Goal: Information Seeking & Learning: Learn about a topic

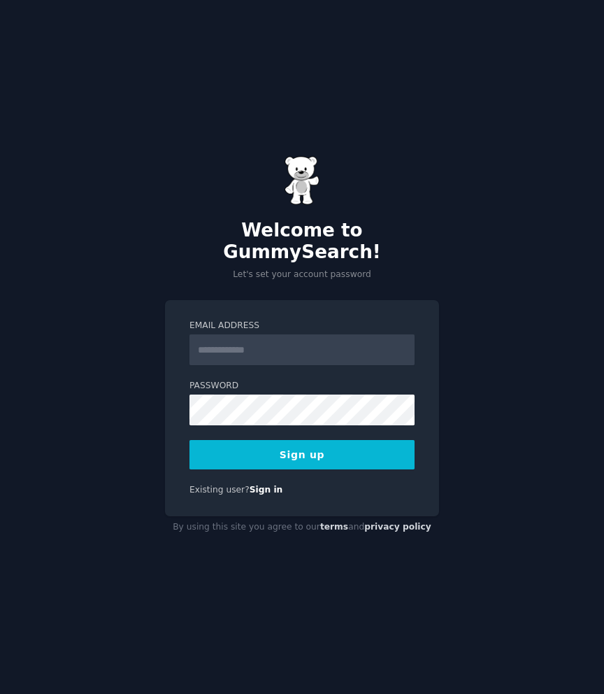
click at [304, 346] on input "Email Address" at bounding box center [301, 349] width 225 height 31
click at [263, 484] on link "Sign in" at bounding box center [267, 489] width 34 height 10
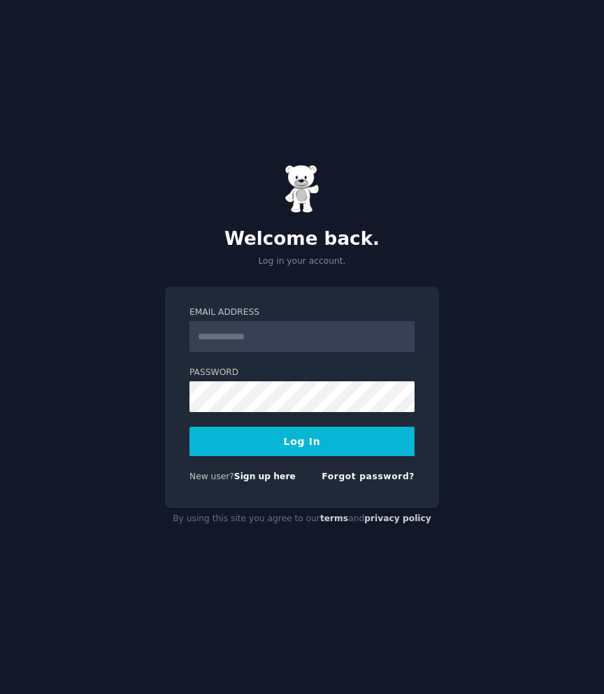
click at [326, 329] on input "Email Address" at bounding box center [301, 336] width 225 height 31
type input "**"
click at [354, 473] on link "Forgot password?" at bounding box center [368, 476] width 93 height 10
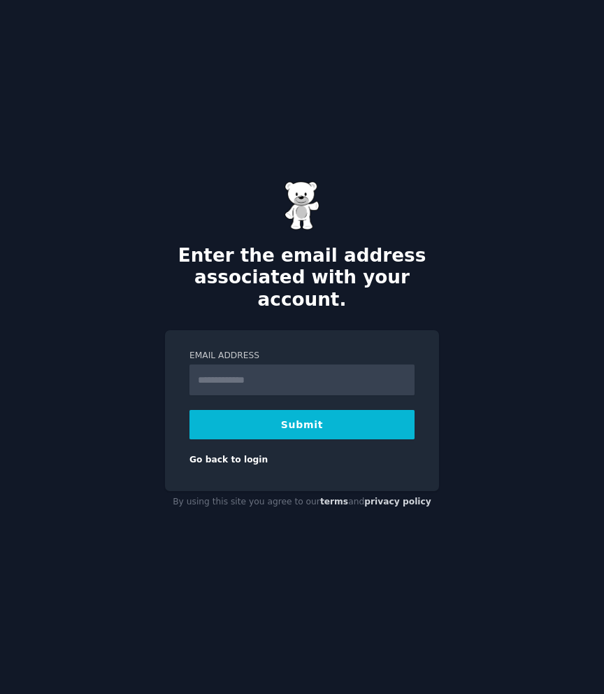
click at [309, 378] on input "Email Address" at bounding box center [301, 379] width 225 height 31
type input "**********"
click at [305, 415] on button "Submit" at bounding box center [301, 424] width 225 height 29
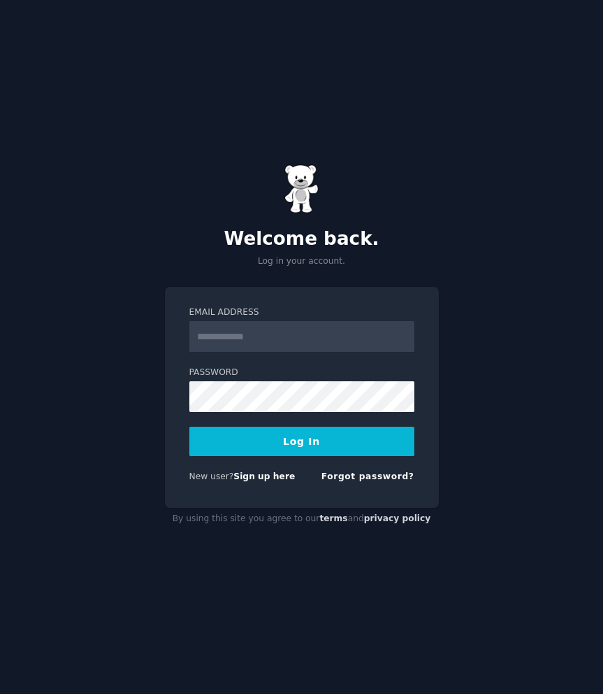
click at [272, 333] on input "Email Address" at bounding box center [301, 336] width 225 height 31
type input "**********"
click at [287, 426] on form "**********" at bounding box center [301, 397] width 225 height 182
click at [286, 434] on button "Log In" at bounding box center [301, 440] width 225 height 29
click at [338, 480] on link "Forgot password?" at bounding box center [368, 476] width 93 height 10
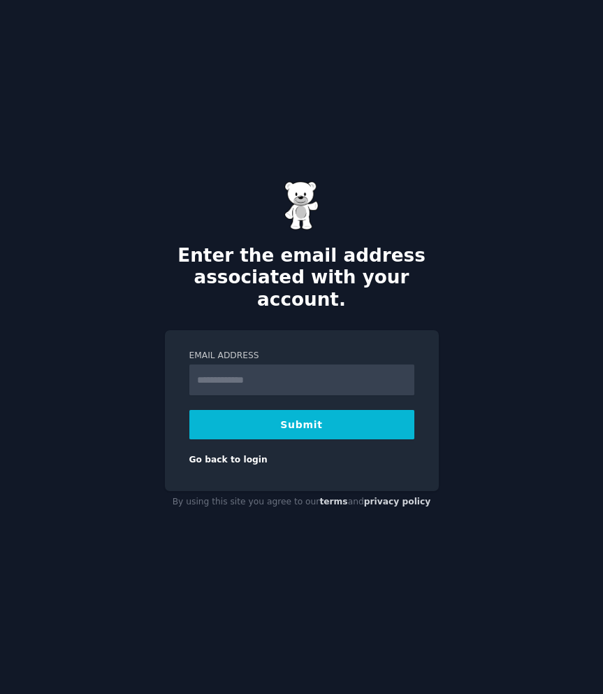
click at [297, 376] on input "Email Address" at bounding box center [301, 379] width 225 height 31
drag, startPoint x: 315, startPoint y: 373, endPoint x: 98, endPoint y: 369, distance: 216.8
click at [98, 369] on div "**********" at bounding box center [301, 347] width 603 height 694
type input "**********"
click at [254, 410] on button "Submit" at bounding box center [301, 424] width 225 height 29
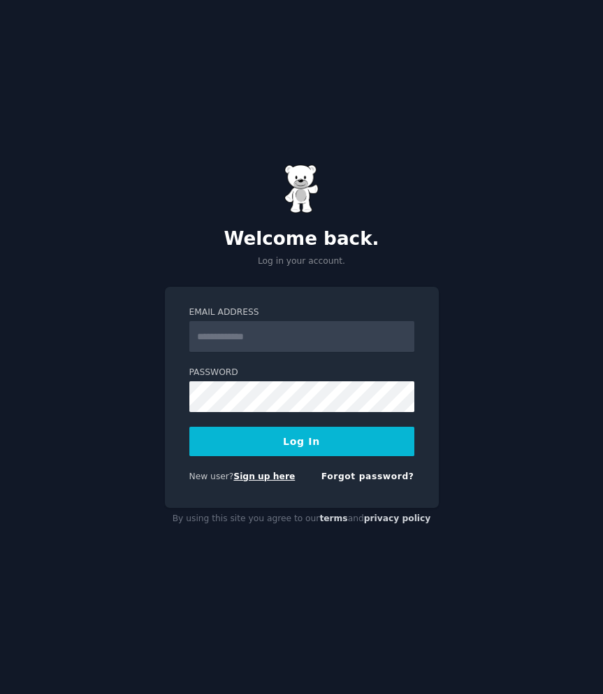
click at [271, 480] on link "Sign up here" at bounding box center [265, 476] width 62 height 10
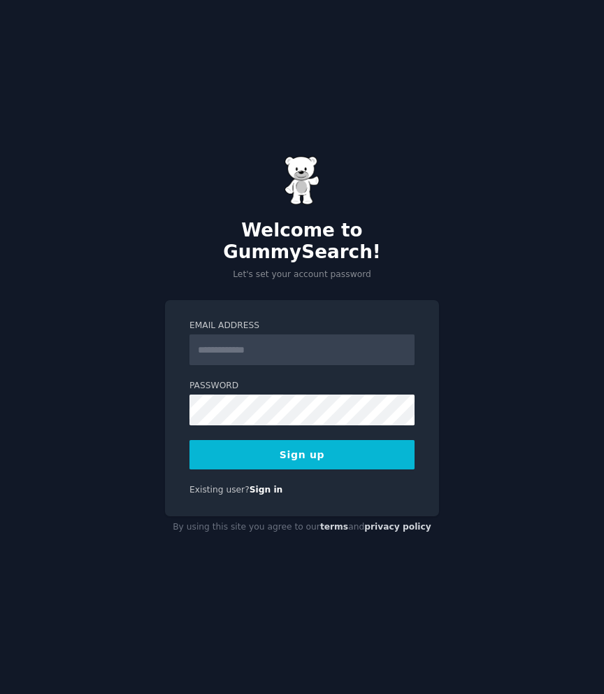
click at [283, 334] on input "Email Address" at bounding box center [301, 349] width 225 height 31
type input "**********"
click at [189, 440] on button "Sign up" at bounding box center [301, 454] width 225 height 29
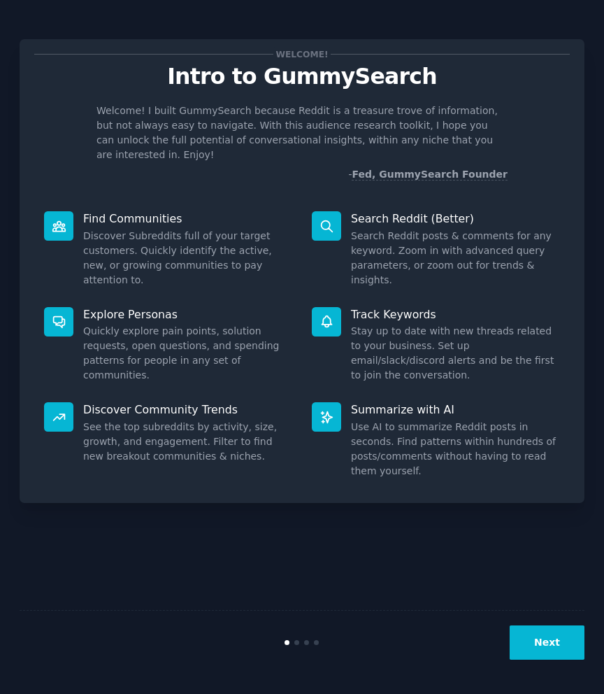
click at [545, 629] on button "Next" at bounding box center [547, 642] width 75 height 34
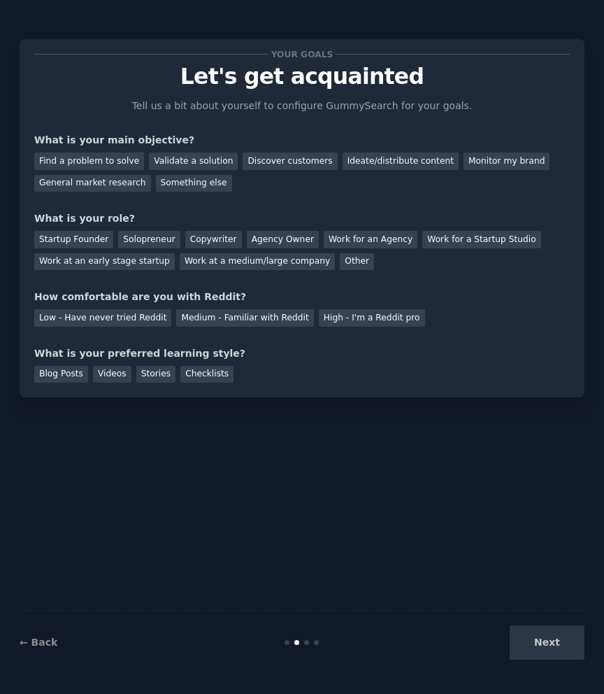
click at [541, 639] on div "Next" at bounding box center [490, 642] width 188 height 34
click at [109, 160] on div "Find a problem to solve" at bounding box center [89, 160] width 110 height 17
click at [137, 240] on div "Solopreneur" at bounding box center [149, 239] width 62 height 17
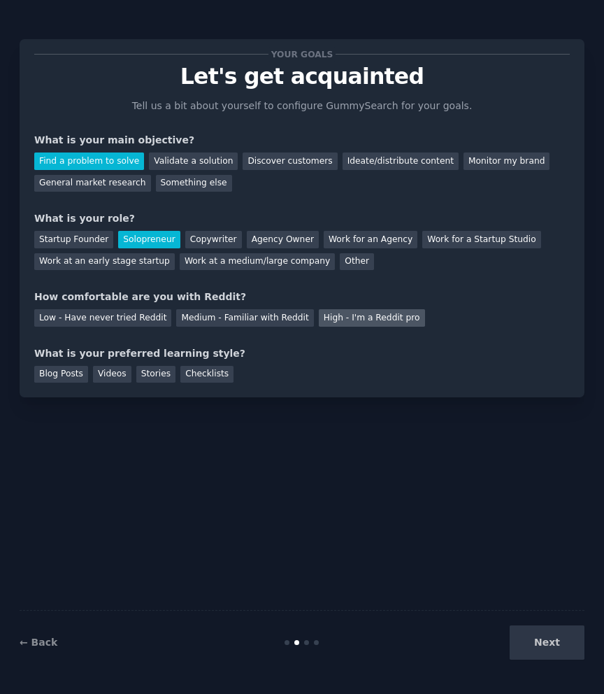
click at [354, 315] on div "High - I'm a Reddit pro" at bounding box center [372, 317] width 106 height 17
click at [197, 371] on div "Checklists" at bounding box center [206, 374] width 53 height 17
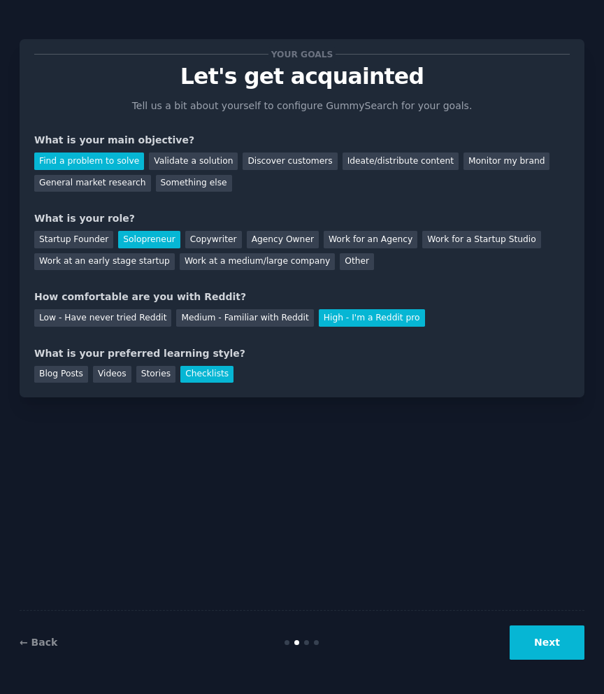
click at [534, 640] on button "Next" at bounding box center [547, 642] width 75 height 34
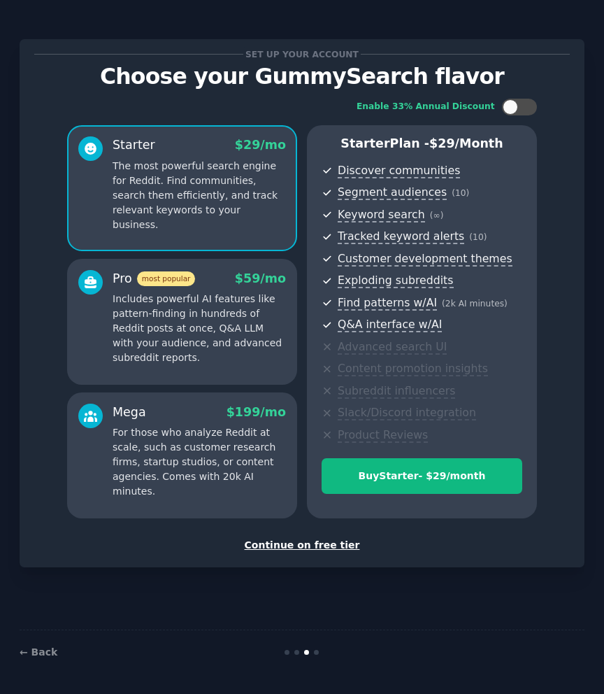
click at [290, 543] on div "Continue on free tier" at bounding box center [302, 545] width 536 height 15
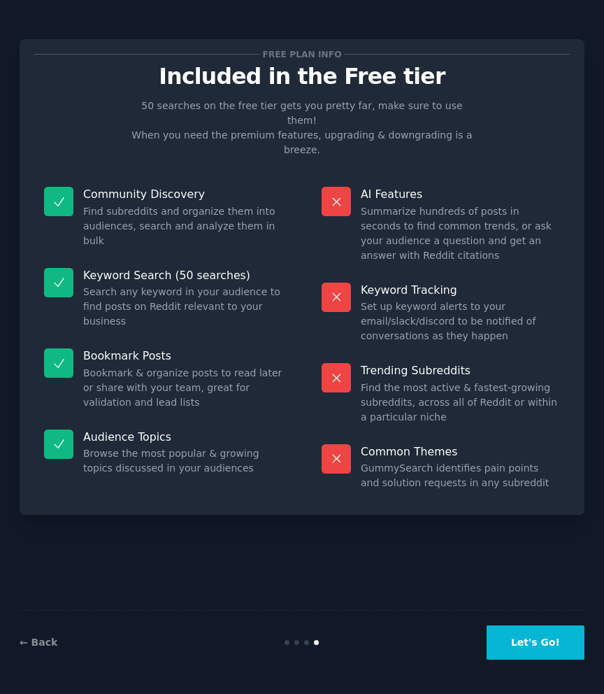
click at [526, 642] on button "Let's Go!" at bounding box center [536, 642] width 98 height 34
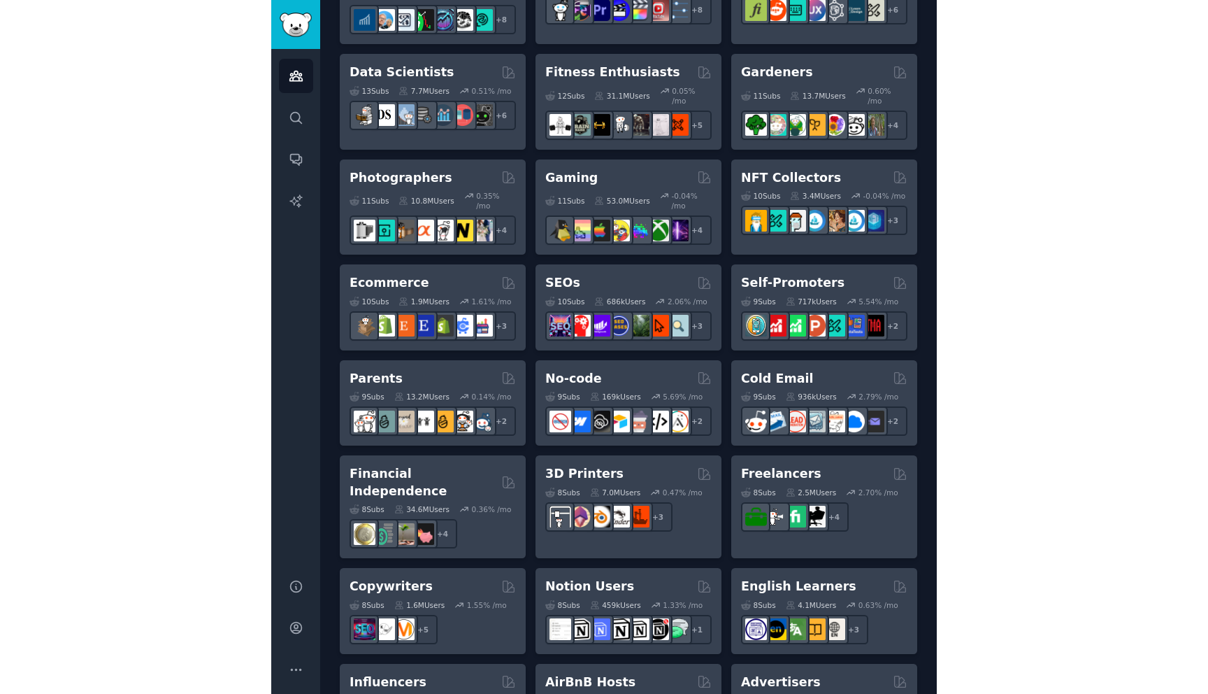
scroll to position [517, 0]
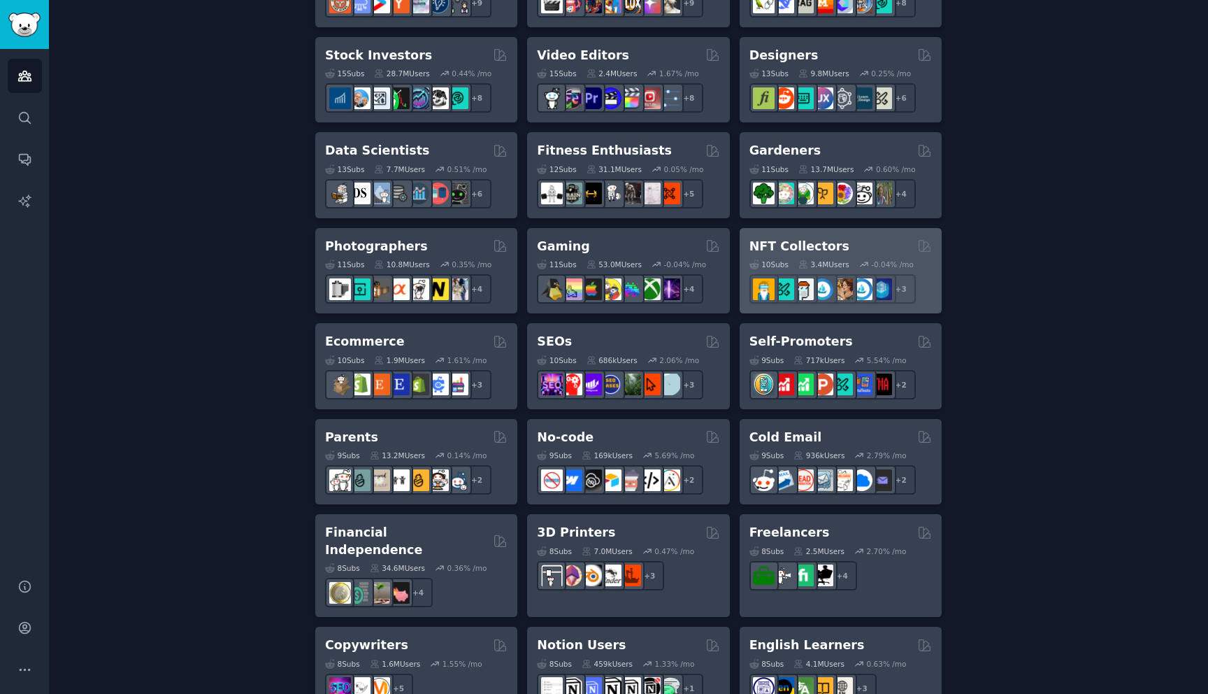
click at [603, 241] on h2 "NFT Collectors" at bounding box center [799, 246] width 100 height 17
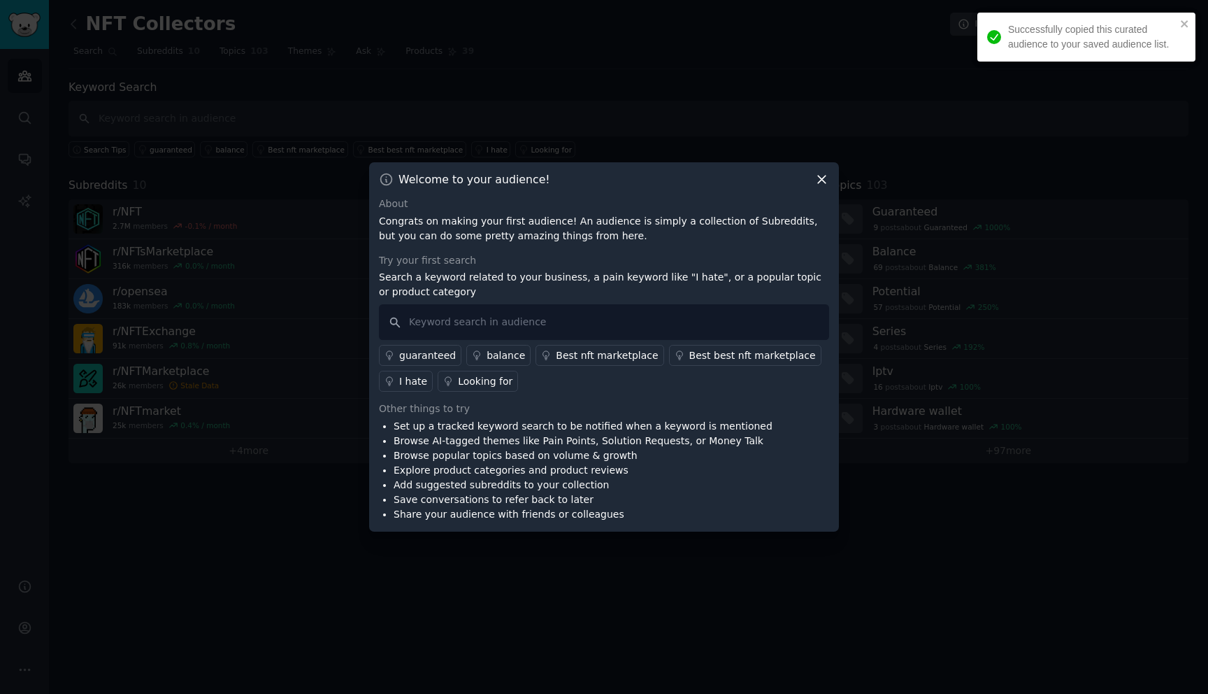
click at [603, 172] on div "Welcome to your audience!" at bounding box center [604, 179] width 450 height 15
click at [603, 179] on icon at bounding box center [821, 179] width 15 height 15
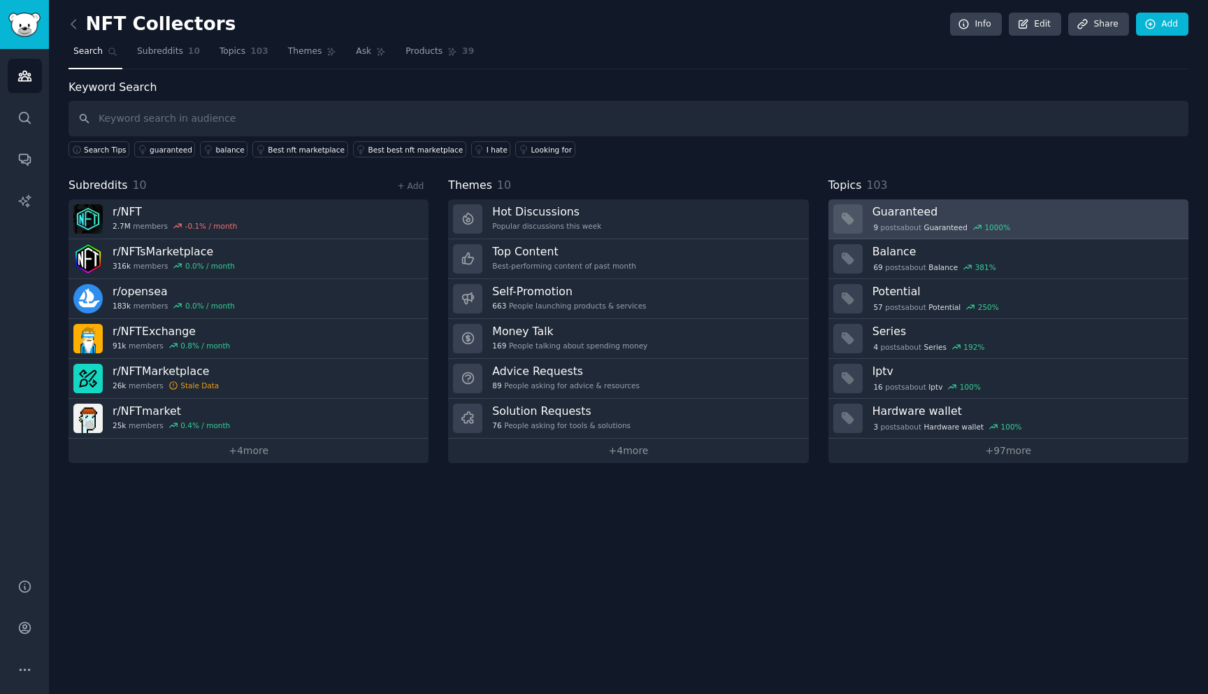
click at [603, 227] on div "9 post s about Guaranteed 1000 %" at bounding box center [941, 227] width 139 height 13
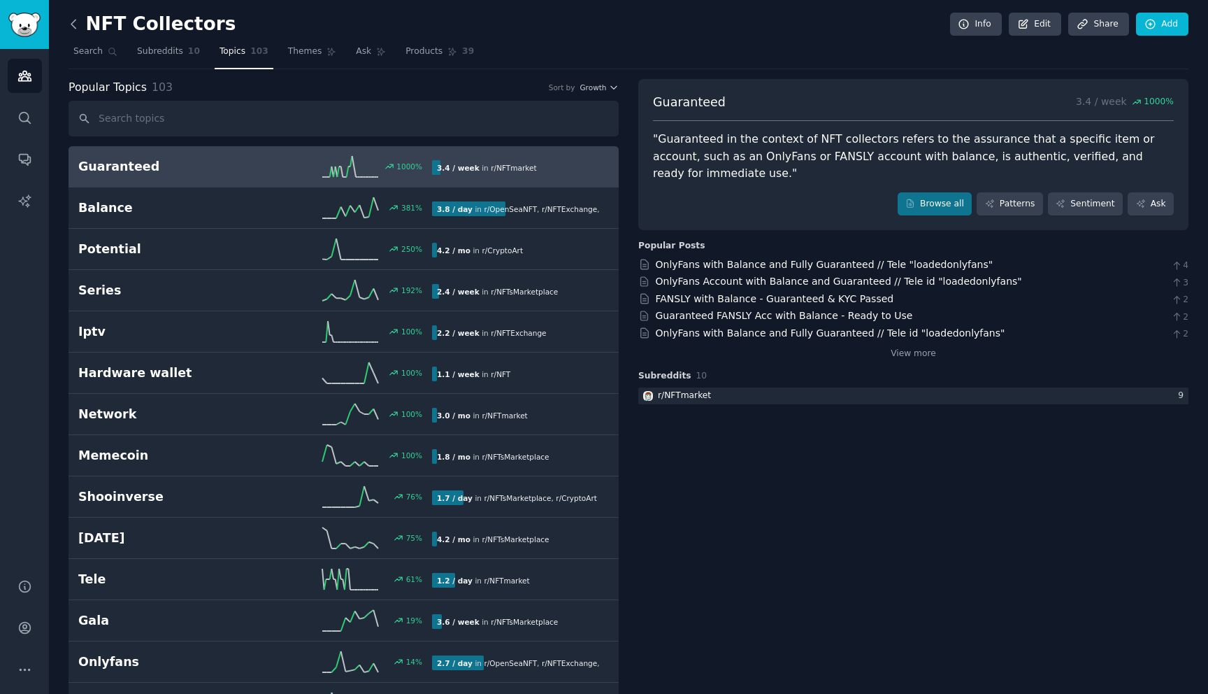
click at [69, 22] on icon at bounding box center [73, 24] width 15 height 15
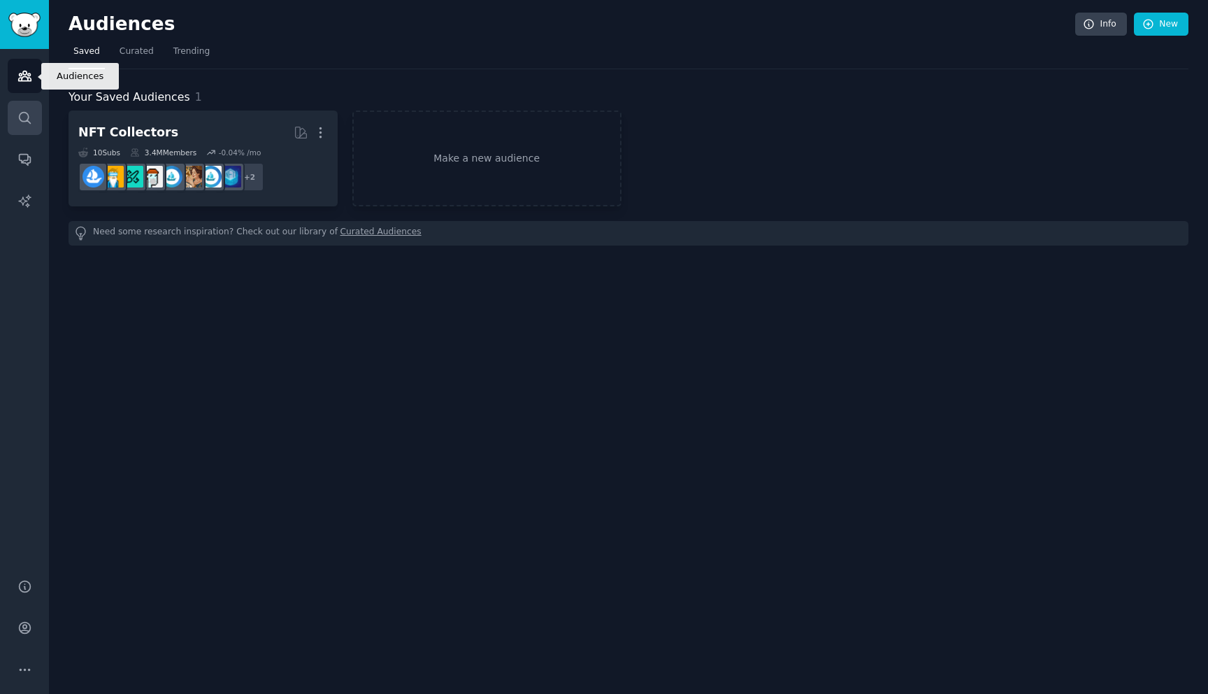
click at [24, 118] on icon "Sidebar" at bounding box center [24, 117] width 15 height 15
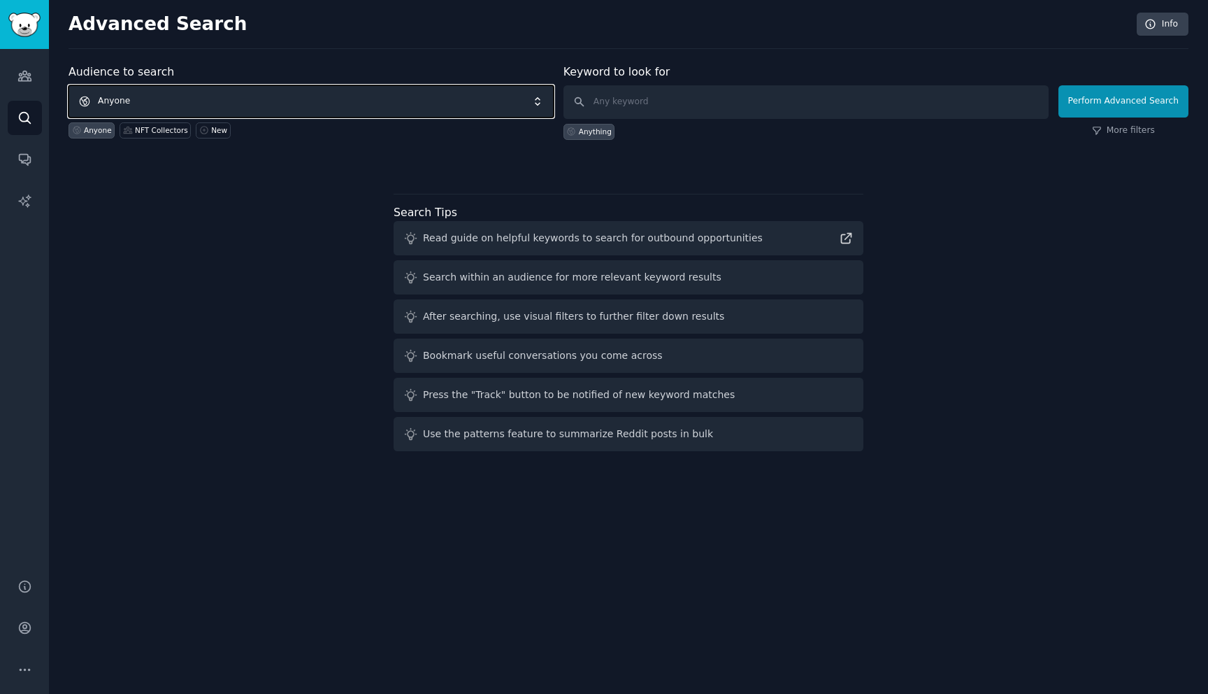
click at [246, 99] on span "Anyone" at bounding box center [311, 101] width 485 height 32
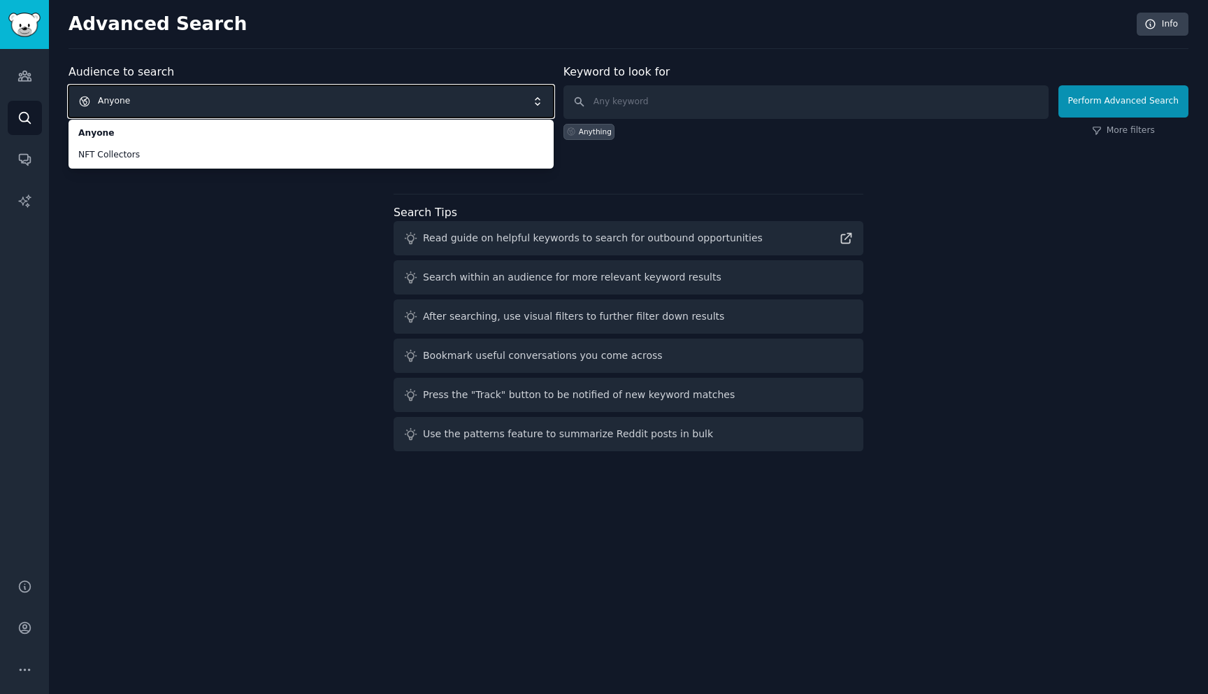
click at [193, 101] on span "Anyone" at bounding box center [311, 101] width 485 height 32
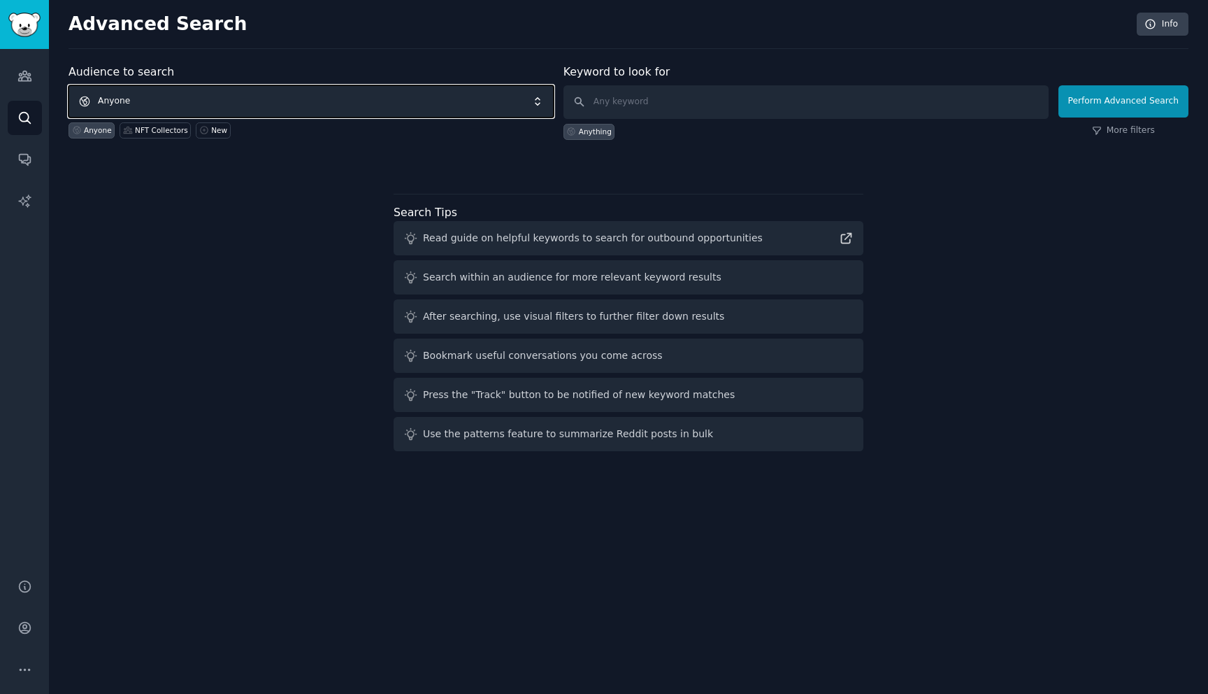
click at [193, 101] on span "Anyone" at bounding box center [311, 101] width 485 height 32
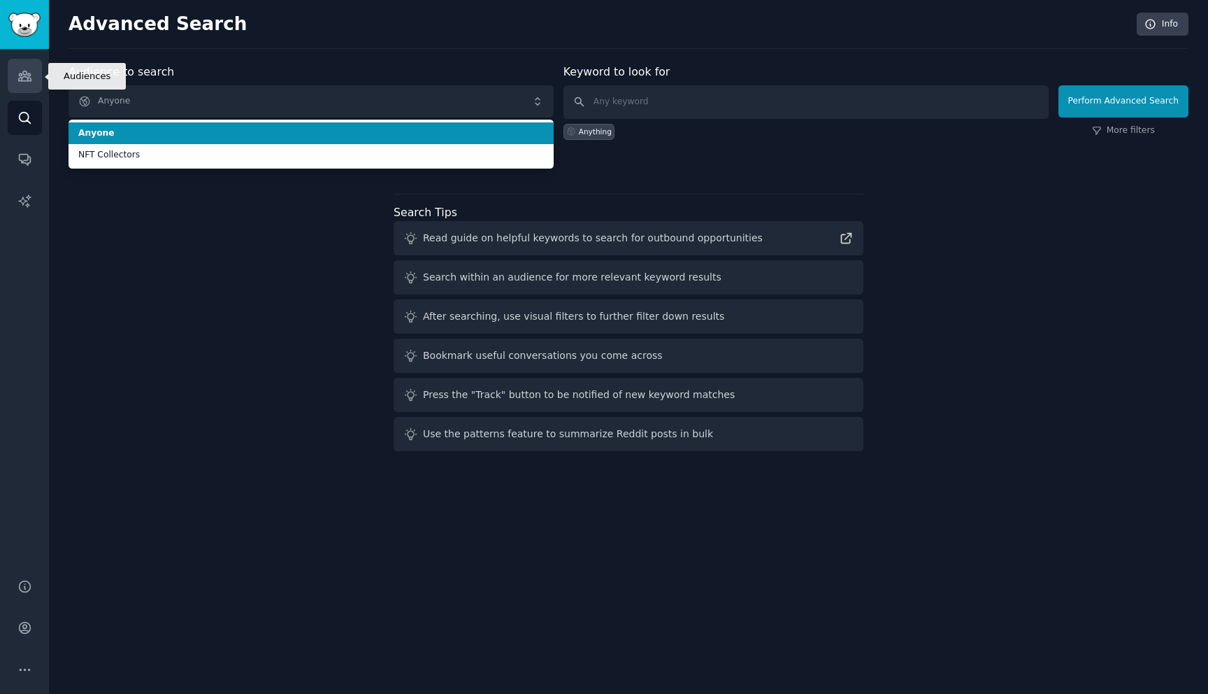
click at [20, 76] on icon "Sidebar" at bounding box center [24, 76] width 13 height 10
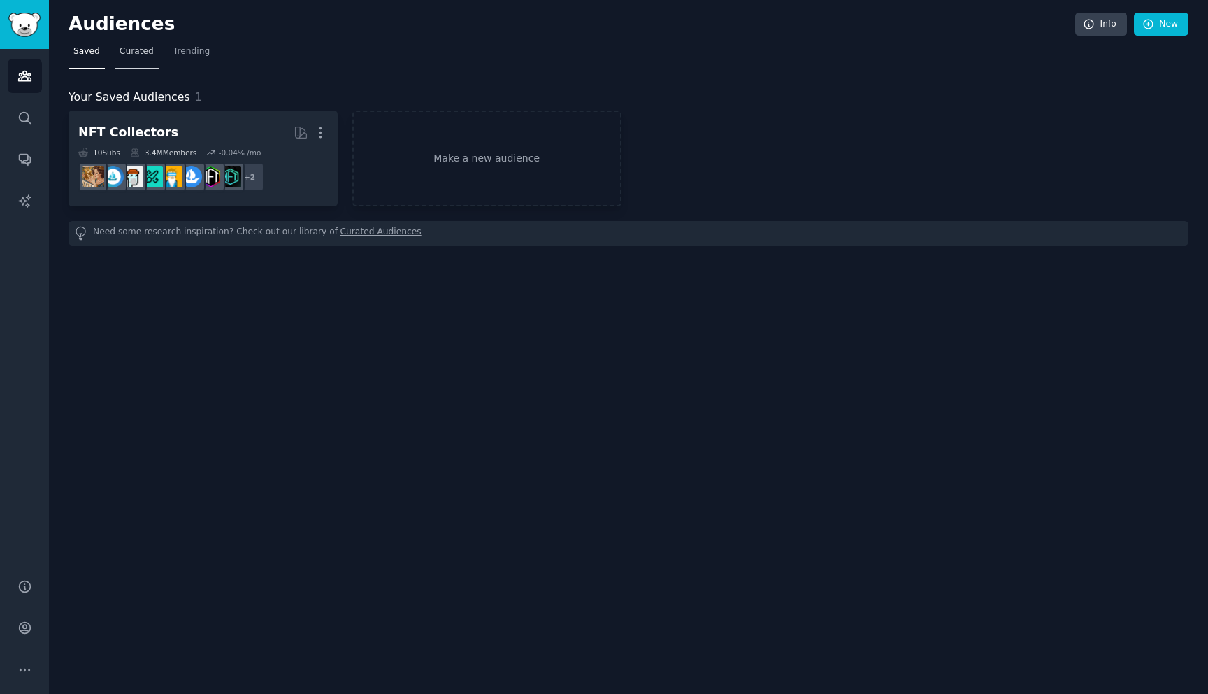
click at [135, 48] on span "Curated" at bounding box center [137, 51] width 34 height 13
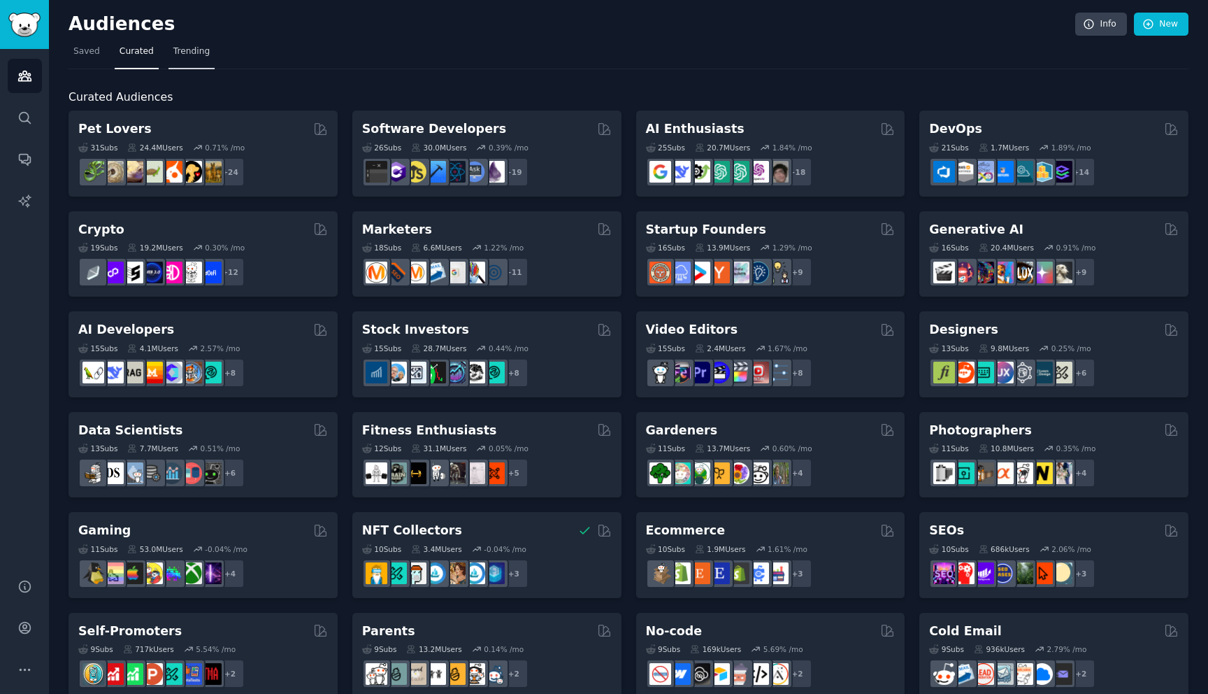
click at [185, 52] on span "Trending" at bounding box center [191, 51] width 36 height 13
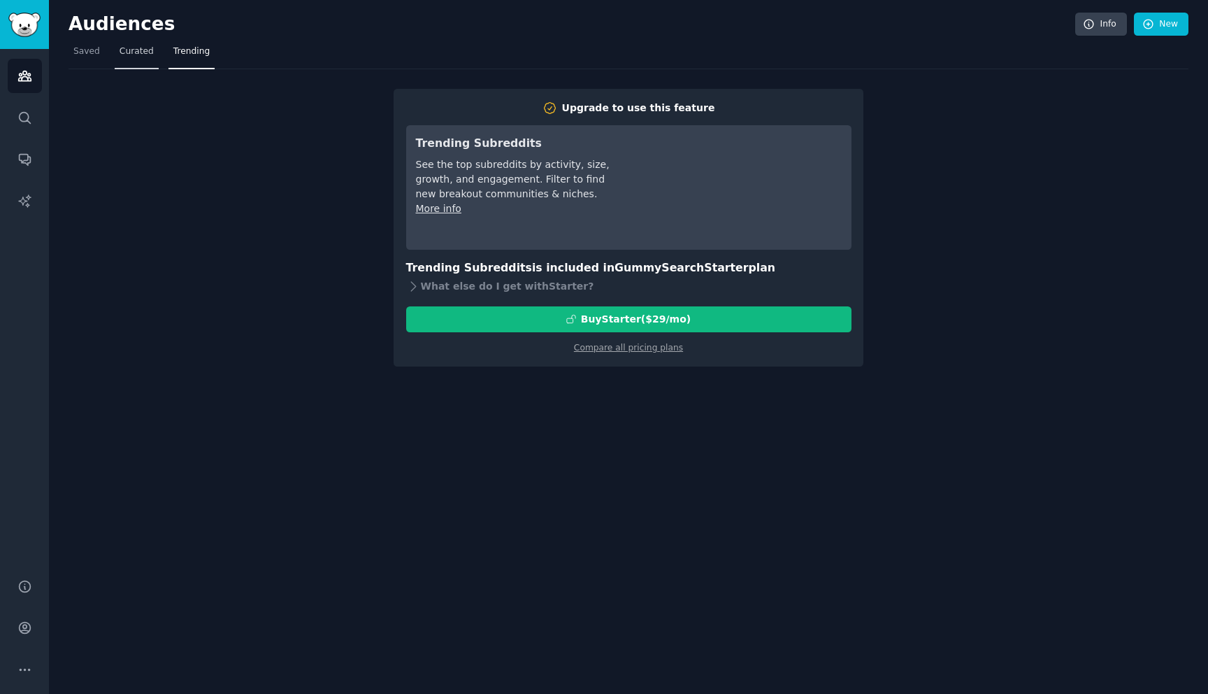
click at [152, 48] on link "Curated" at bounding box center [137, 55] width 44 height 29
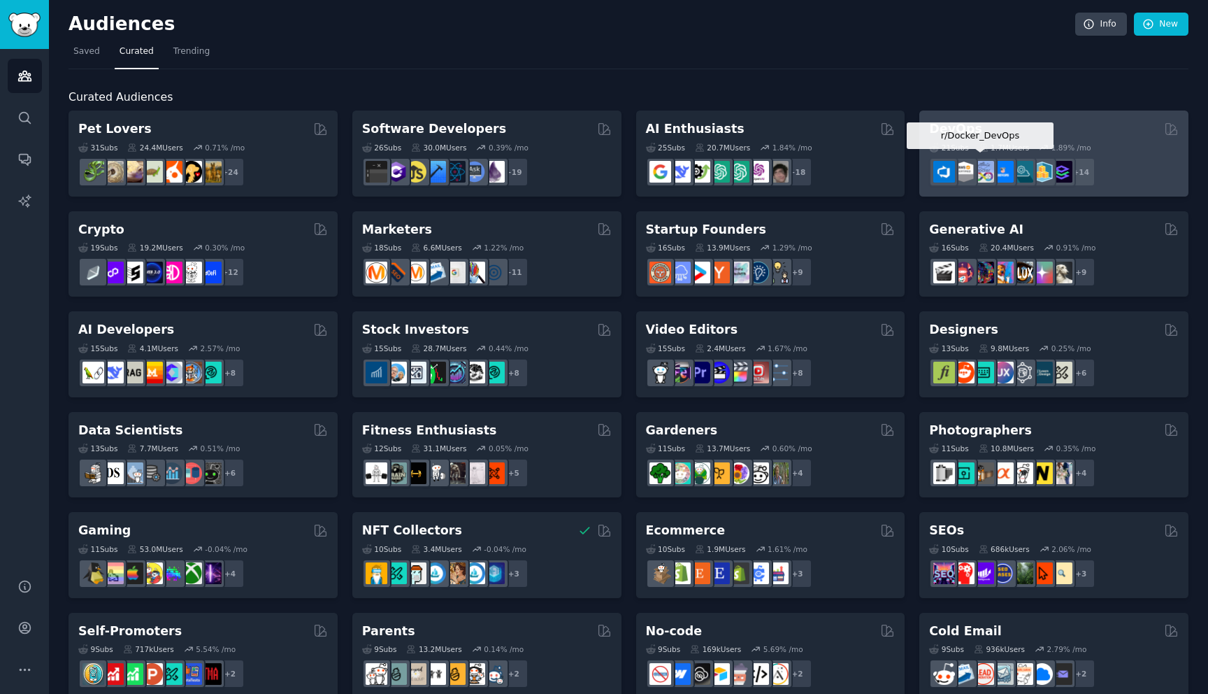
scroll to position [425, 0]
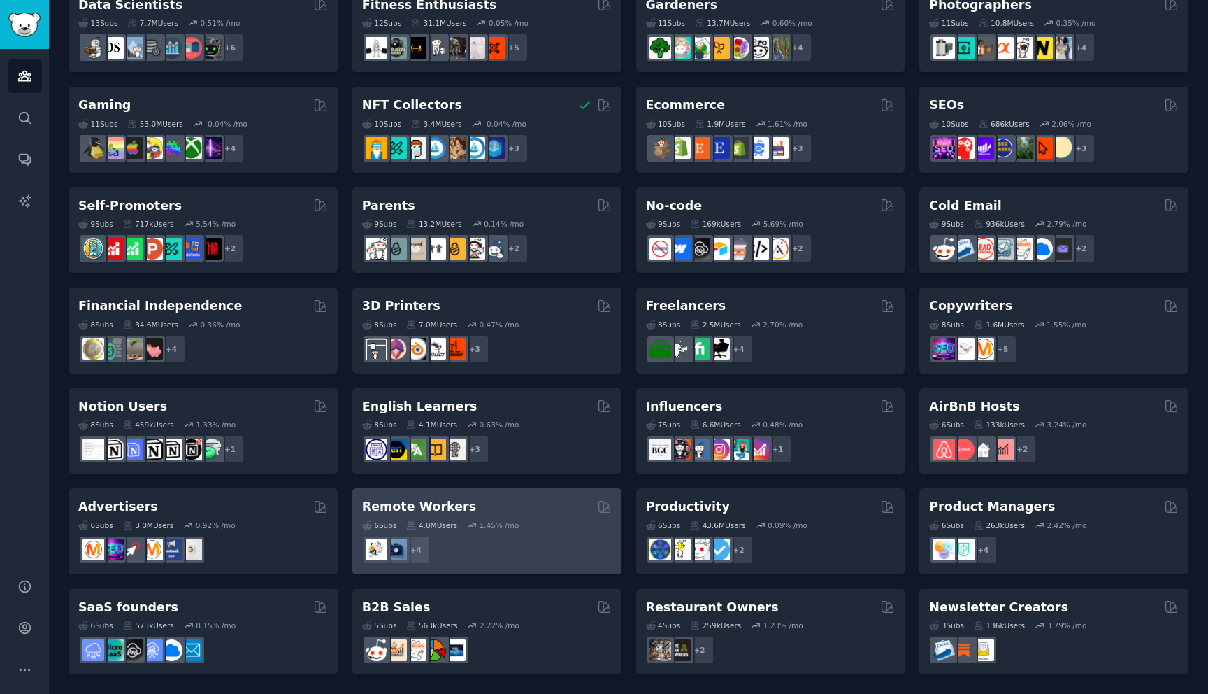
click at [492, 503] on div "Remote Workers Curated by GummySearch" at bounding box center [487, 506] width 250 height 17
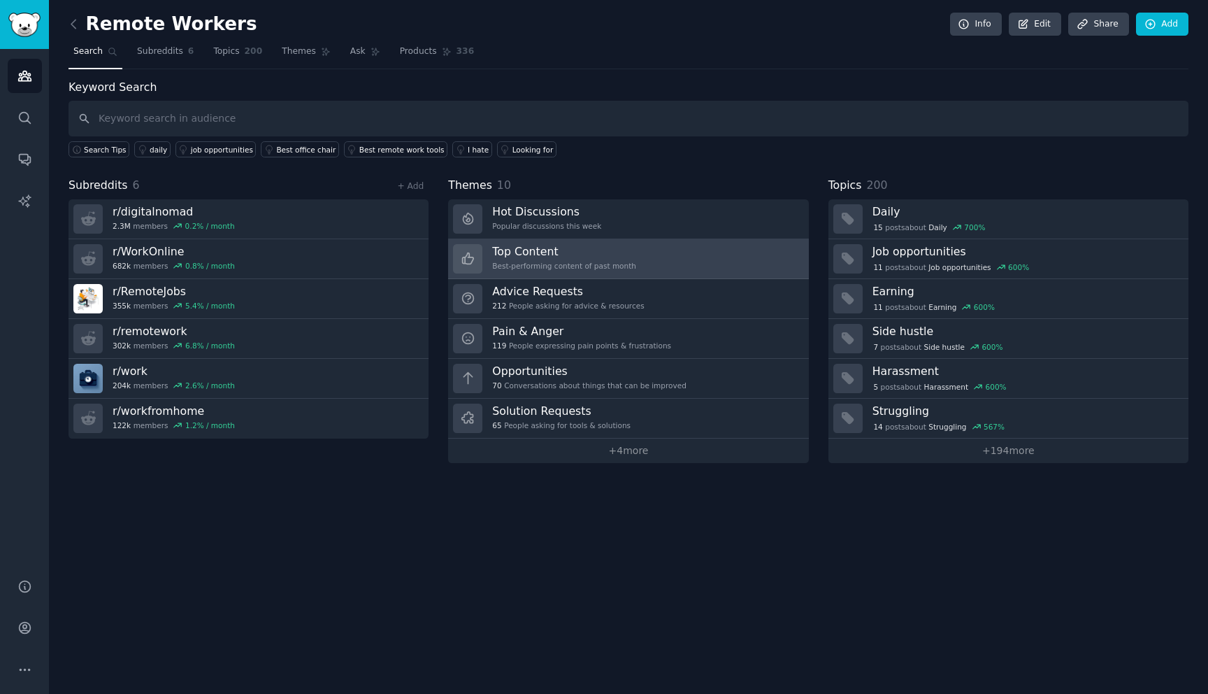
click at [573, 252] on h3 "Top Content" at bounding box center [564, 251] width 144 height 15
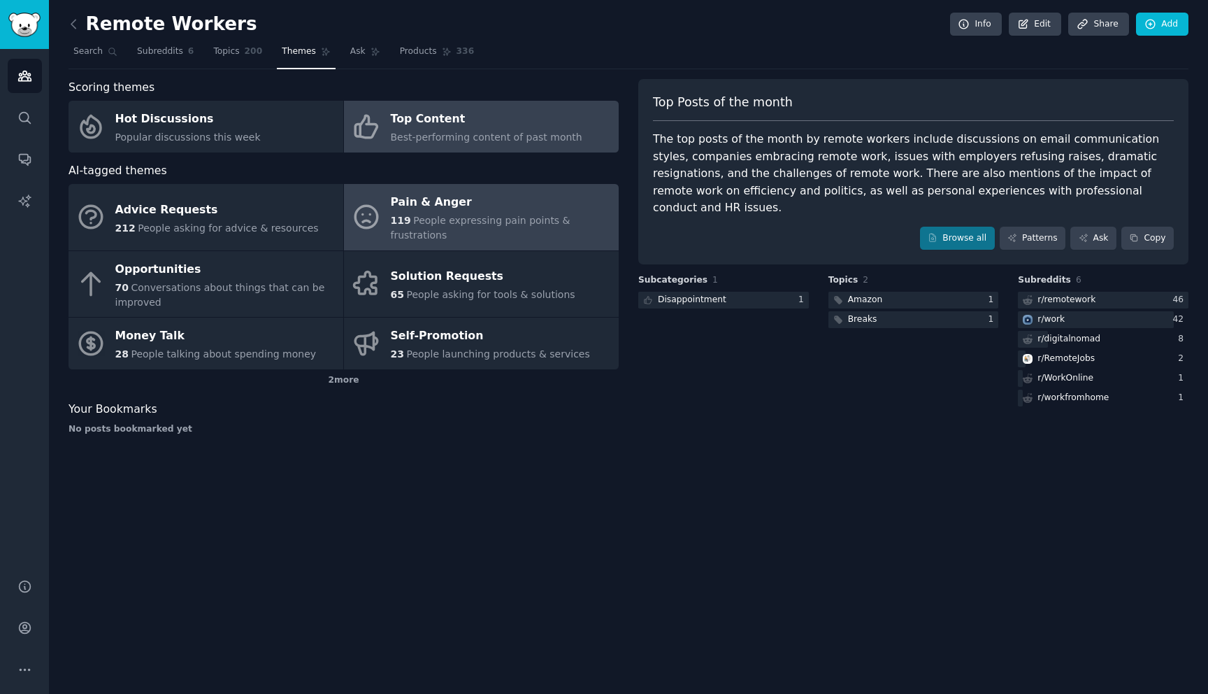
click at [530, 220] on span "People expressing pain points & frustrations" at bounding box center [481, 228] width 180 height 26
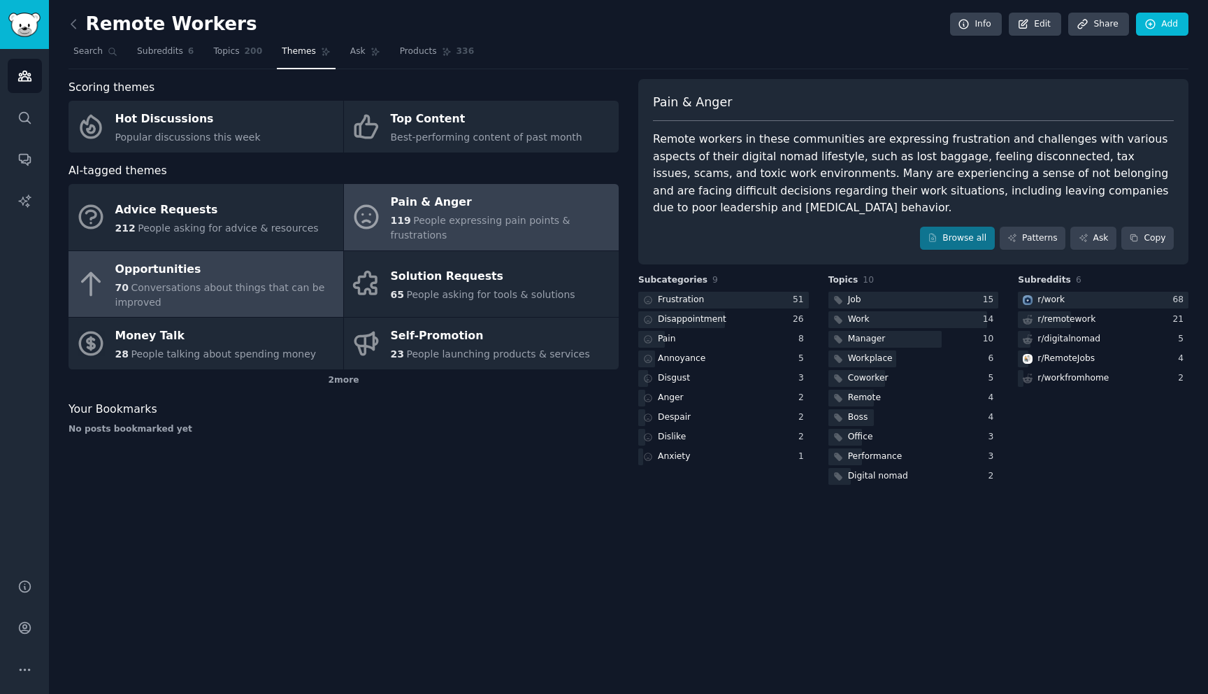
click at [154, 282] on span "Conversations about things that can be improved" at bounding box center [220, 295] width 210 height 26
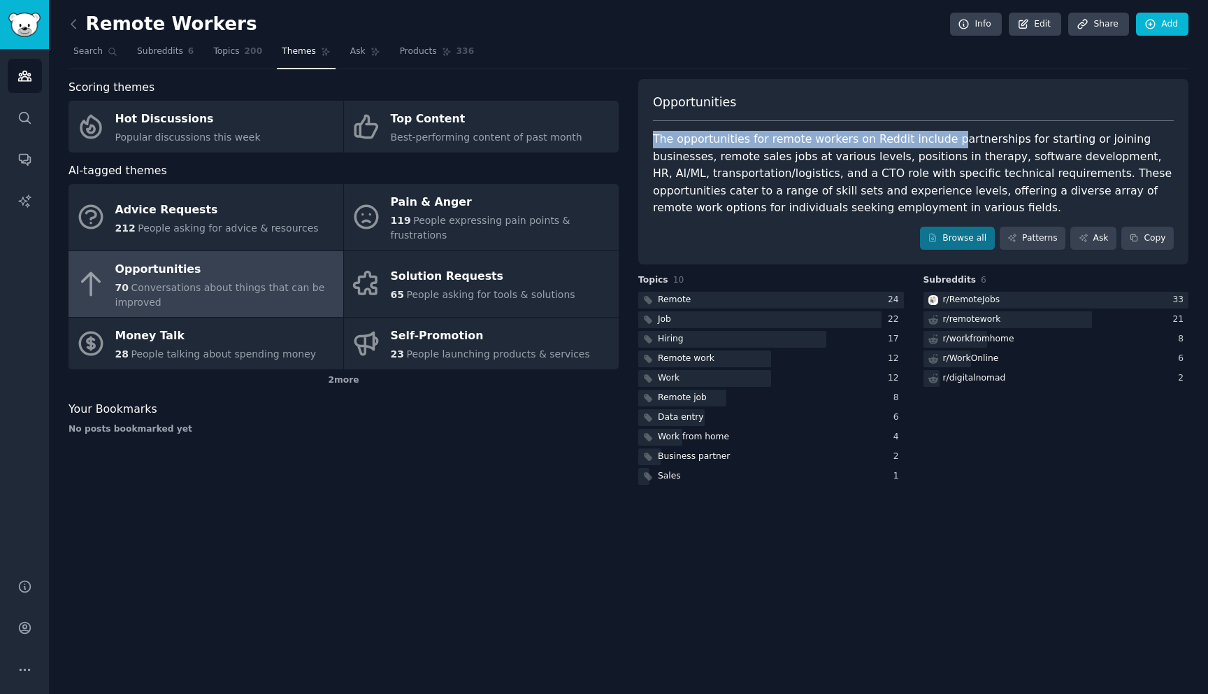
drag, startPoint x: 642, startPoint y: 137, endPoint x: 936, endPoint y: 141, distance: 293.7
click at [603, 141] on div "Opportunities The opportunities for remote workers on Reddit include partnershi…" at bounding box center [913, 172] width 550 height 186
click at [603, 158] on div "The opportunities for remote workers on Reddit include partnerships for startin…" at bounding box center [913, 174] width 521 height 86
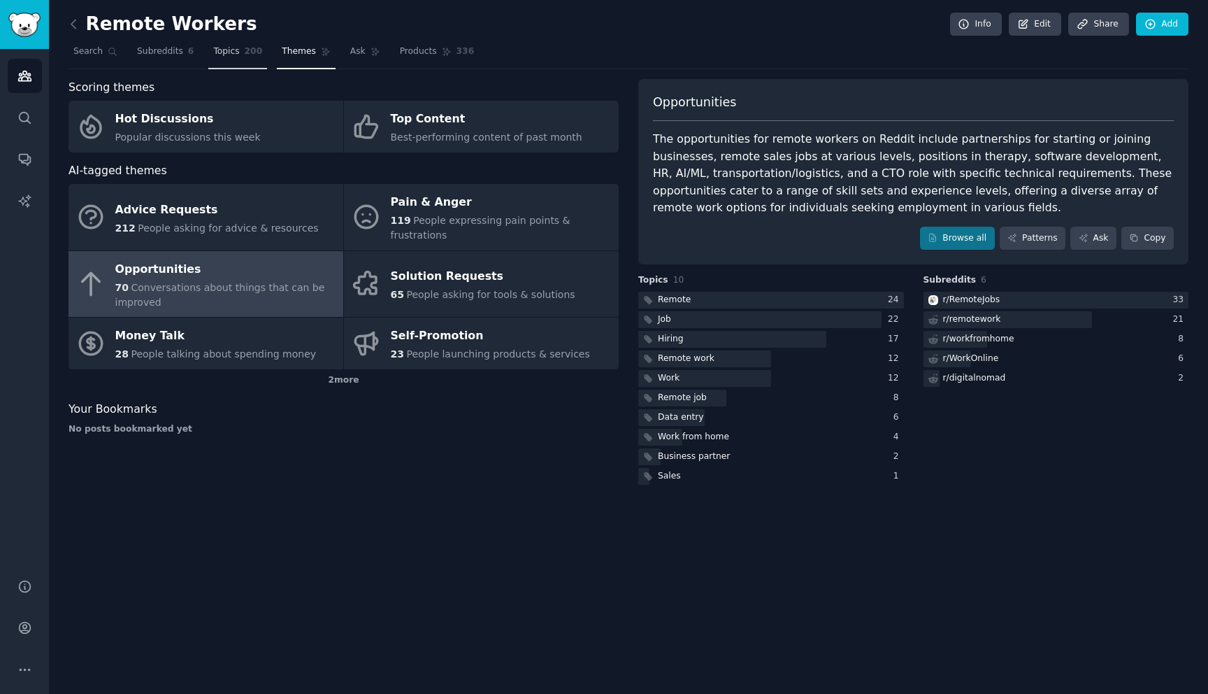
click at [208, 57] on link "Topics 200" at bounding box center [237, 55] width 59 height 29
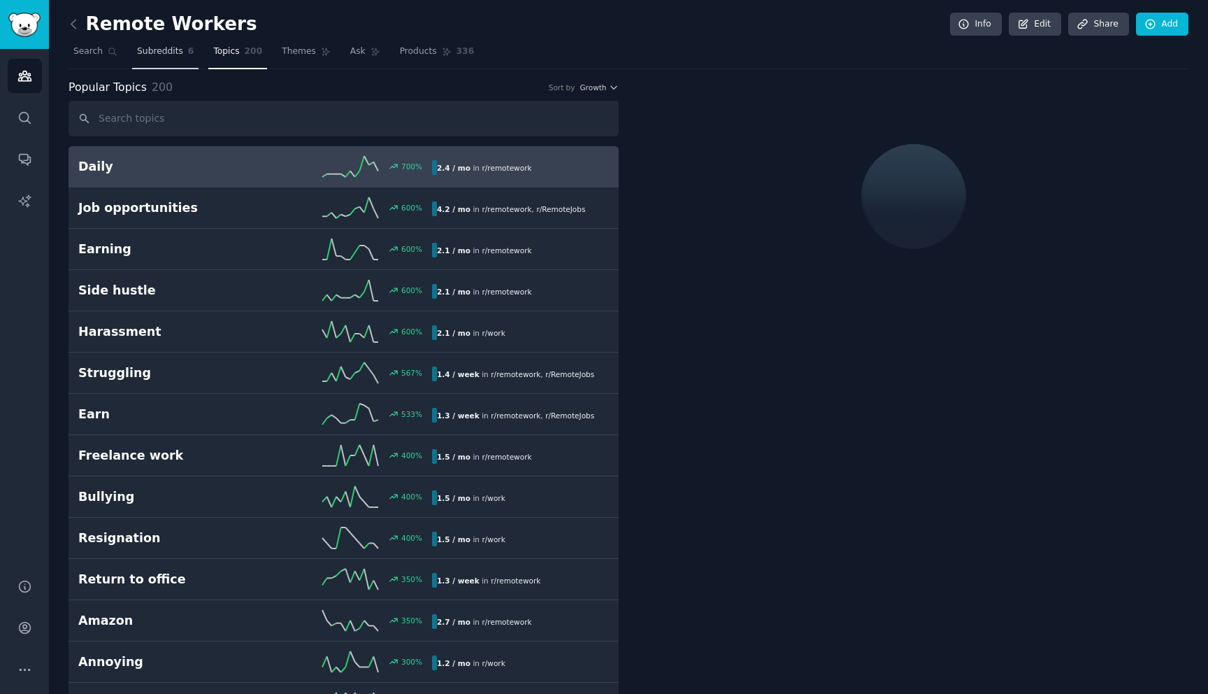
click at [161, 49] on span "Subreddits" at bounding box center [160, 51] width 46 height 13
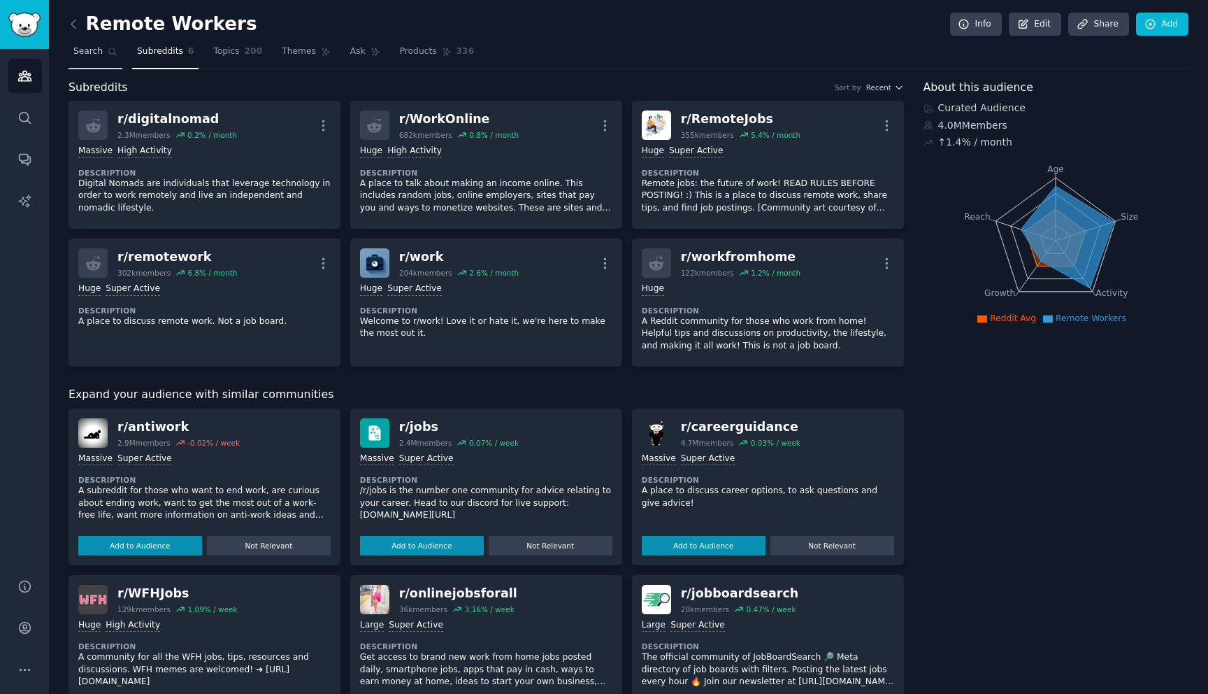
click at [82, 61] on link "Search" at bounding box center [96, 55] width 54 height 29
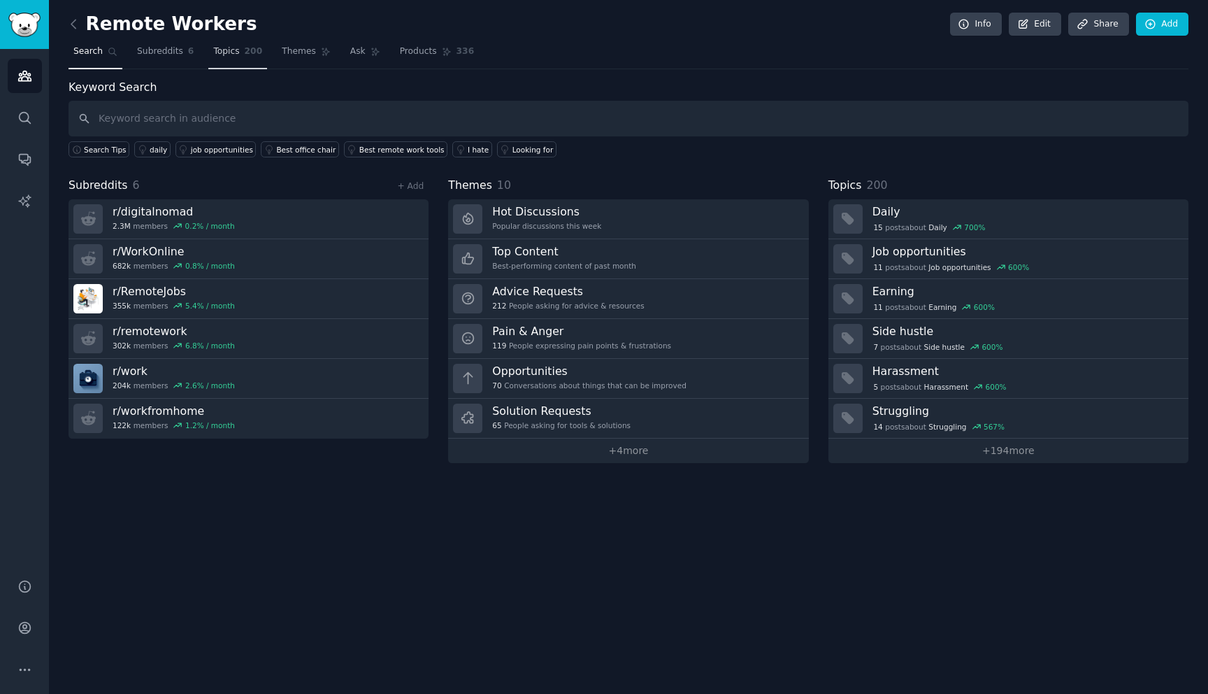
click at [231, 43] on link "Topics 200" at bounding box center [237, 55] width 59 height 29
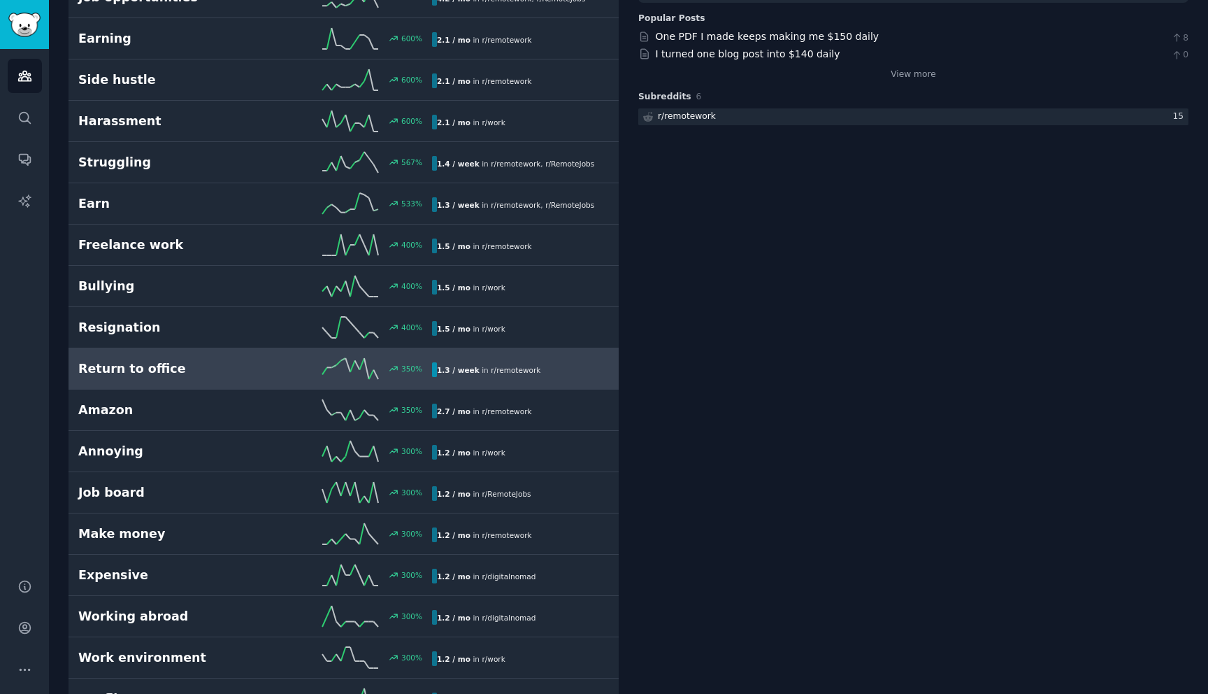
scroll to position [234, 0]
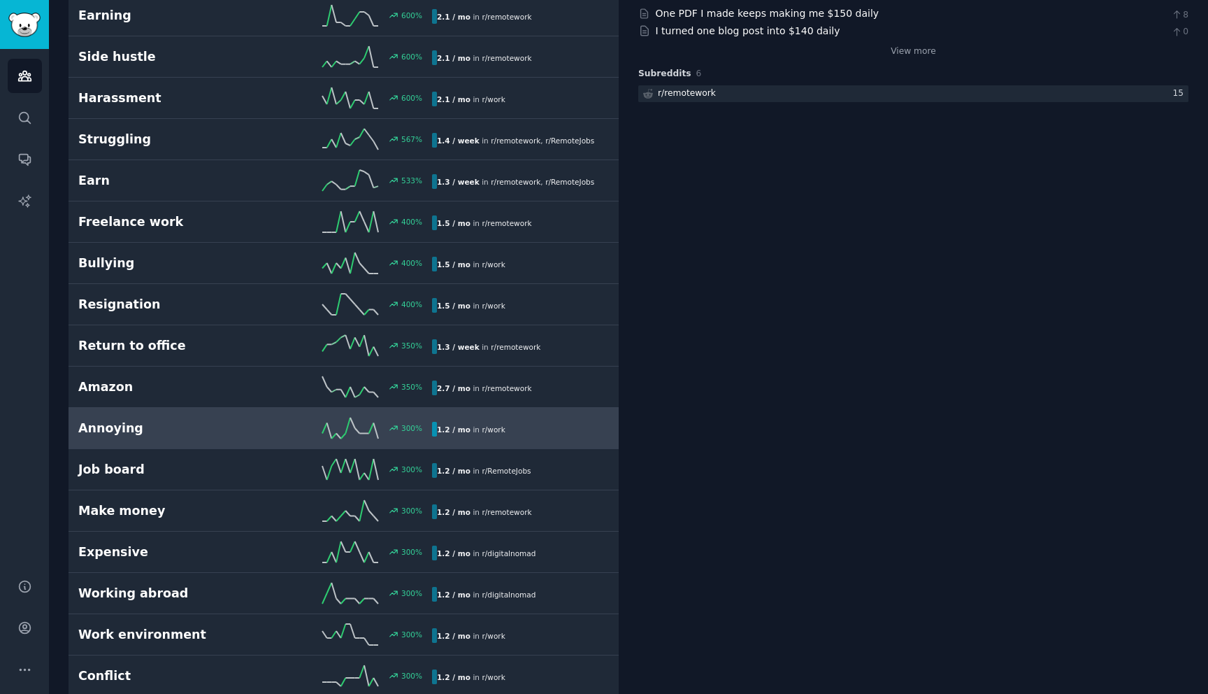
click at [184, 423] on h2 "Annoying" at bounding box center [166, 427] width 177 height 17
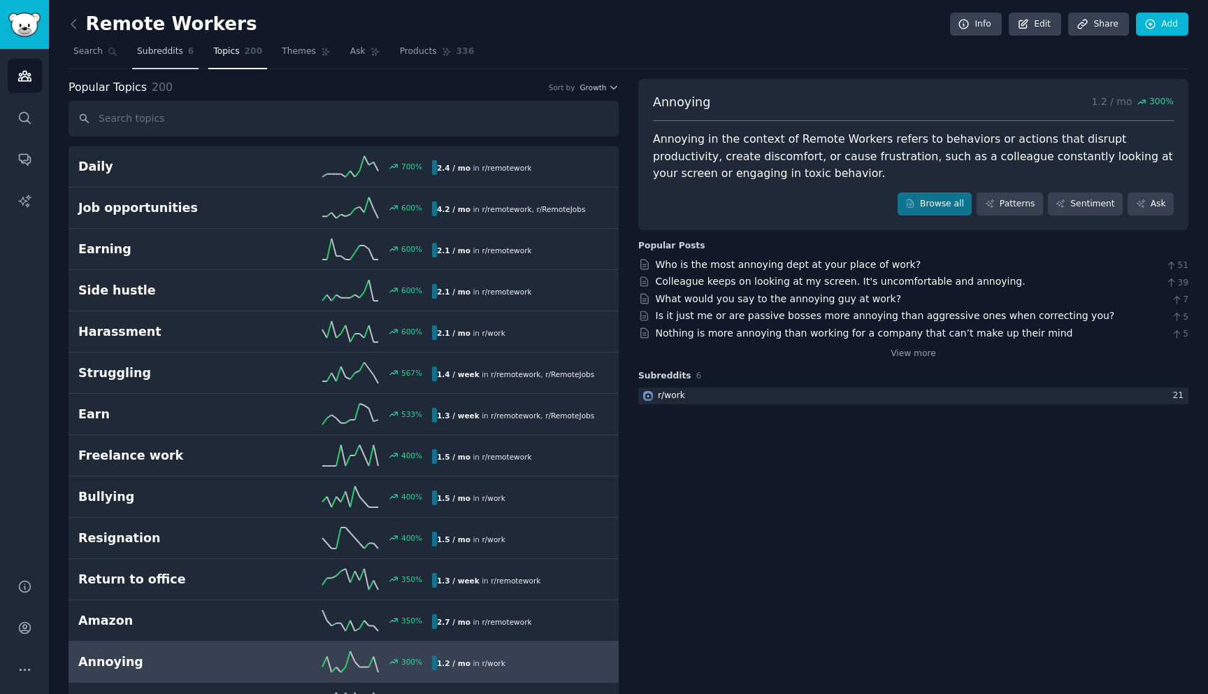
click at [138, 55] on span "Subreddits" at bounding box center [160, 51] width 46 height 13
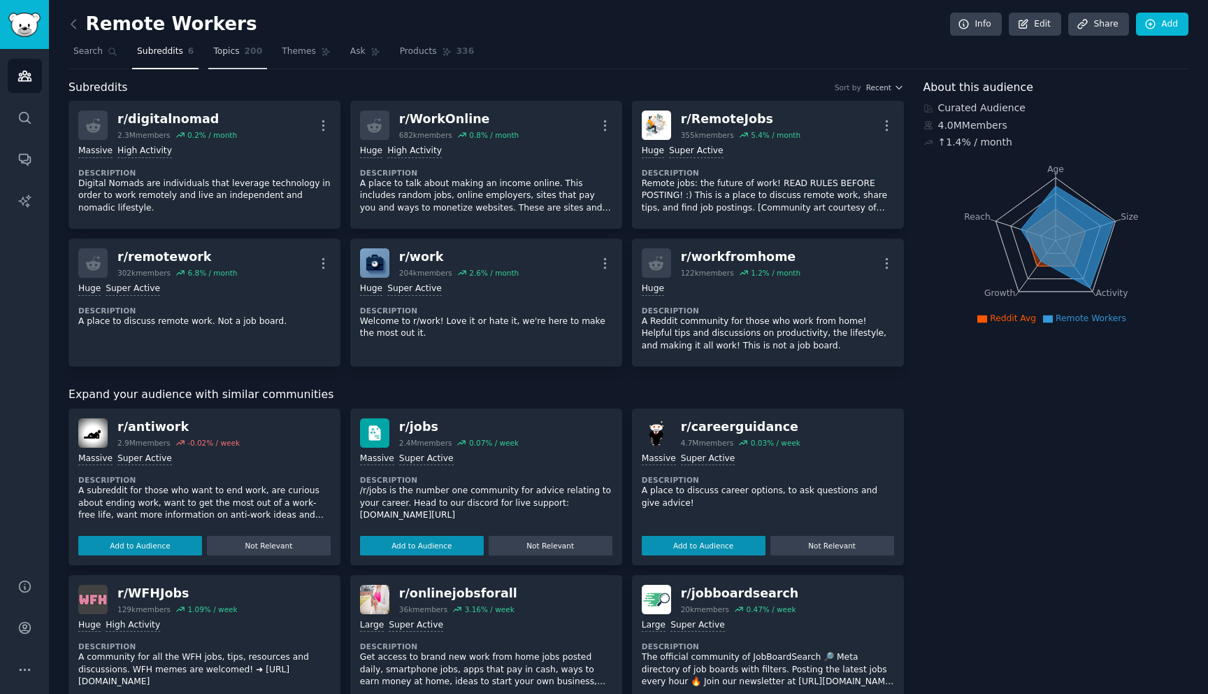
click at [223, 52] on span "Topics" at bounding box center [226, 51] width 26 height 13
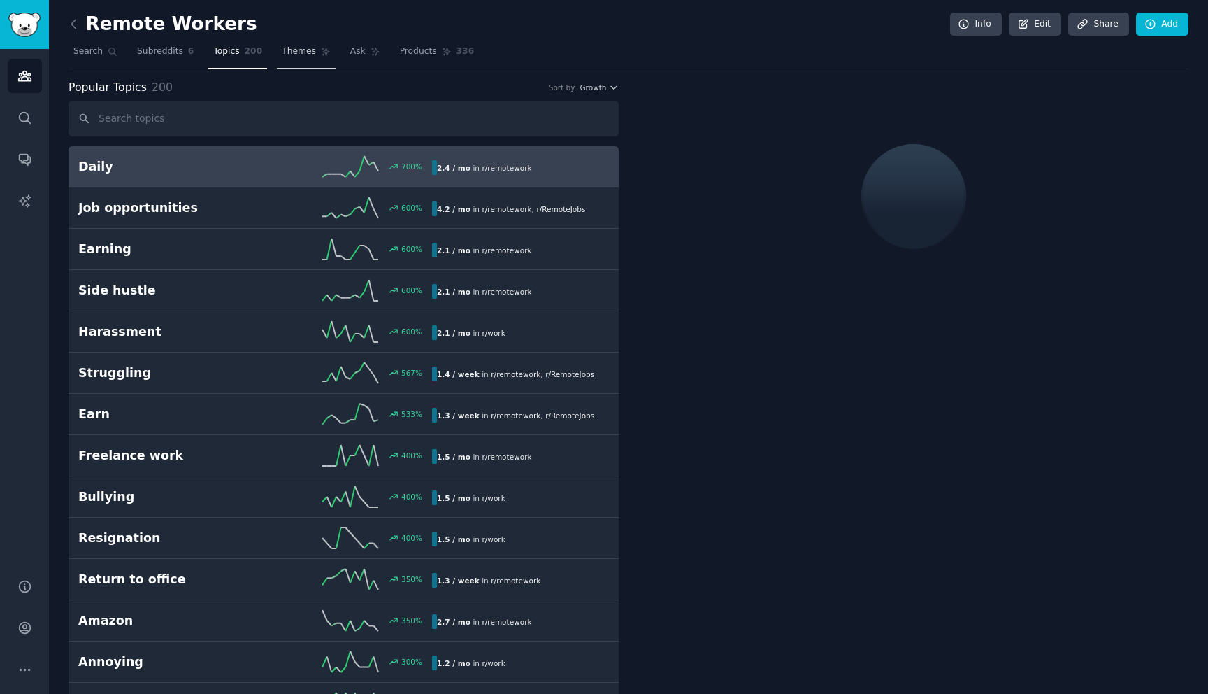
click at [296, 50] on span "Themes" at bounding box center [299, 51] width 34 height 13
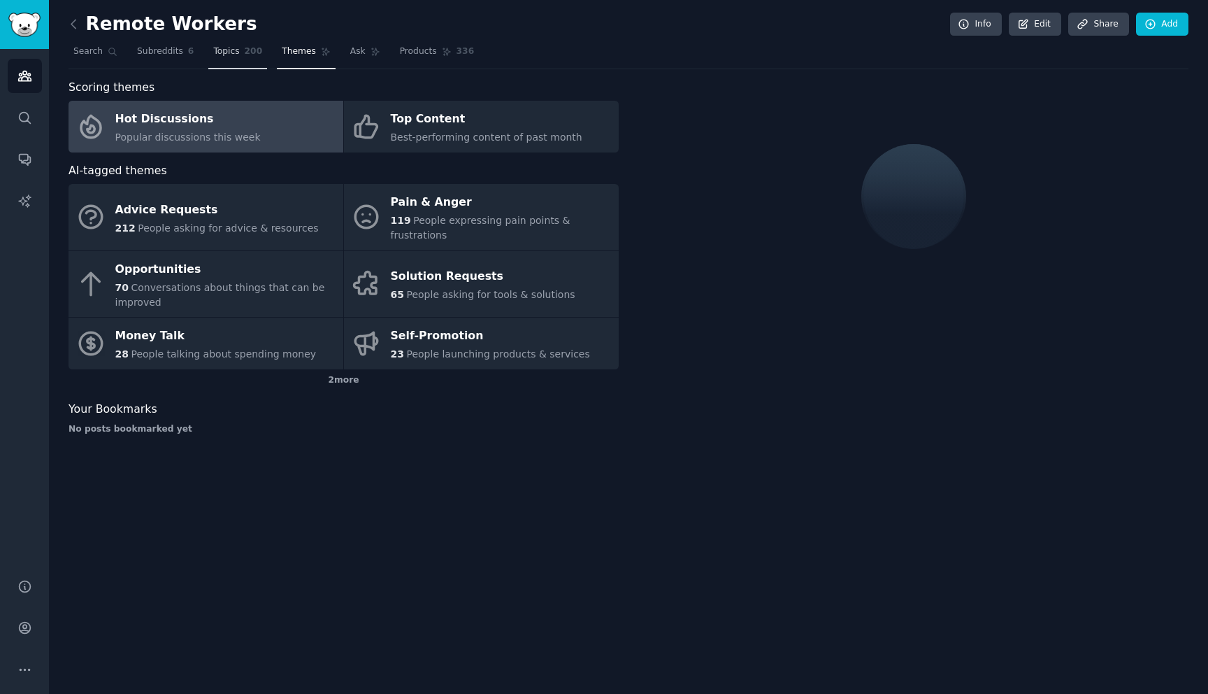
click at [261, 57] on link "Topics 200" at bounding box center [237, 55] width 59 height 29
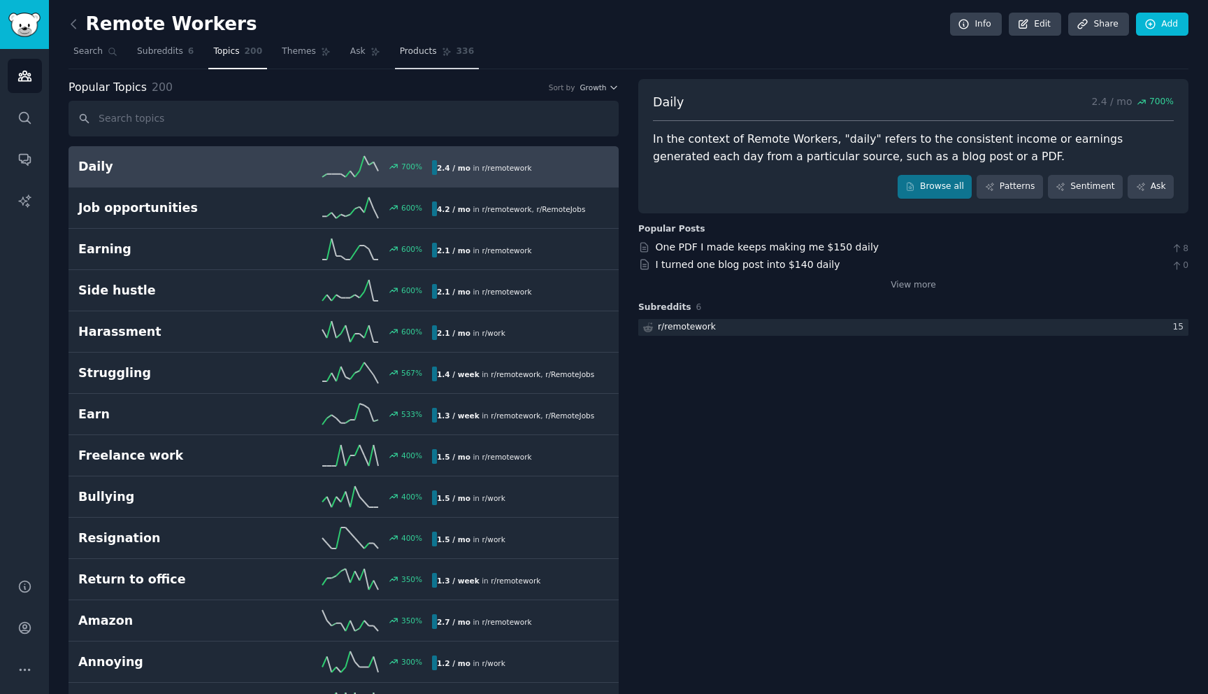
click at [426, 59] on link "Products 336" at bounding box center [437, 55] width 84 height 29
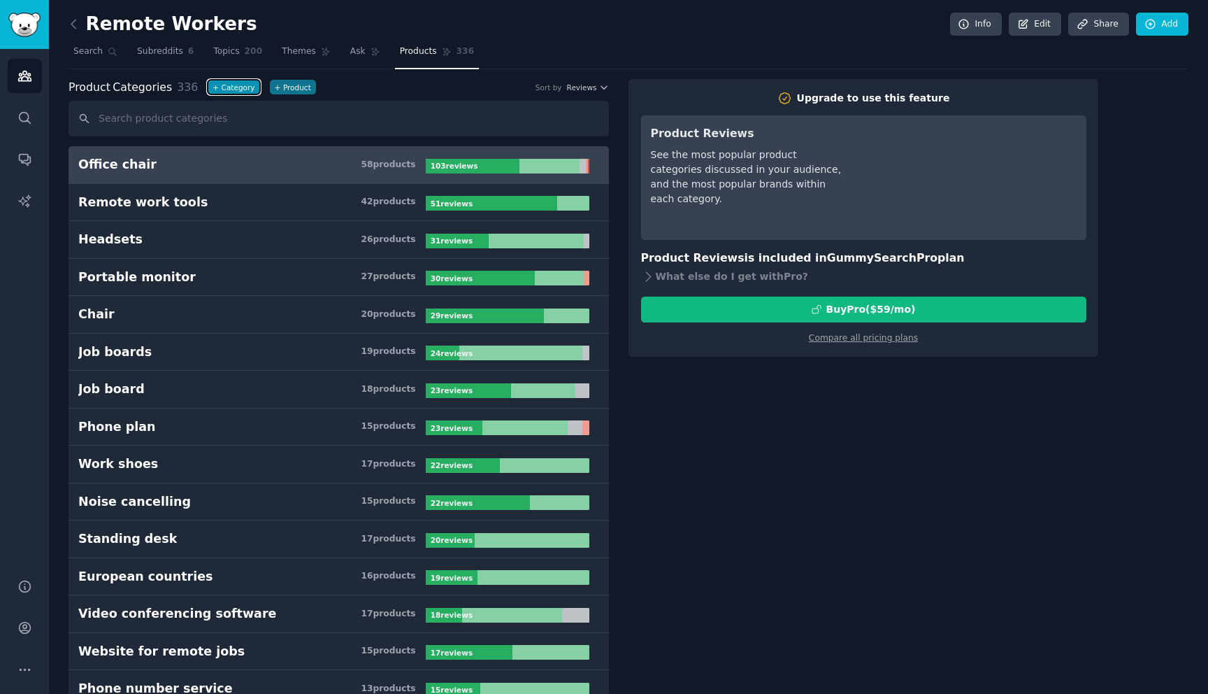
click at [215, 90] on button "+ Category" at bounding box center [234, 87] width 52 height 15
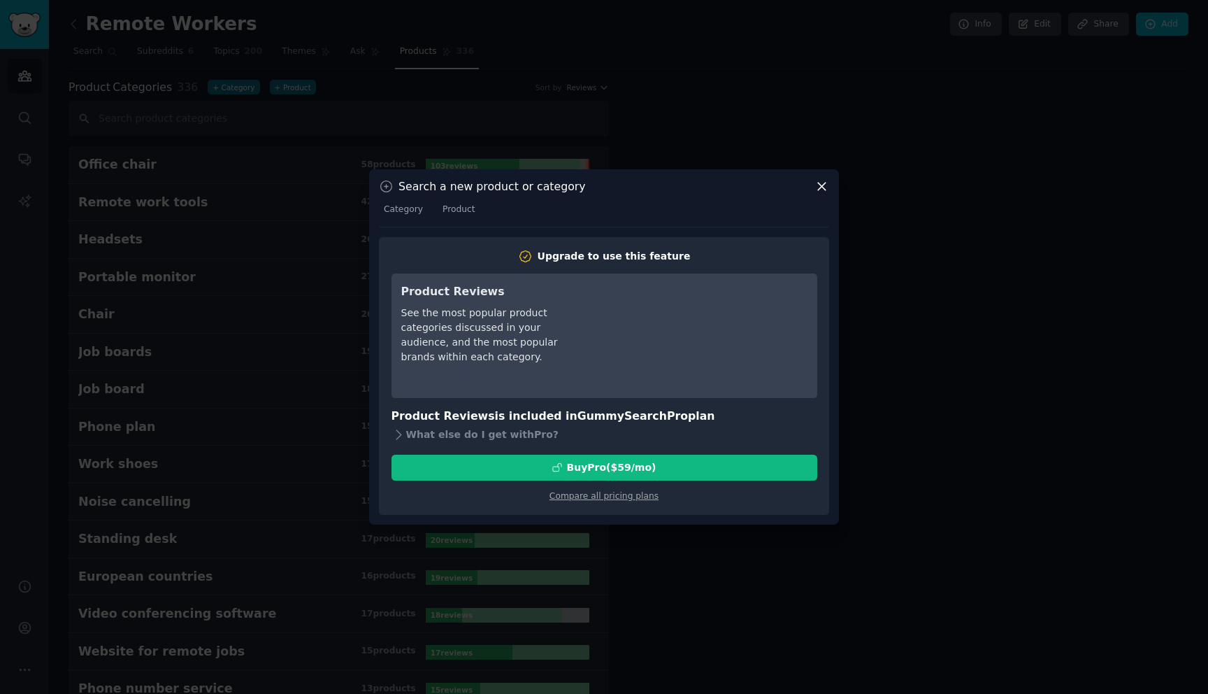
click at [253, 148] on div at bounding box center [604, 347] width 1208 height 694
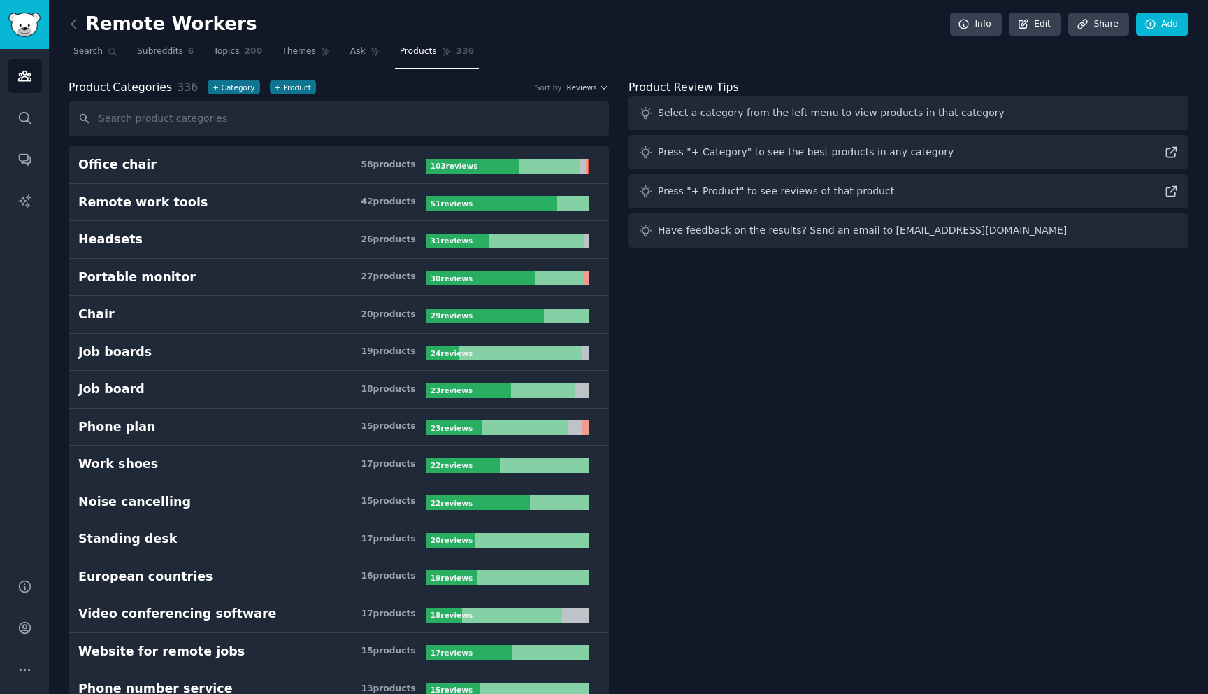
click at [119, 82] on span "Product Categories" at bounding box center [120, 87] width 103 height 17
click at [124, 49] on nav "Search Subreddits 6 Topics 200 Themes Ask Products 336" at bounding box center [629, 55] width 1120 height 29
click at [152, 49] on span "Subreddits" at bounding box center [160, 51] width 46 height 13
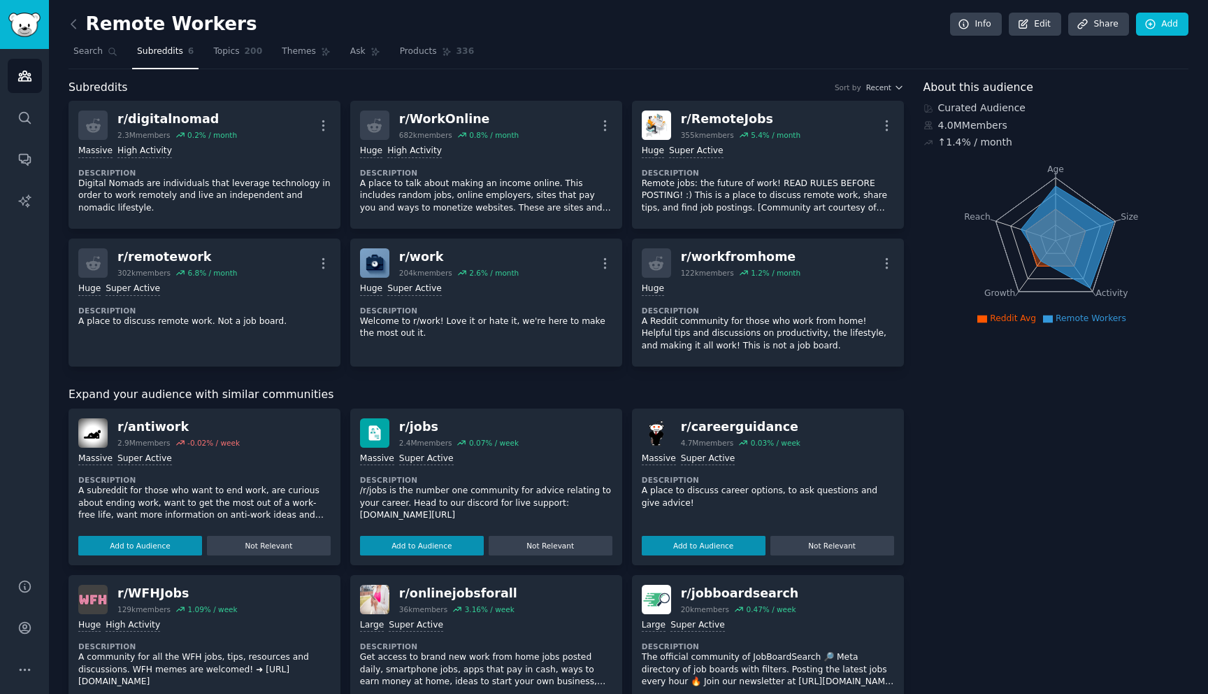
click at [603, 79] on div "Subreddits Sort by Recent" at bounding box center [486, 87] width 835 height 17
click at [603, 88] on span "Recent" at bounding box center [878, 87] width 25 height 10
click at [603, 133] on div "Largest" at bounding box center [834, 139] width 130 height 24
click at [68, 24] on icon at bounding box center [73, 24] width 15 height 15
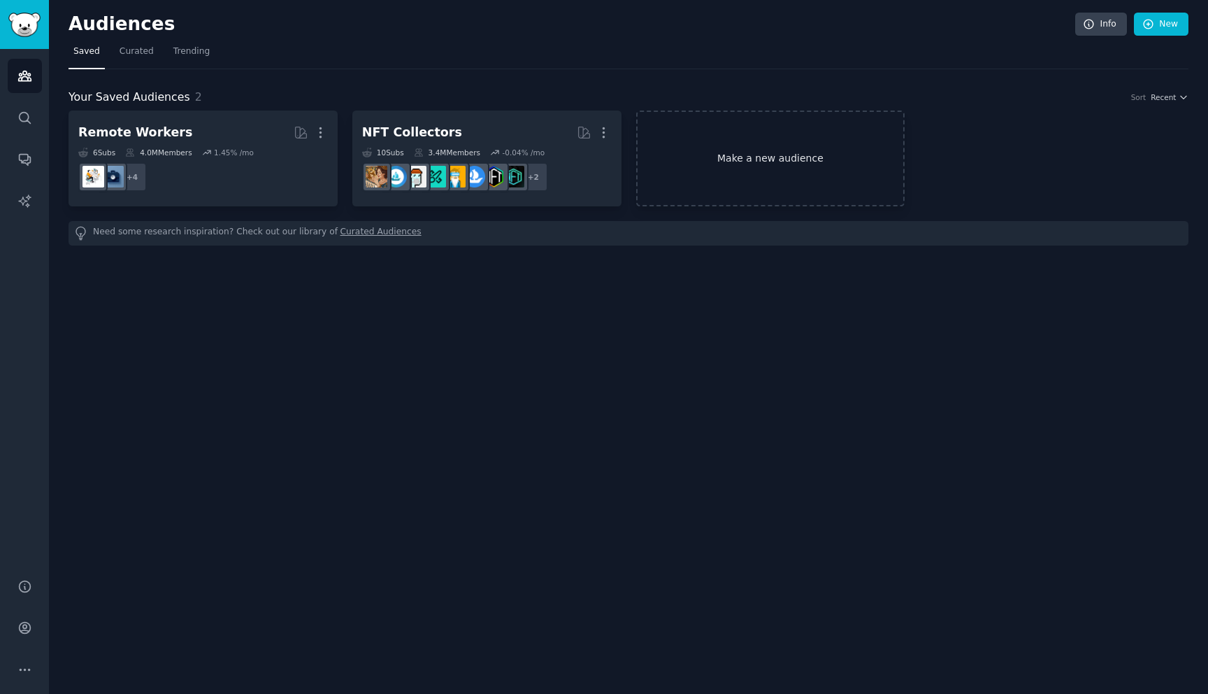
click at [603, 142] on link "Make a new audience" at bounding box center [770, 158] width 269 height 96
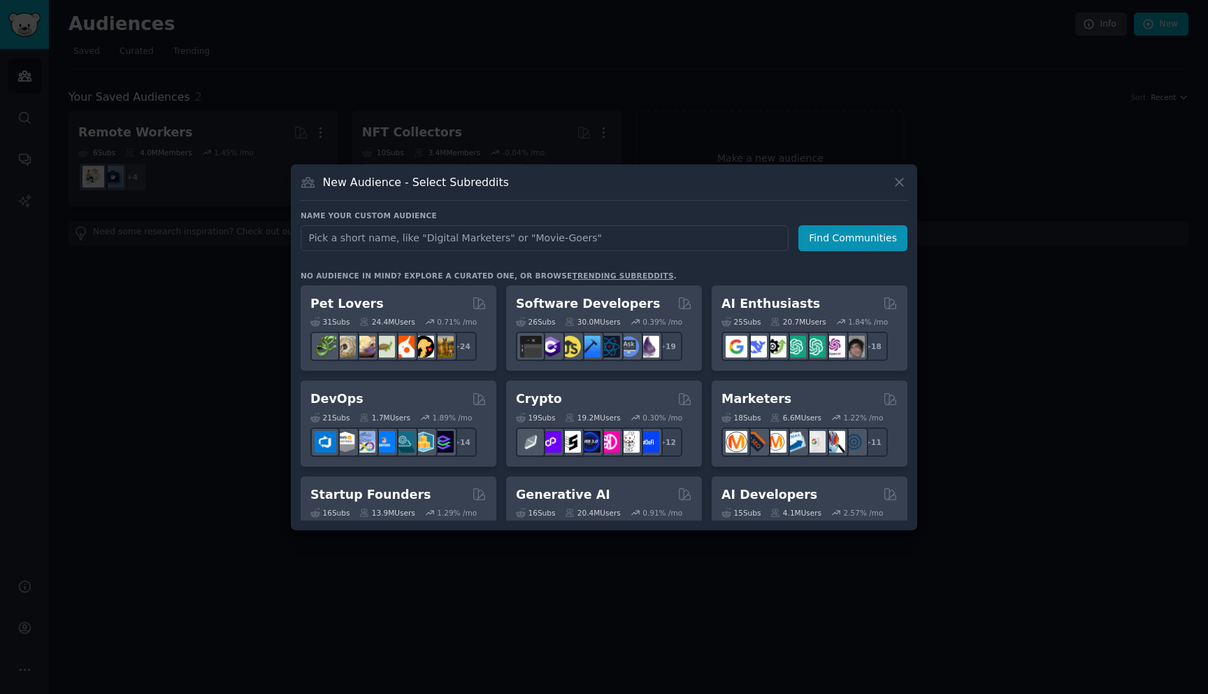
click at [596, 92] on div at bounding box center [604, 347] width 1208 height 694
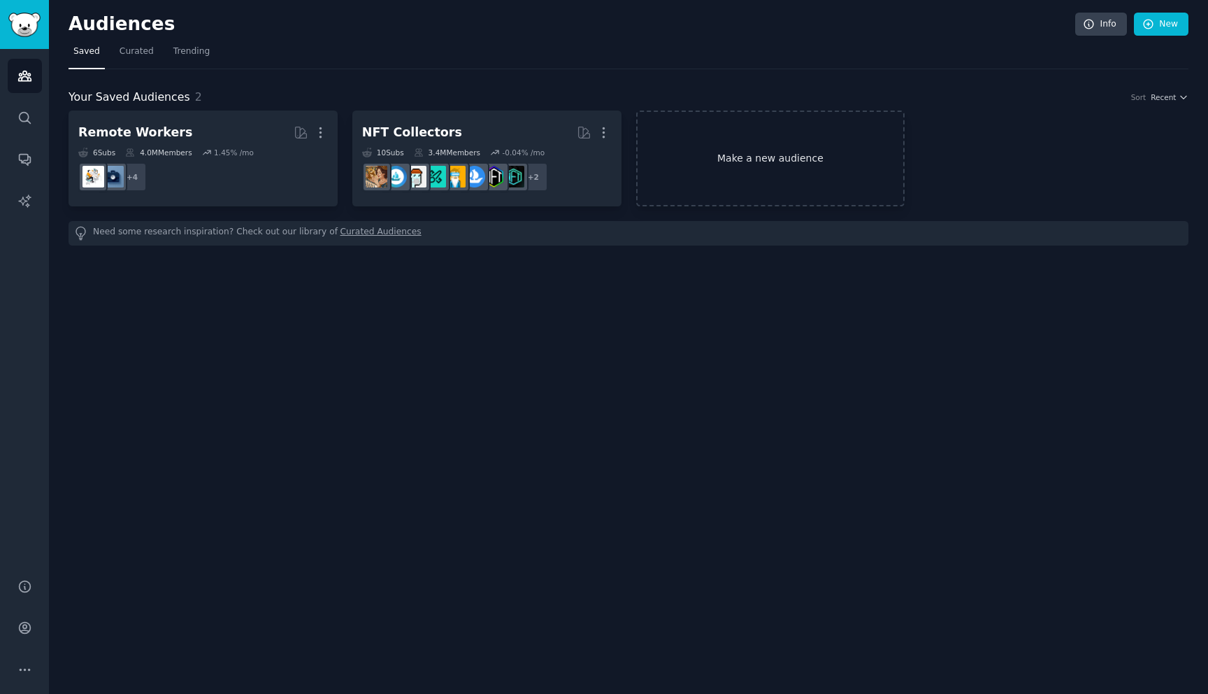
click at [603, 154] on link "Make a new audience" at bounding box center [770, 158] width 269 height 96
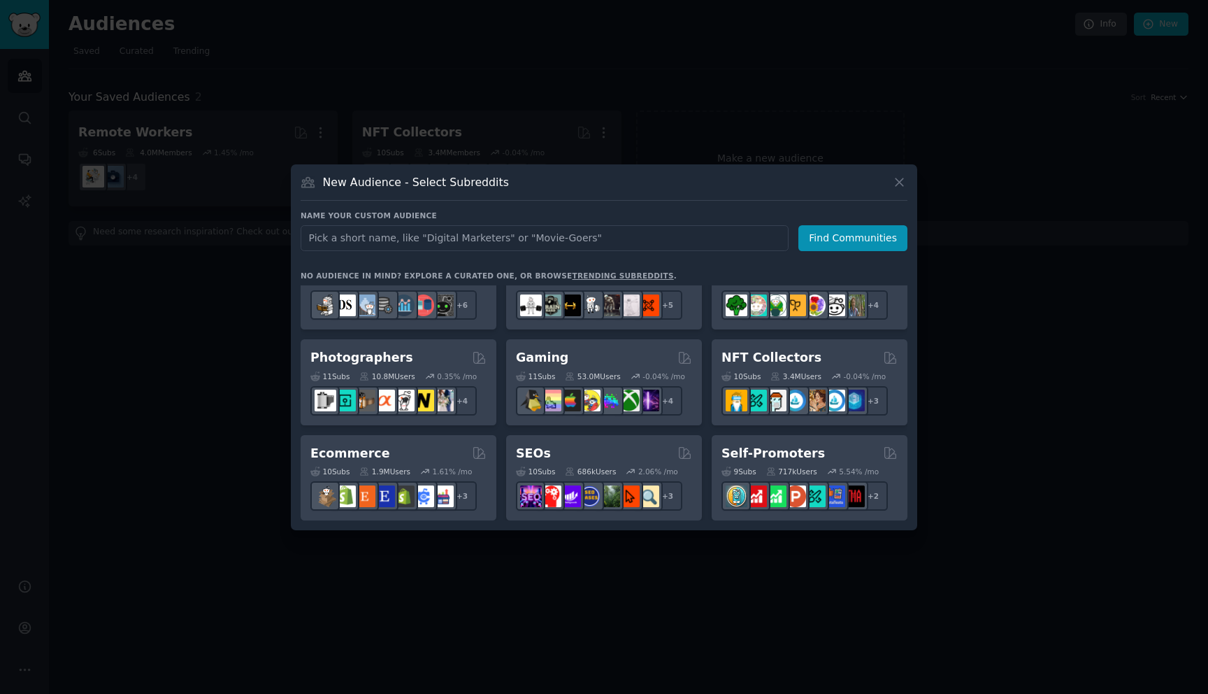
scroll to position [424, 0]
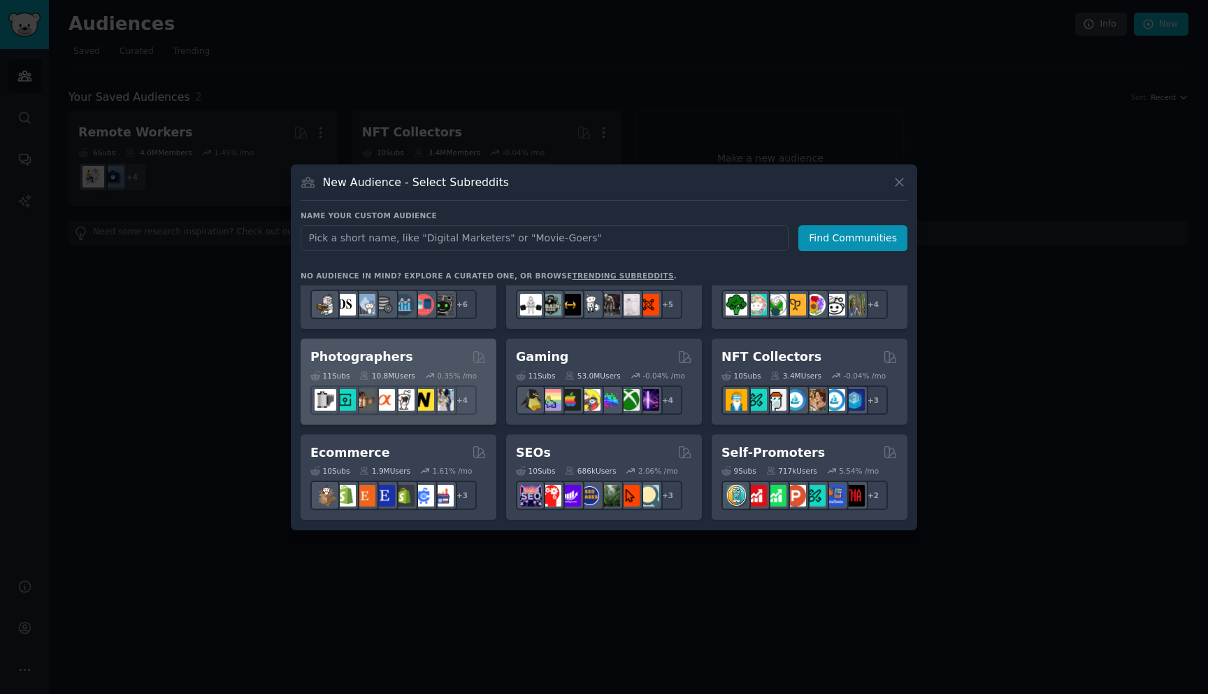
click at [394, 354] on h2 "Photographers" at bounding box center [361, 356] width 103 height 17
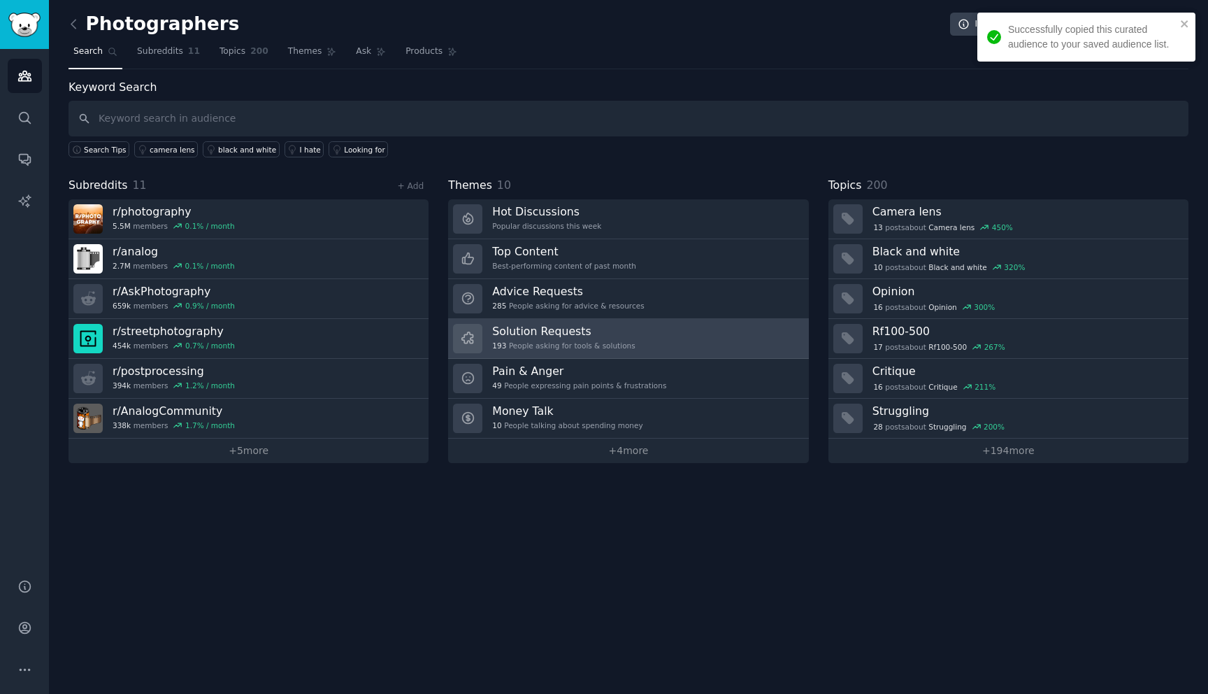
click at [580, 338] on div "Solution Requests 193 People asking for tools & solutions" at bounding box center [563, 338] width 143 height 29
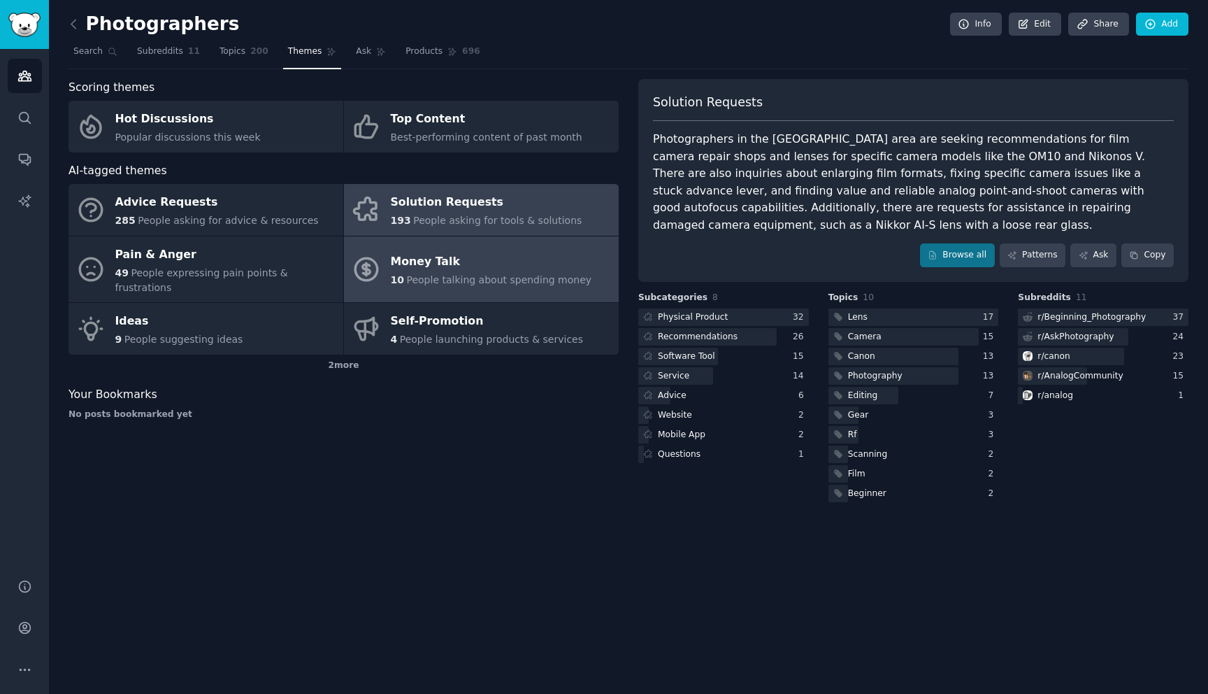
click at [387, 274] on link "Money Talk 10 People talking about spending money" at bounding box center [481, 269] width 275 height 66
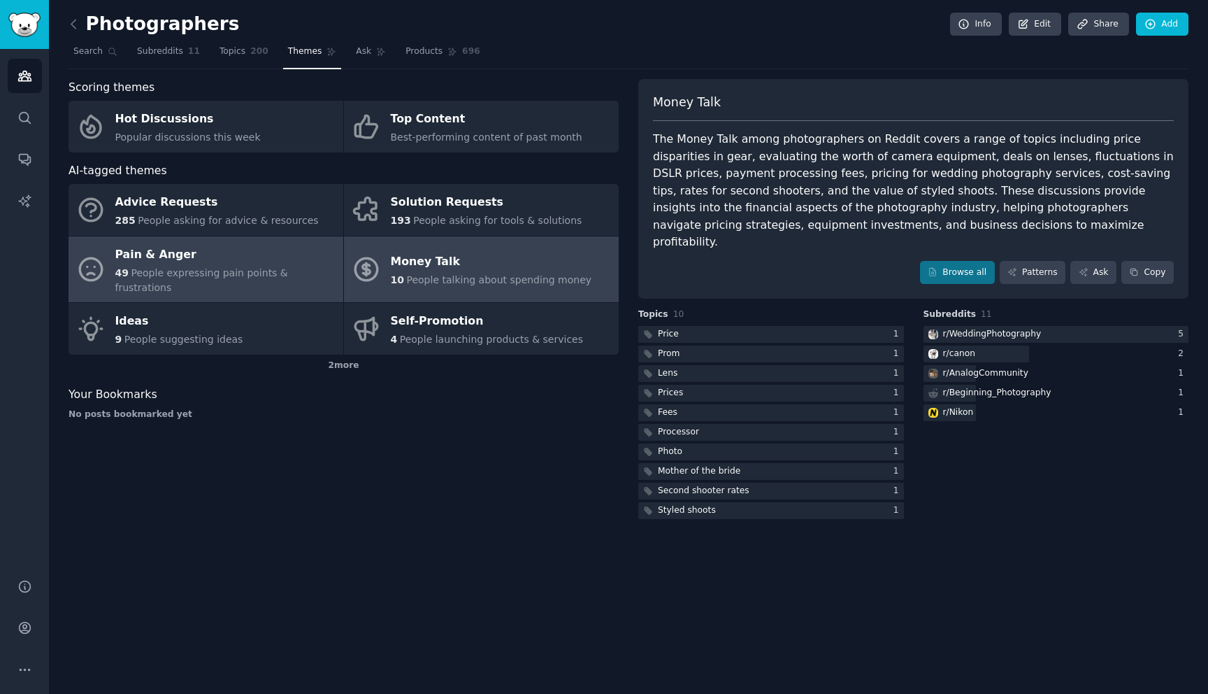
click at [266, 259] on div "Pain & Anger" at bounding box center [225, 254] width 221 height 22
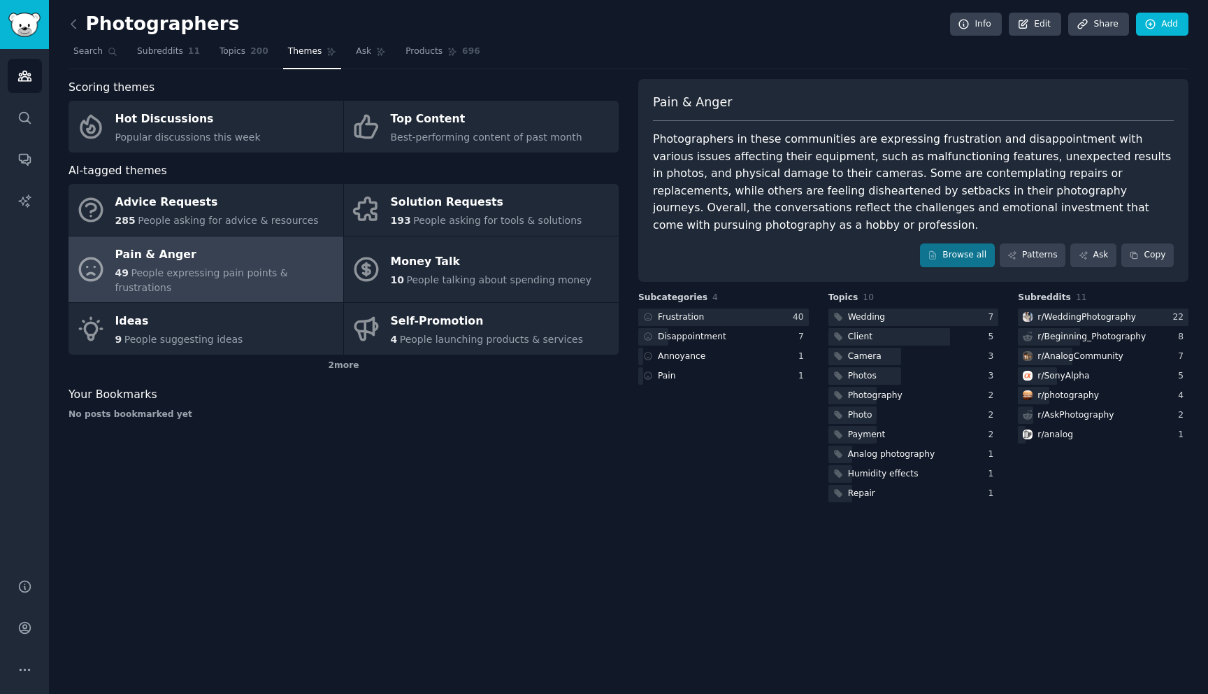
click at [81, 28] on link at bounding box center [77, 24] width 17 height 22
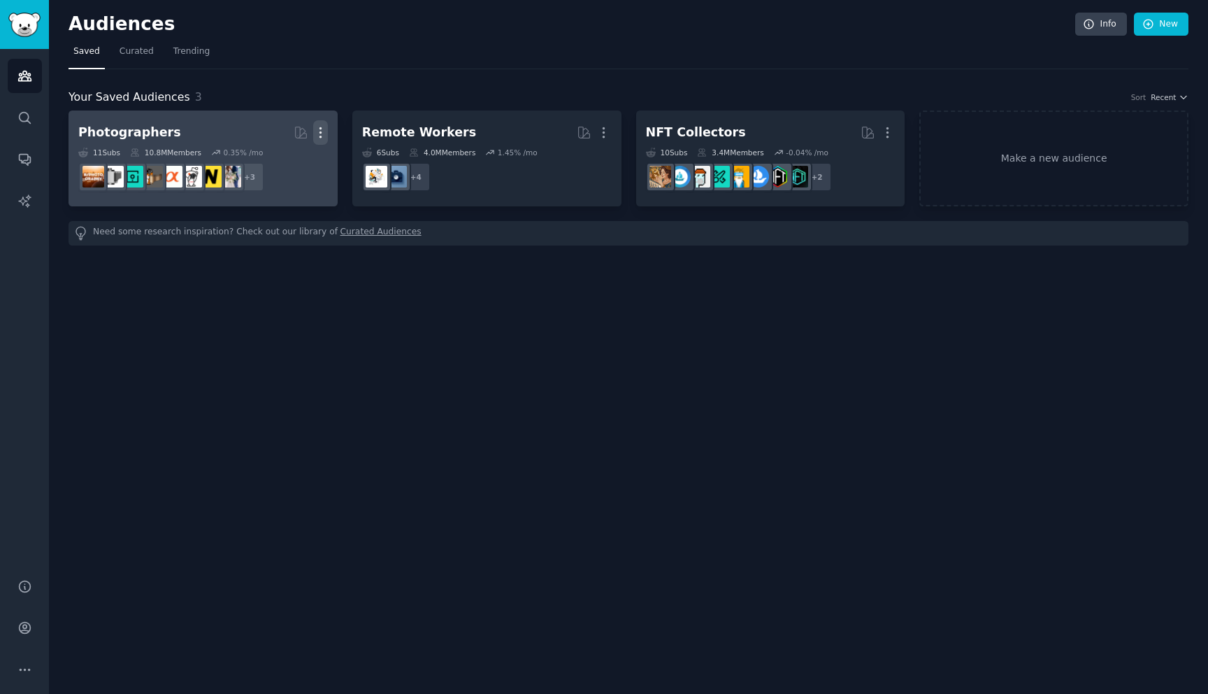
click at [326, 131] on icon "button" at bounding box center [320, 132] width 15 height 15
click at [290, 171] on div "Delete" at bounding box center [272, 162] width 66 height 29
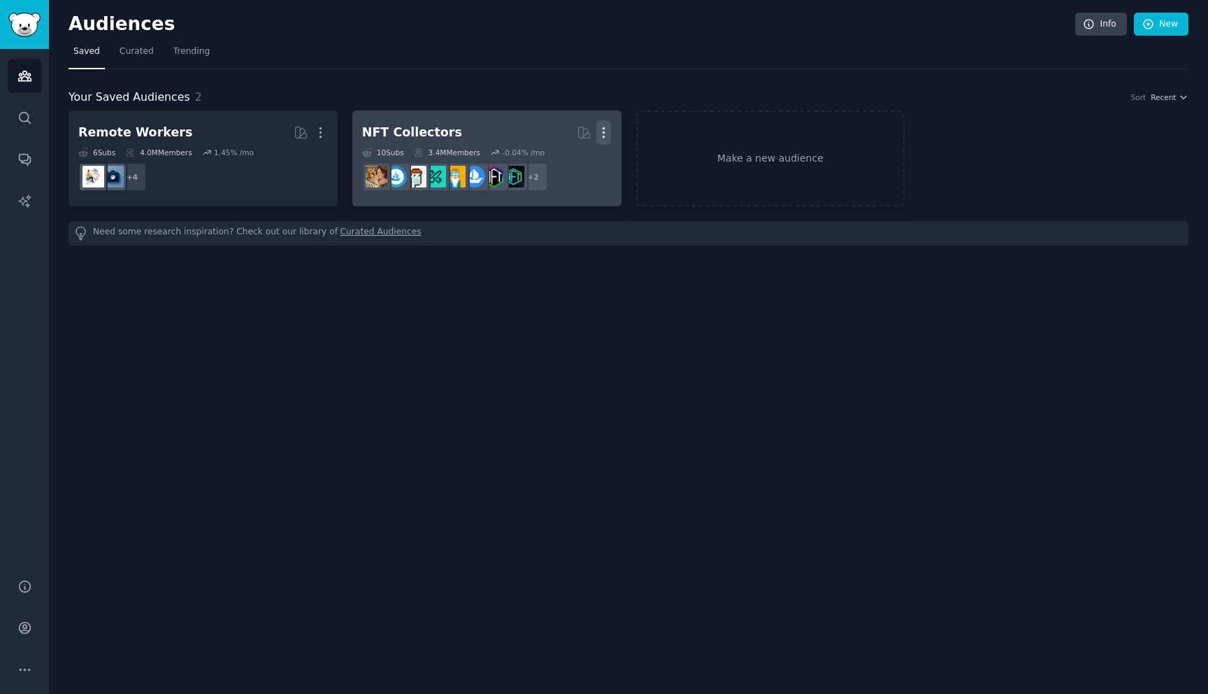
click at [603, 130] on icon "button" at bounding box center [603, 132] width 15 height 15
click at [573, 169] on div "Delete" at bounding box center [556, 162] width 66 height 29
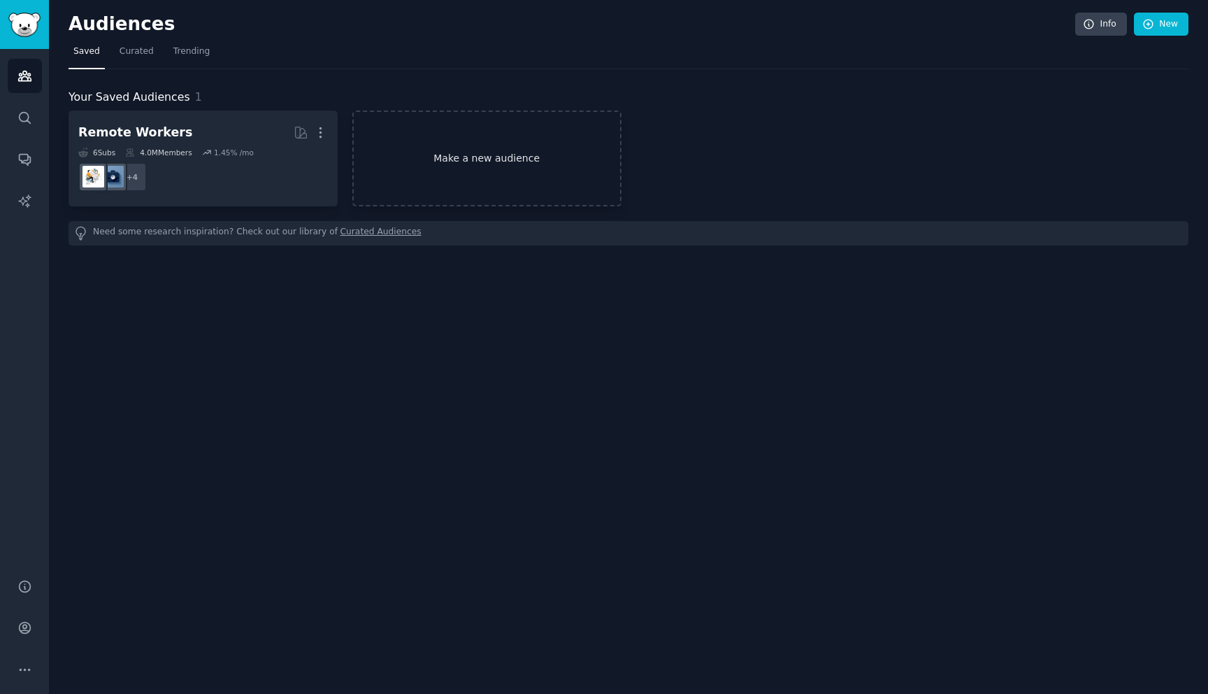
click at [495, 139] on link "Make a new audience" at bounding box center [486, 158] width 269 height 96
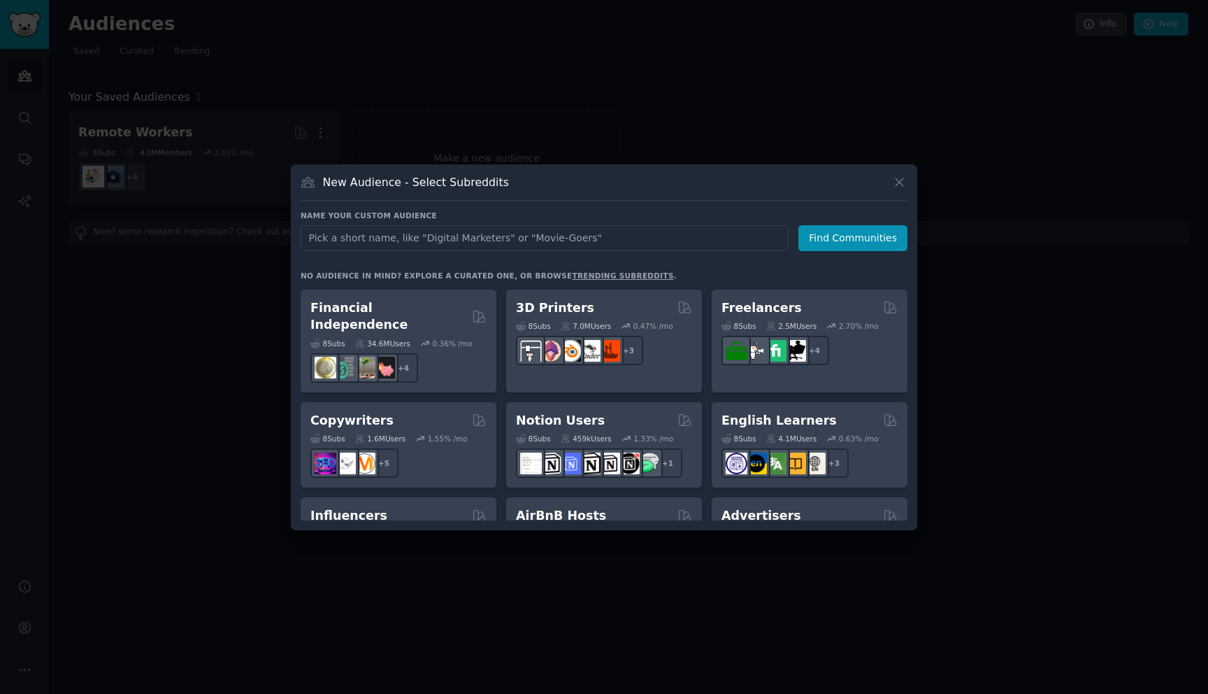
scroll to position [1091, 0]
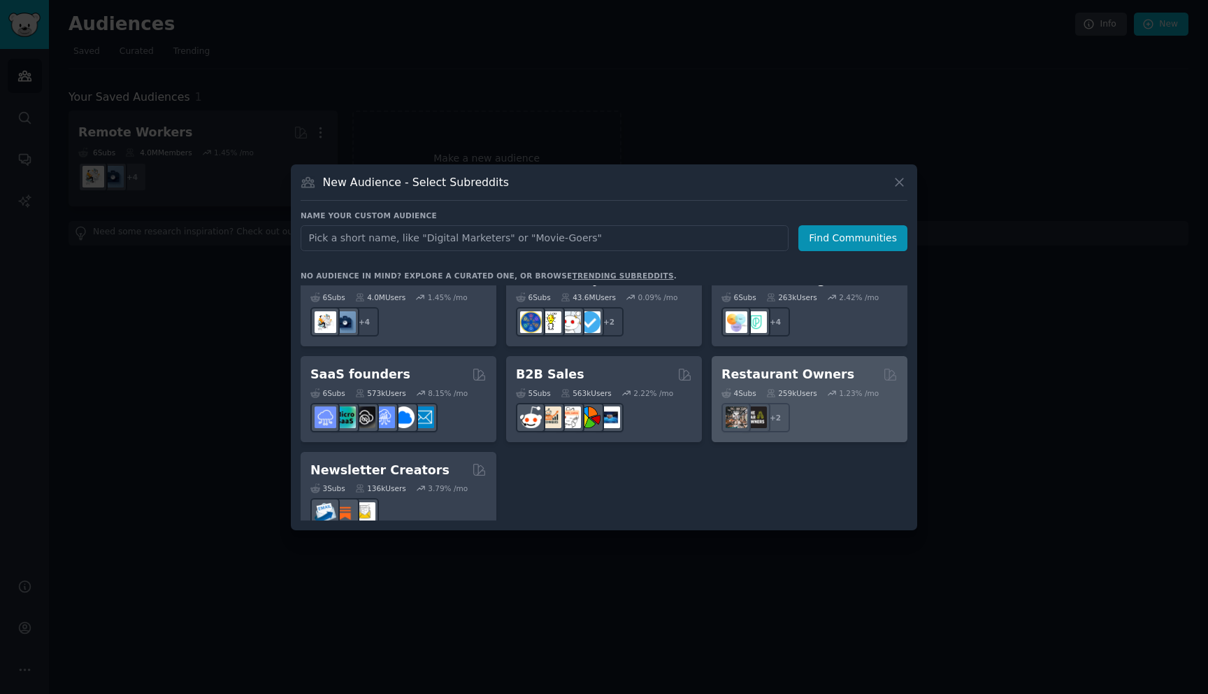
click at [603, 366] on h2 "Restaurant Owners" at bounding box center [787, 374] width 133 height 17
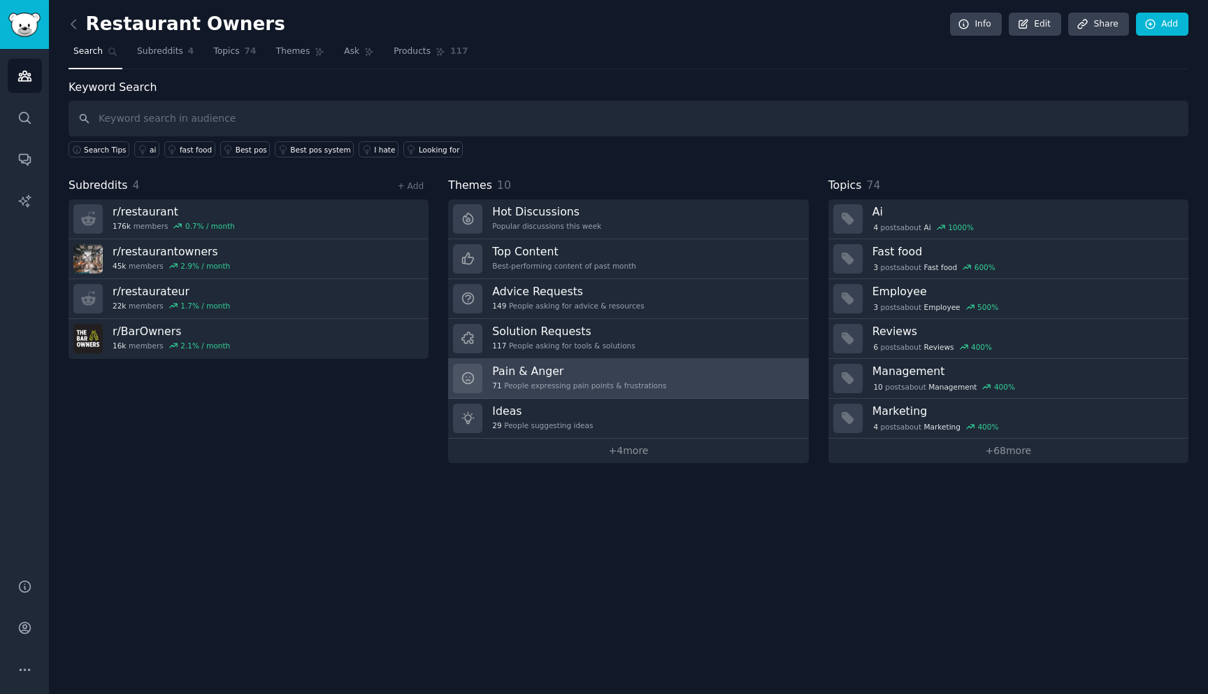
click at [603, 378] on link "Pain & Anger 71 People expressing pain points & frustrations" at bounding box center [628, 379] width 360 height 40
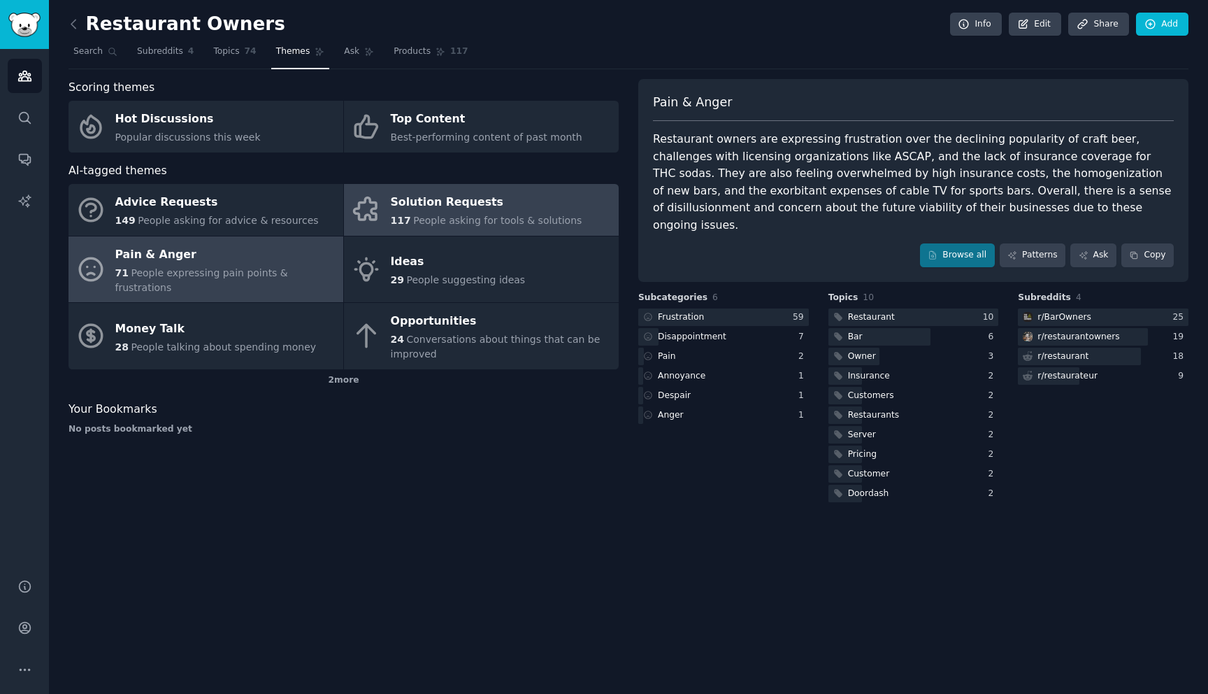
click at [510, 209] on div "Solution Requests" at bounding box center [487, 203] width 192 height 22
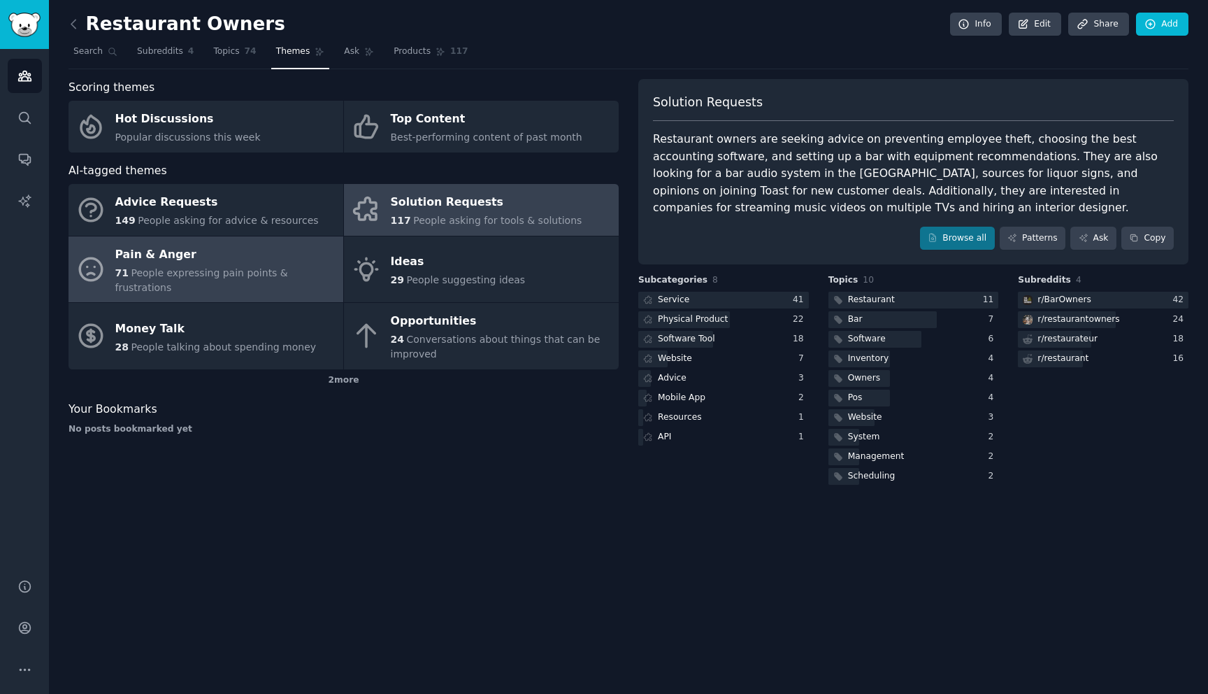
click at [175, 276] on span "People expressing pain points & frustrations" at bounding box center [201, 280] width 173 height 26
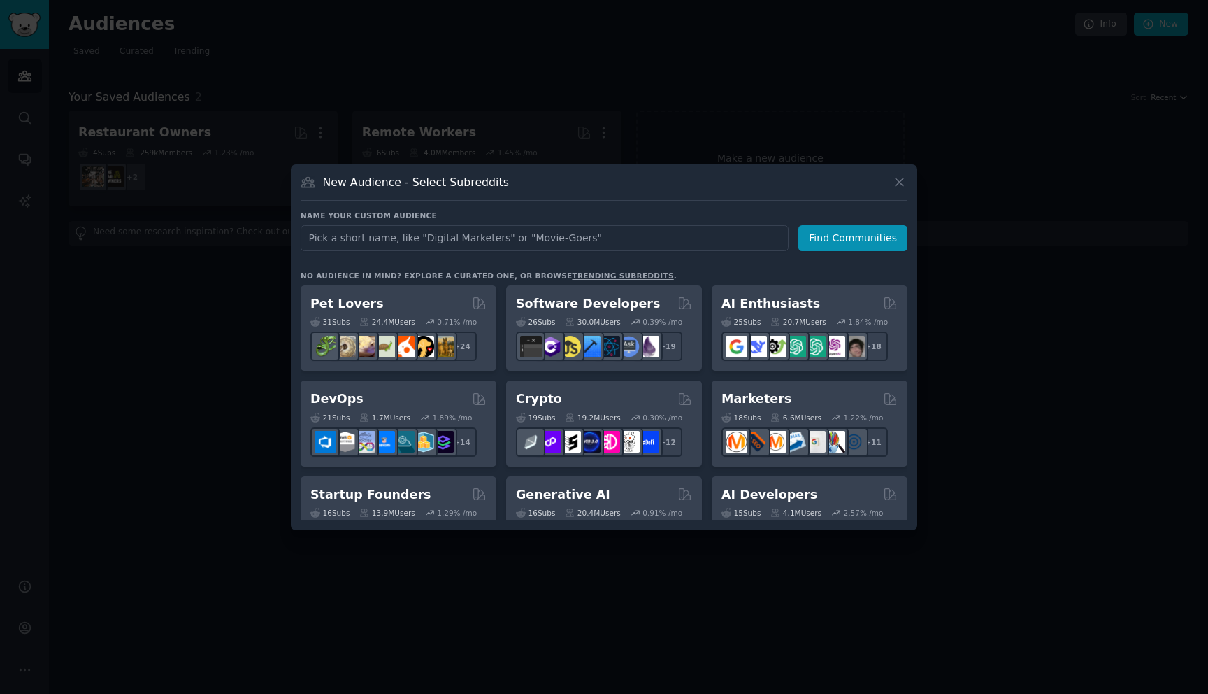
click at [582, 8] on div at bounding box center [604, 347] width 1208 height 694
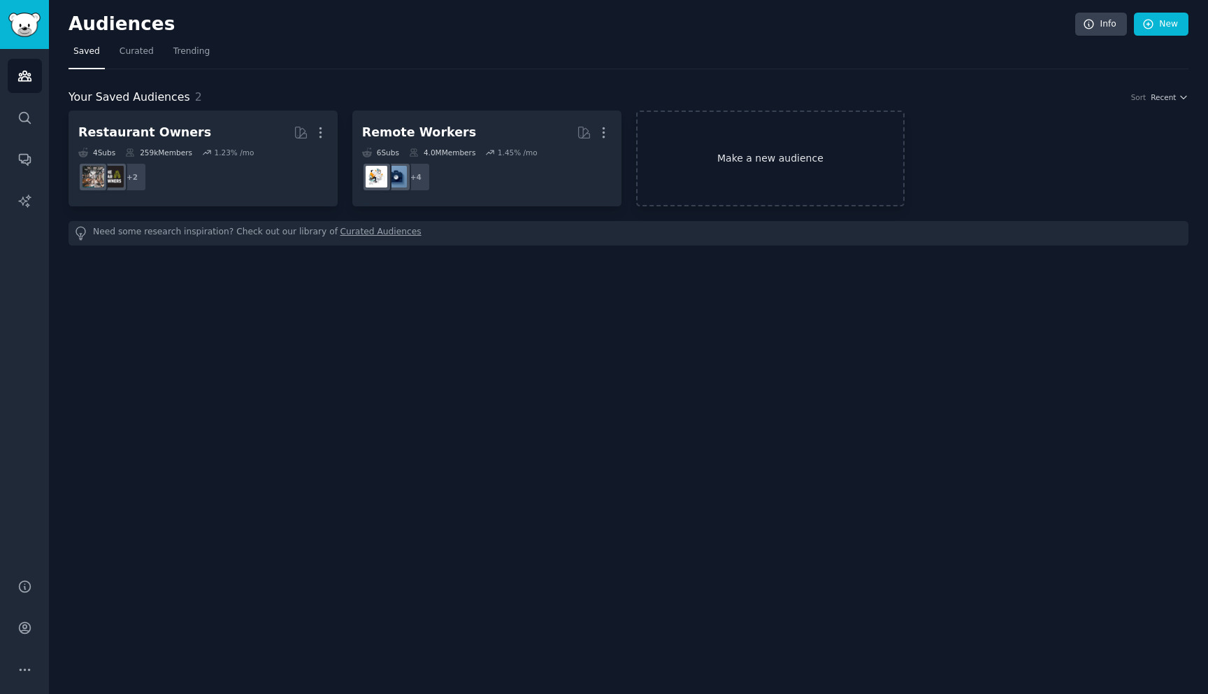
click at [603, 161] on link "Make a new audience" at bounding box center [770, 158] width 269 height 96
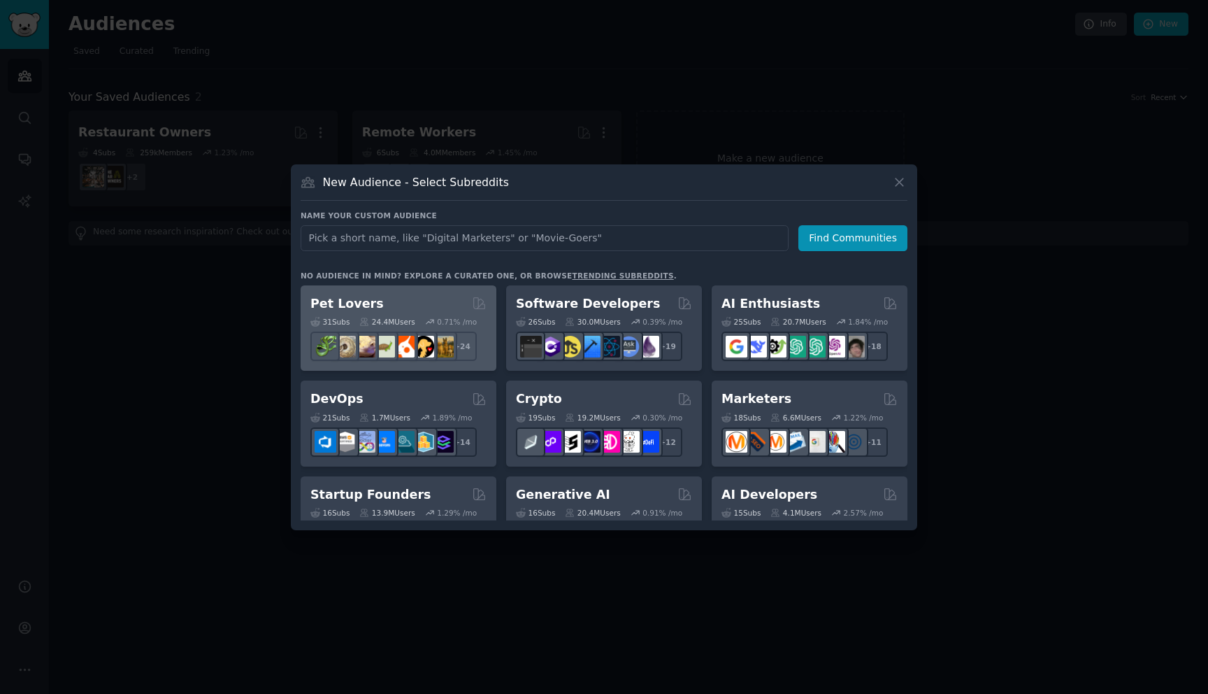
click at [380, 307] on div "Pet Lovers" at bounding box center [398, 303] width 176 height 17
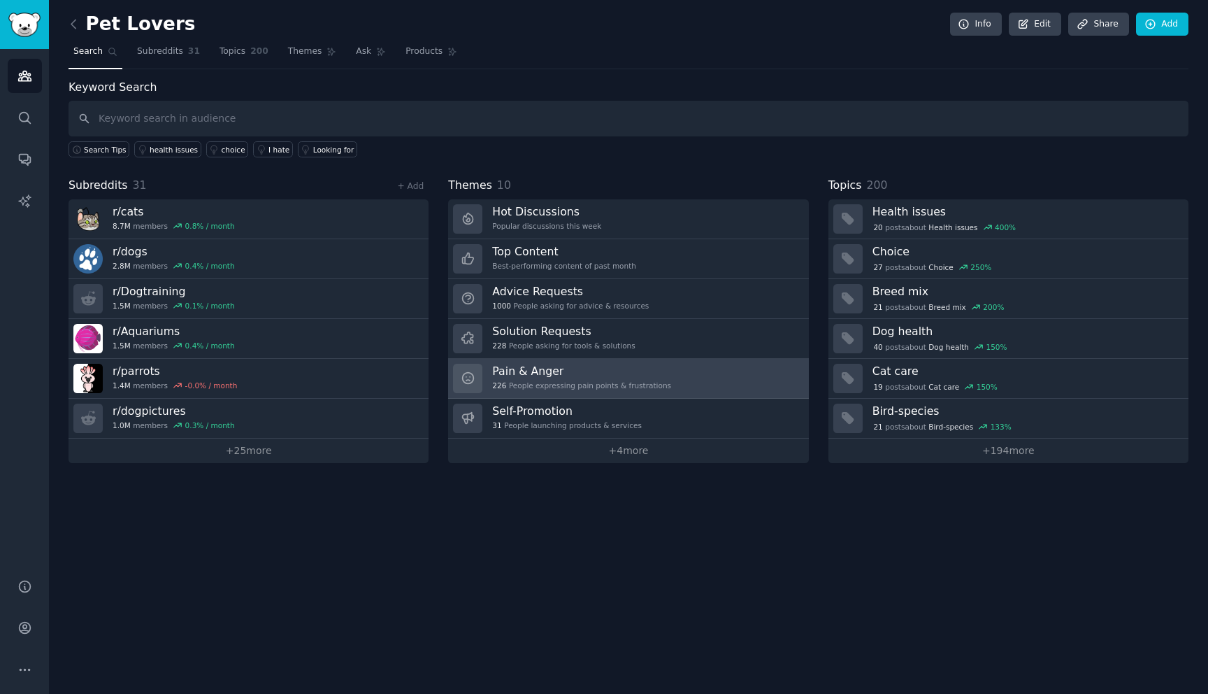
click at [572, 379] on div "Pain & Anger 226 People expressing pain points & frustrations" at bounding box center [581, 378] width 179 height 29
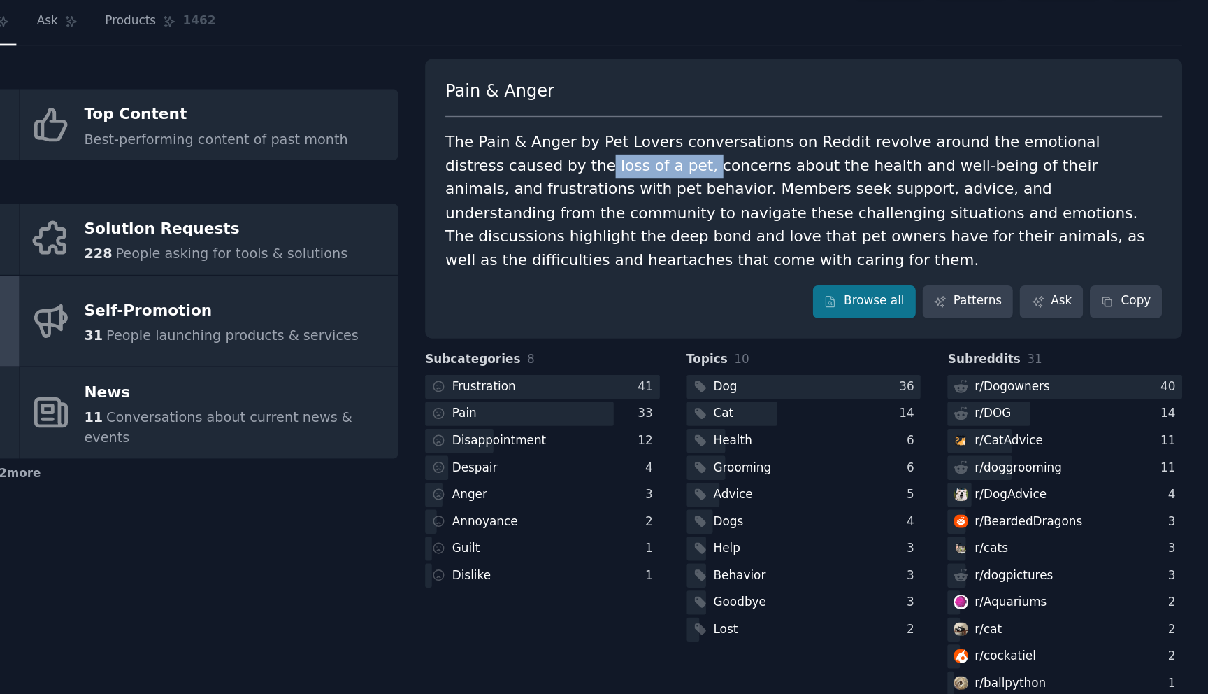
drag, startPoint x: 683, startPoint y: 159, endPoint x: 756, endPoint y: 159, distance: 73.4
click at [603, 159] on div "The Pain & Anger by Pet Lovers conversations on Reddit revolve around the emoti…" at bounding box center [913, 182] width 521 height 103
drag, startPoint x: 754, startPoint y: 159, endPoint x: 1068, endPoint y: 149, distance: 314.1
click at [603, 146] on div "The Pain & Anger by Pet Lovers conversations on Reddit revolve around the emoti…" at bounding box center [913, 182] width 521 height 103
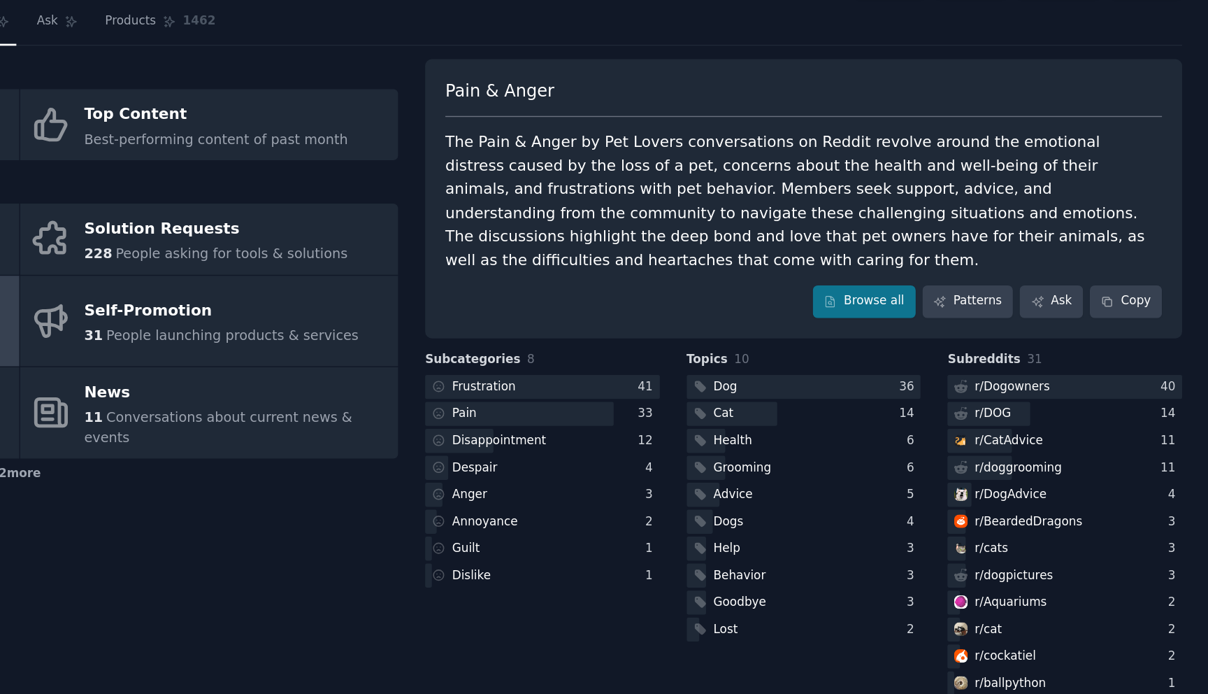
click at [603, 154] on div "The Pain & Anger by Pet Lovers conversations on Reddit revolve around the emoti…" at bounding box center [913, 182] width 521 height 103
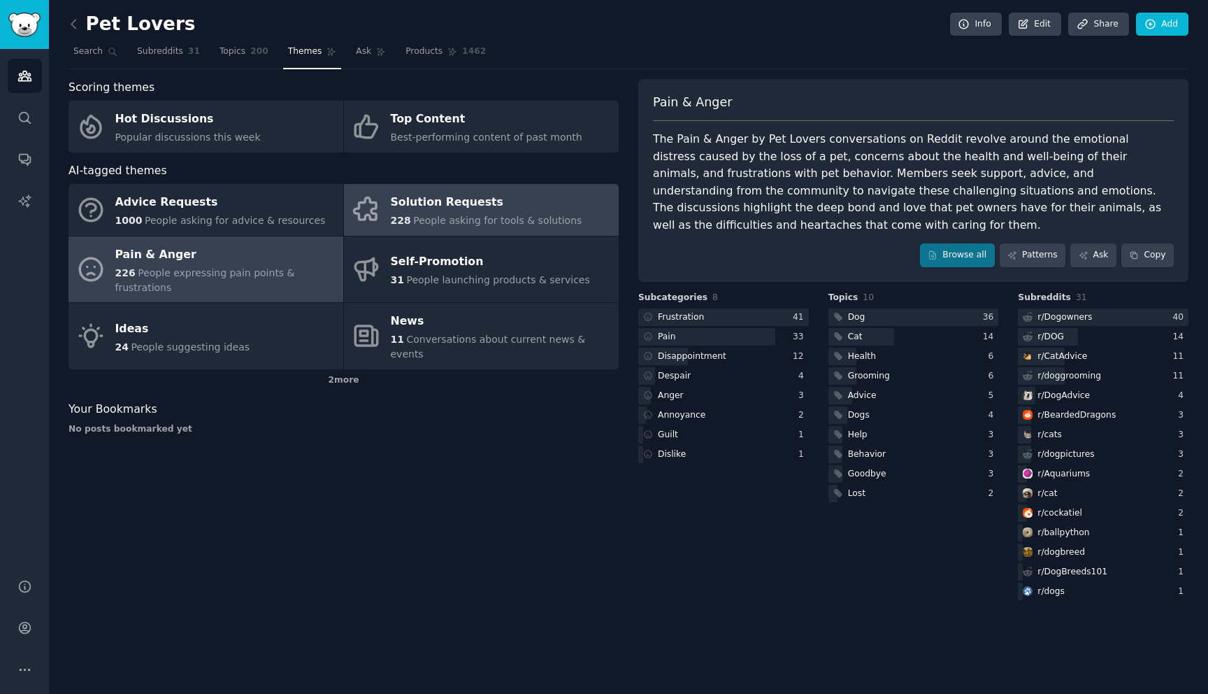
click at [472, 220] on span "People asking for tools & solutions" at bounding box center [497, 220] width 168 height 11
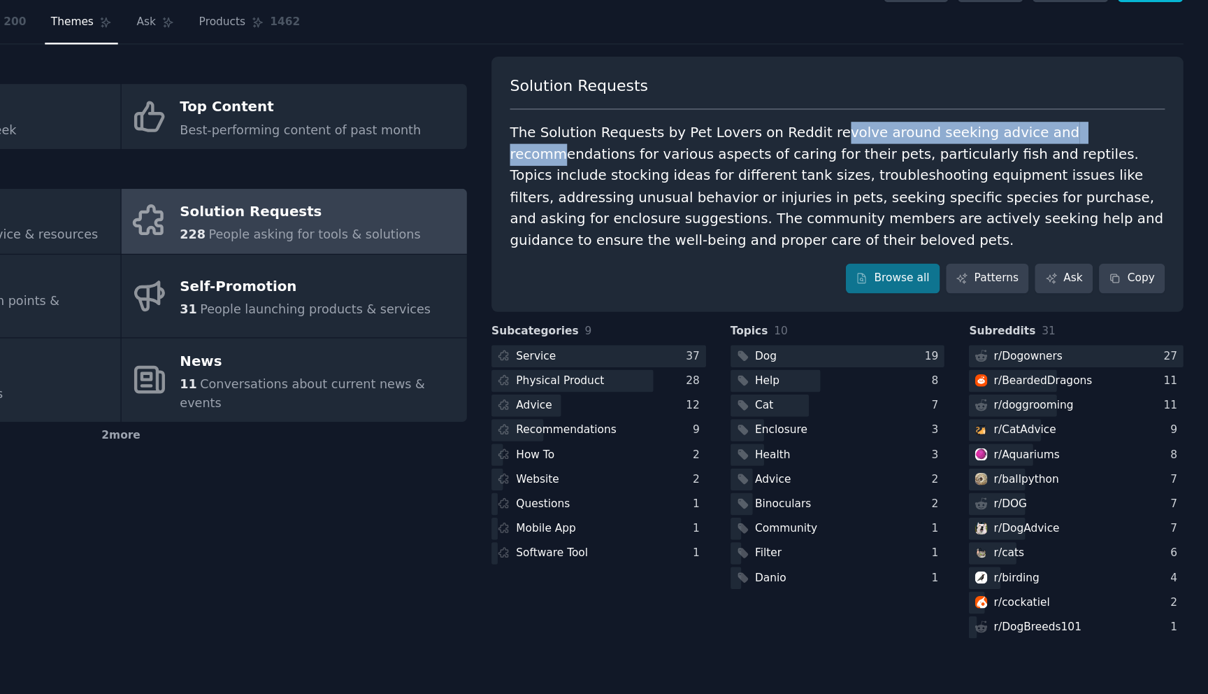
drag, startPoint x: 899, startPoint y: 138, endPoint x: 1102, endPoint y: 134, distance: 202.8
click at [603, 134] on div "The Solution Requests by Pet Lovers on Reddit revolve around seeking advice and…" at bounding box center [913, 182] width 521 height 103
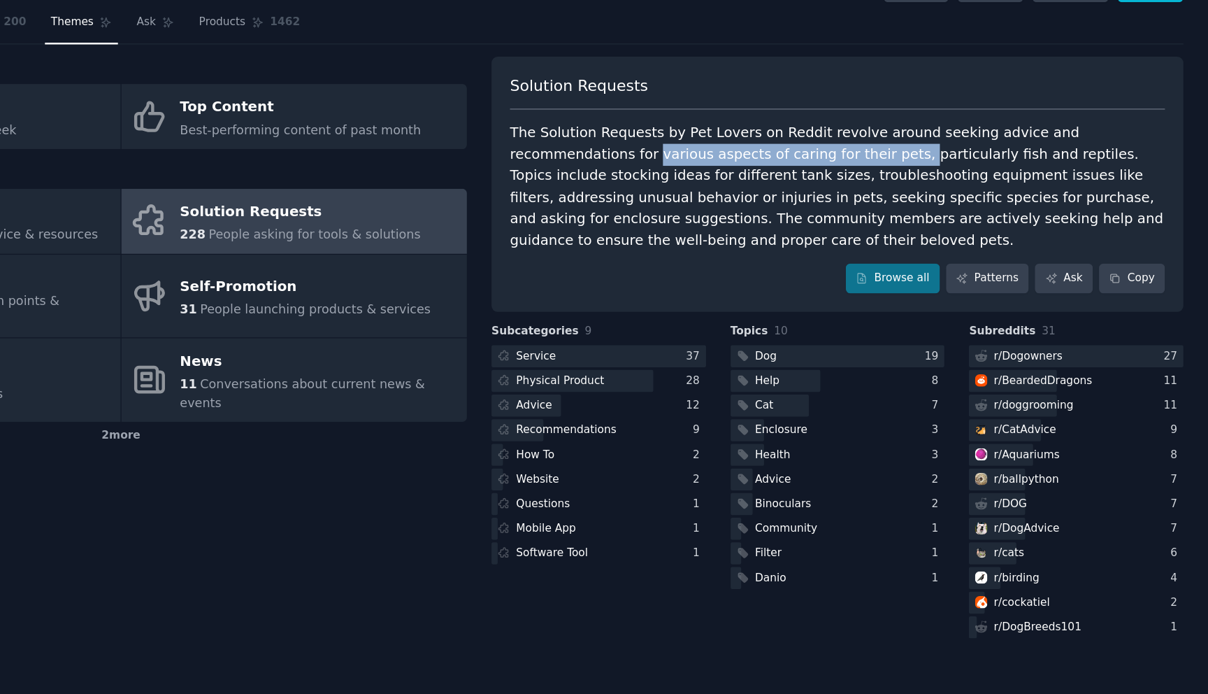
drag, startPoint x: 653, startPoint y: 162, endPoint x: 849, endPoint y: 162, distance: 196.4
click at [603, 162] on div "The Solution Requests by Pet Lovers on Reddit revolve around seeking advice and…" at bounding box center [913, 182] width 521 height 103
click at [603, 159] on div "The Solution Requests by Pet Lovers on Reddit revolve around seeking advice and…" at bounding box center [913, 182] width 521 height 103
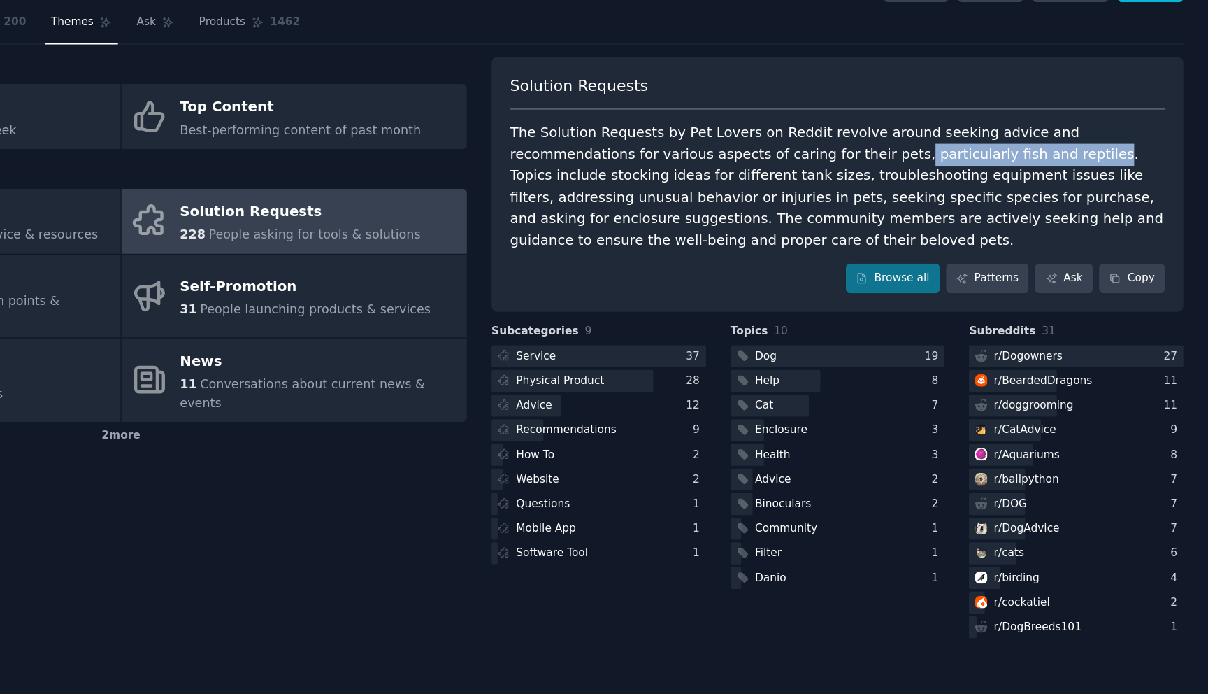
drag, startPoint x: 848, startPoint y: 156, endPoint x: 986, endPoint y: 159, distance: 138.5
click at [603, 159] on div "The Solution Requests by Pet Lovers on Reddit revolve around seeking advice and…" at bounding box center [913, 182] width 521 height 103
drag, startPoint x: 993, startPoint y: 153, endPoint x: 1163, endPoint y: 155, distance: 169.9
click at [603, 155] on div "The Solution Requests by Pet Lovers on Reddit revolve around seeking advice and…" at bounding box center [913, 182] width 521 height 103
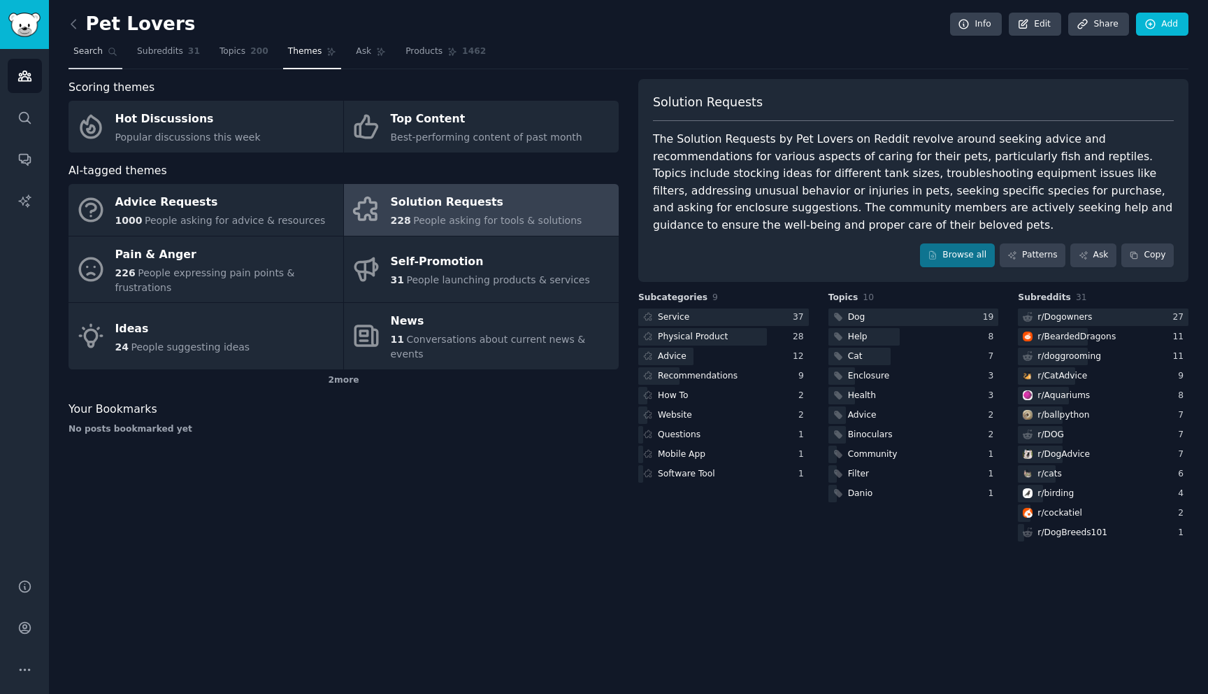
click at [104, 54] on link "Search" at bounding box center [96, 55] width 54 height 29
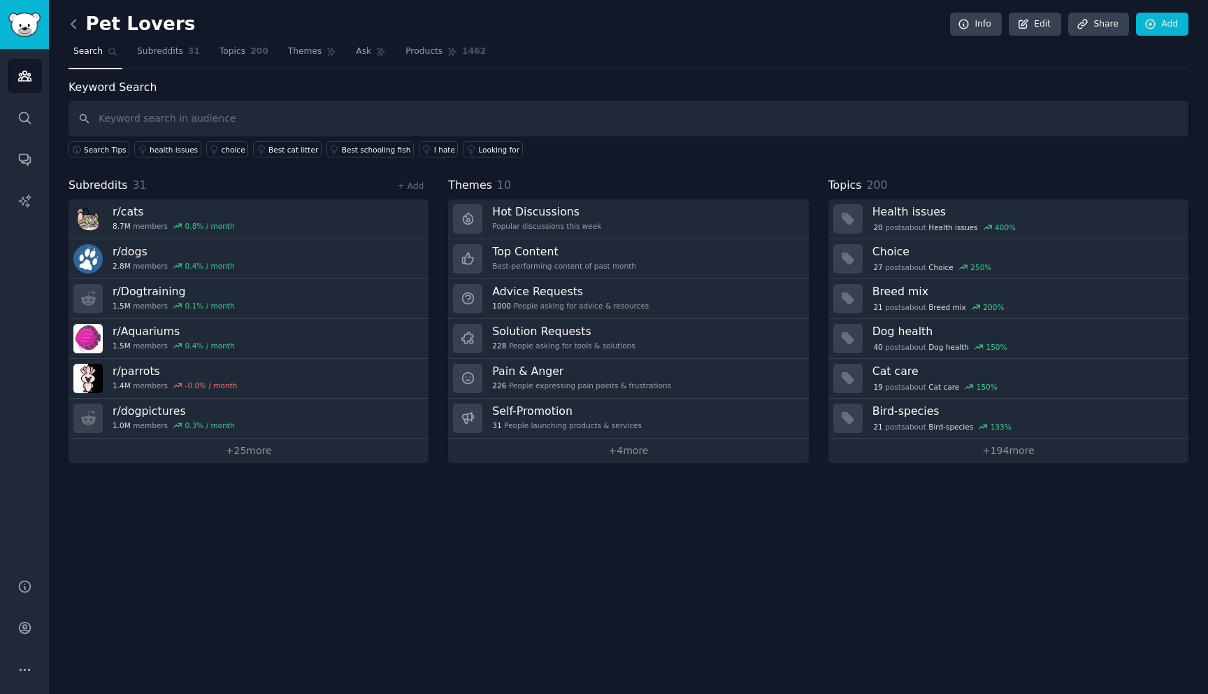
click at [77, 24] on icon at bounding box center [73, 24] width 15 height 15
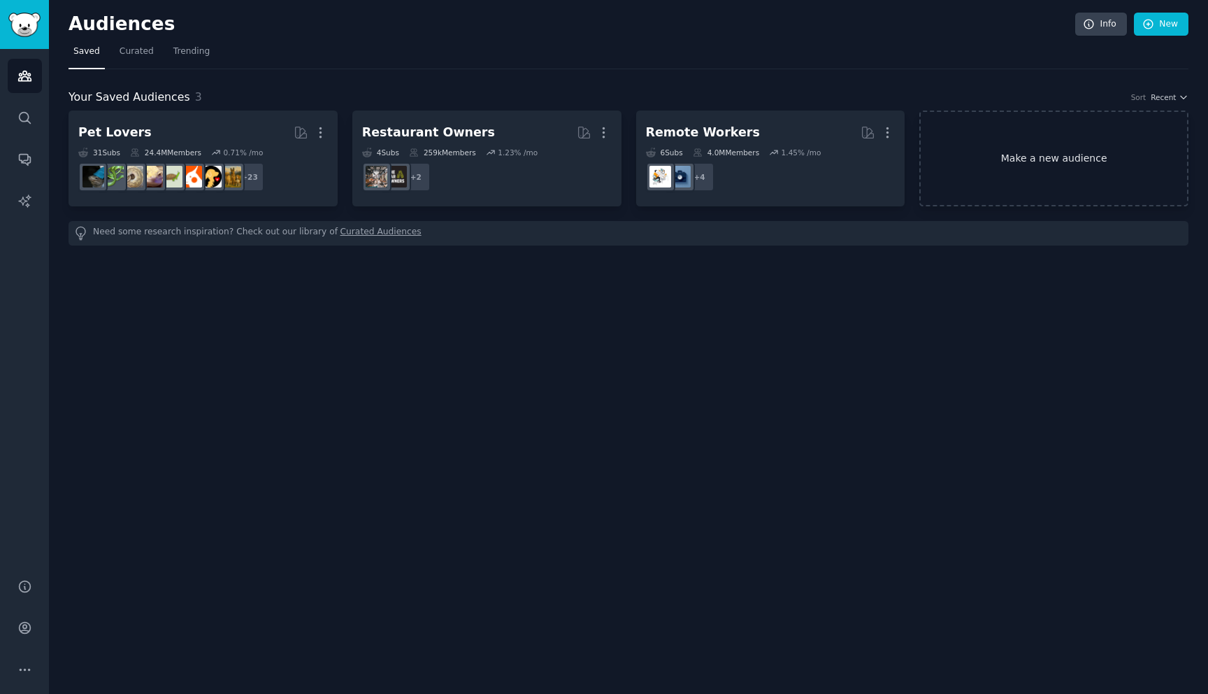
click at [603, 143] on link "Make a new audience" at bounding box center [1053, 158] width 269 height 96
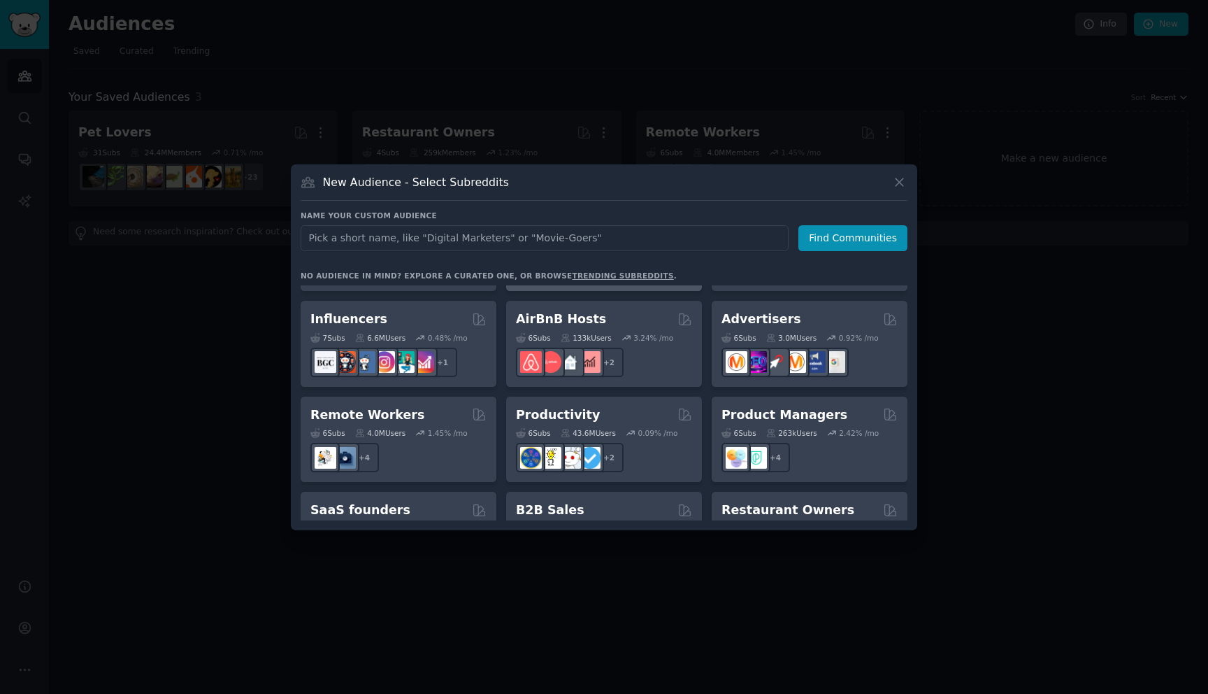
scroll to position [924, 0]
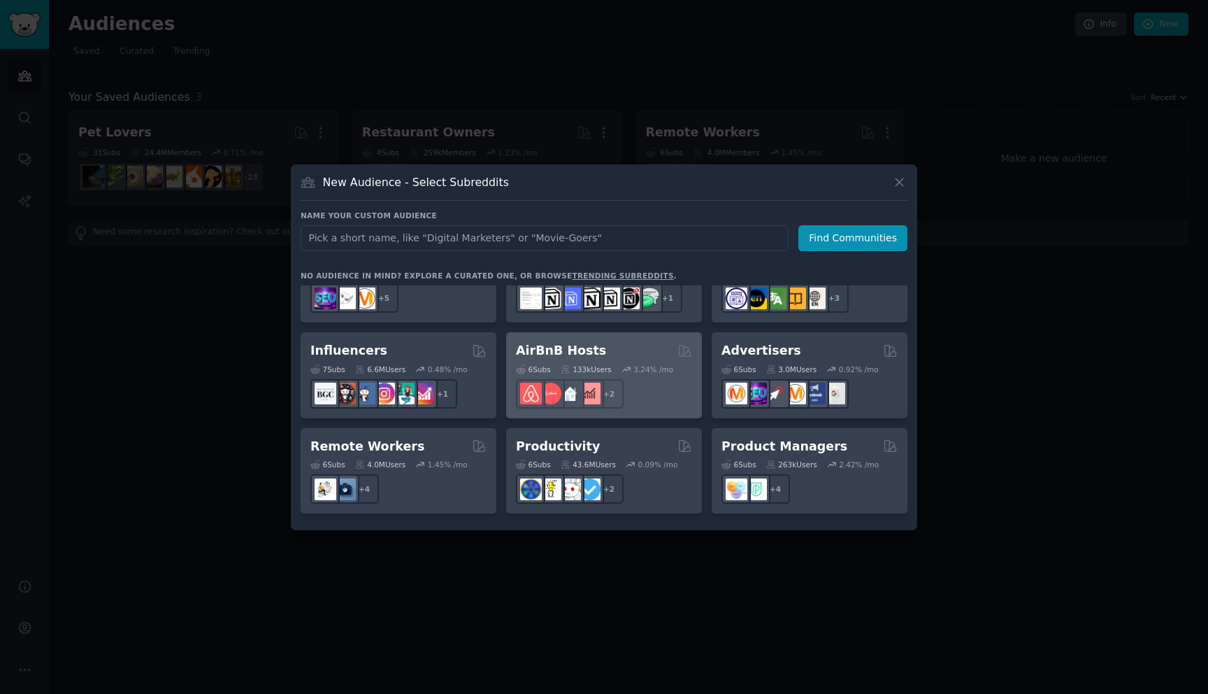
click at [603, 342] on div "AirBnB Hosts" at bounding box center [604, 350] width 176 height 17
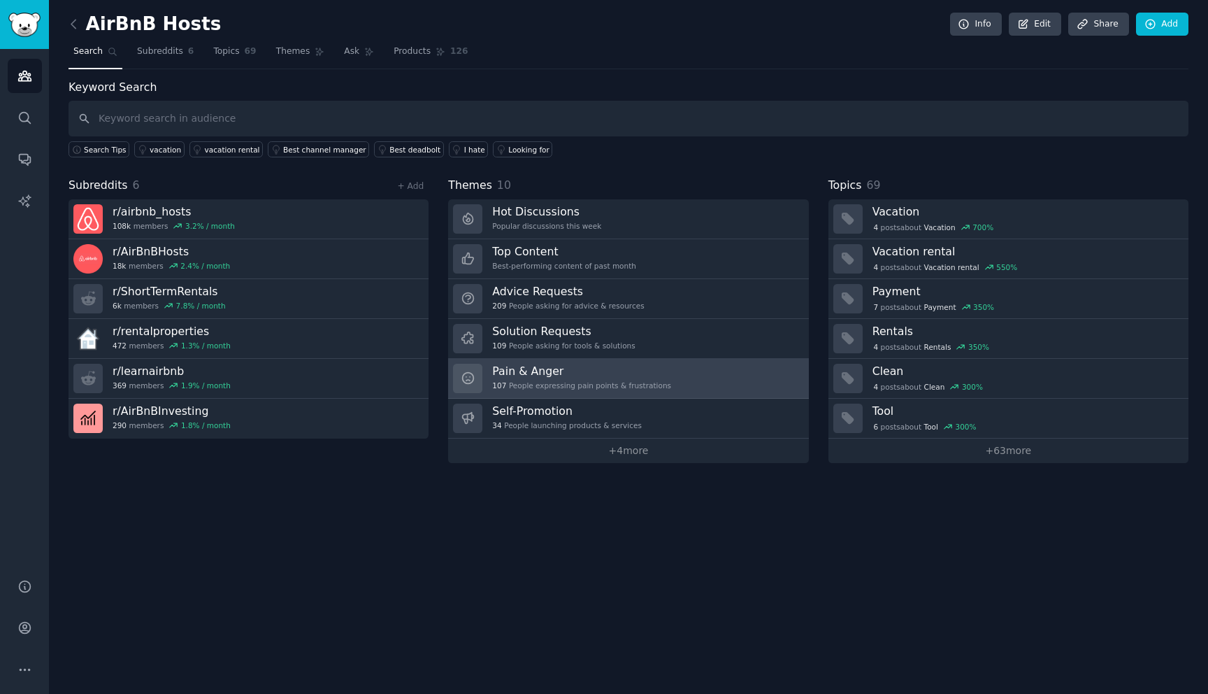
click at [570, 385] on div "107 People expressing pain points & frustrations" at bounding box center [581, 385] width 179 height 10
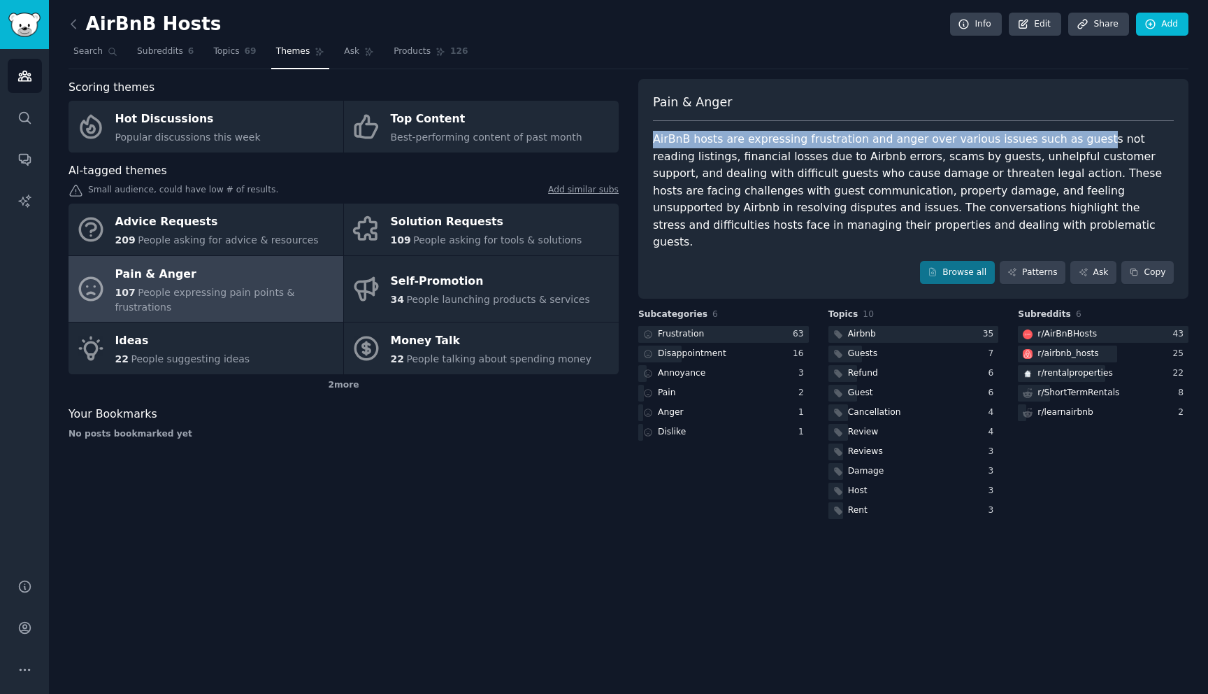
drag, startPoint x: 650, startPoint y: 140, endPoint x: 1068, endPoint y: 146, distance: 418.1
click at [603, 146] on div "Pain & Anger AirBnB hosts are expressing frustration and anger over various iss…" at bounding box center [913, 189] width 550 height 220
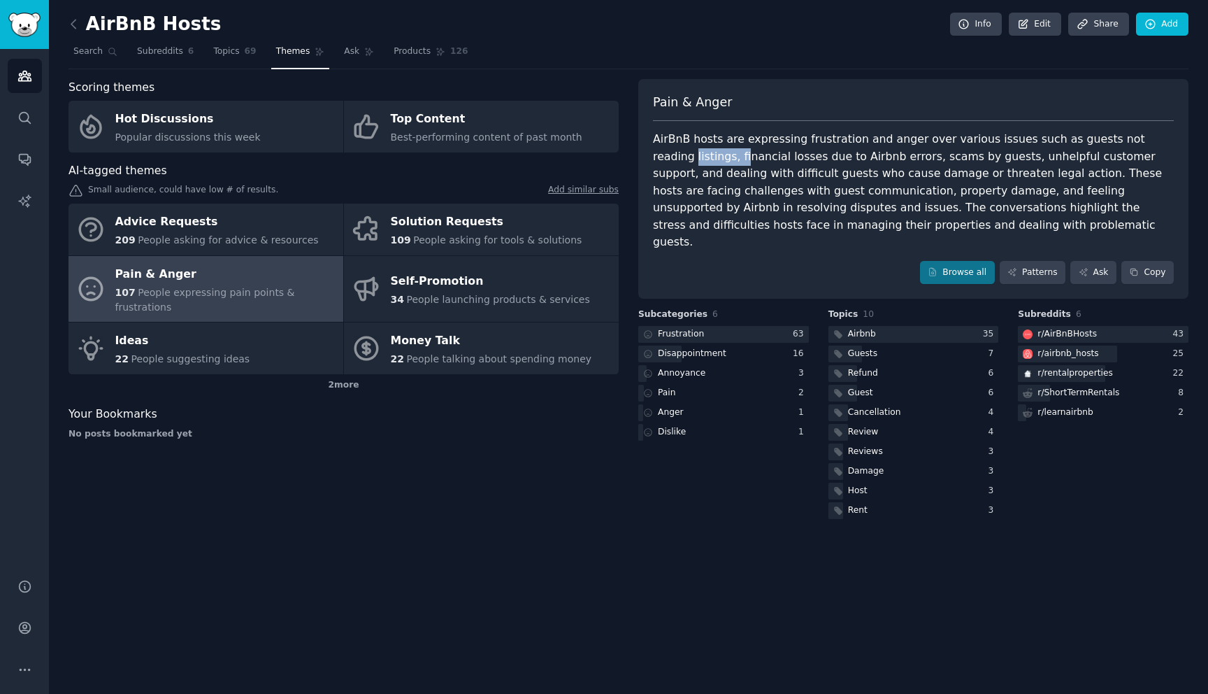
drag, startPoint x: 653, startPoint y: 158, endPoint x: 702, endPoint y: 157, distance: 48.9
click at [603, 157] on div "AirBnB hosts are expressing frustration and anger over various issues such as g…" at bounding box center [913, 191] width 521 height 120
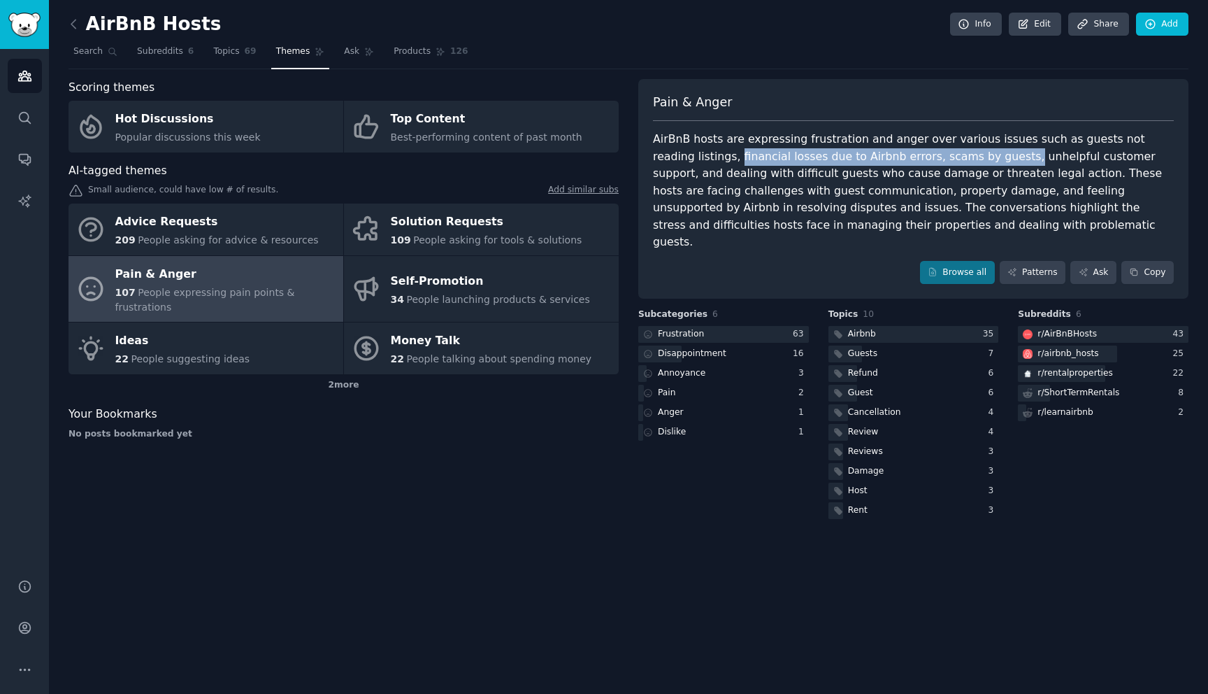
drag, startPoint x: 695, startPoint y: 157, endPoint x: 965, endPoint y: 156, distance: 270.6
click at [603, 156] on div "AirBnB hosts are expressing frustration and anger over various issues such as g…" at bounding box center [913, 191] width 521 height 120
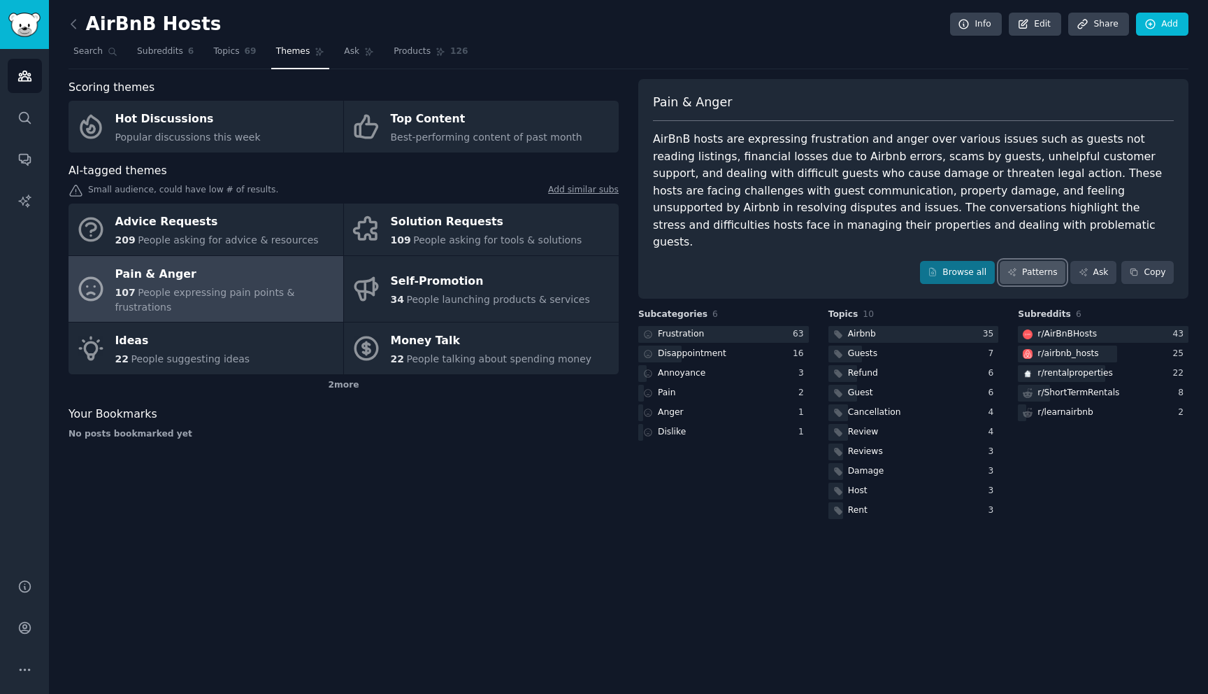
click at [603, 261] on link "Patterns" at bounding box center [1033, 273] width 66 height 24
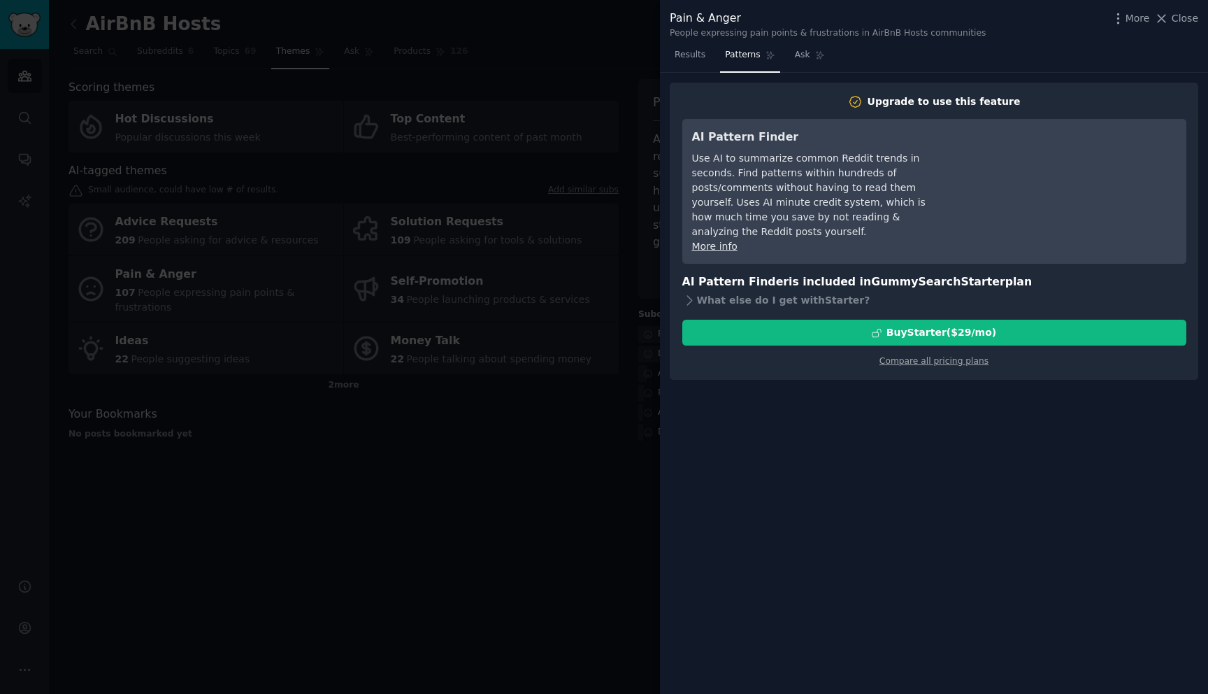
click at [603, 203] on div at bounding box center [604, 347] width 1208 height 694
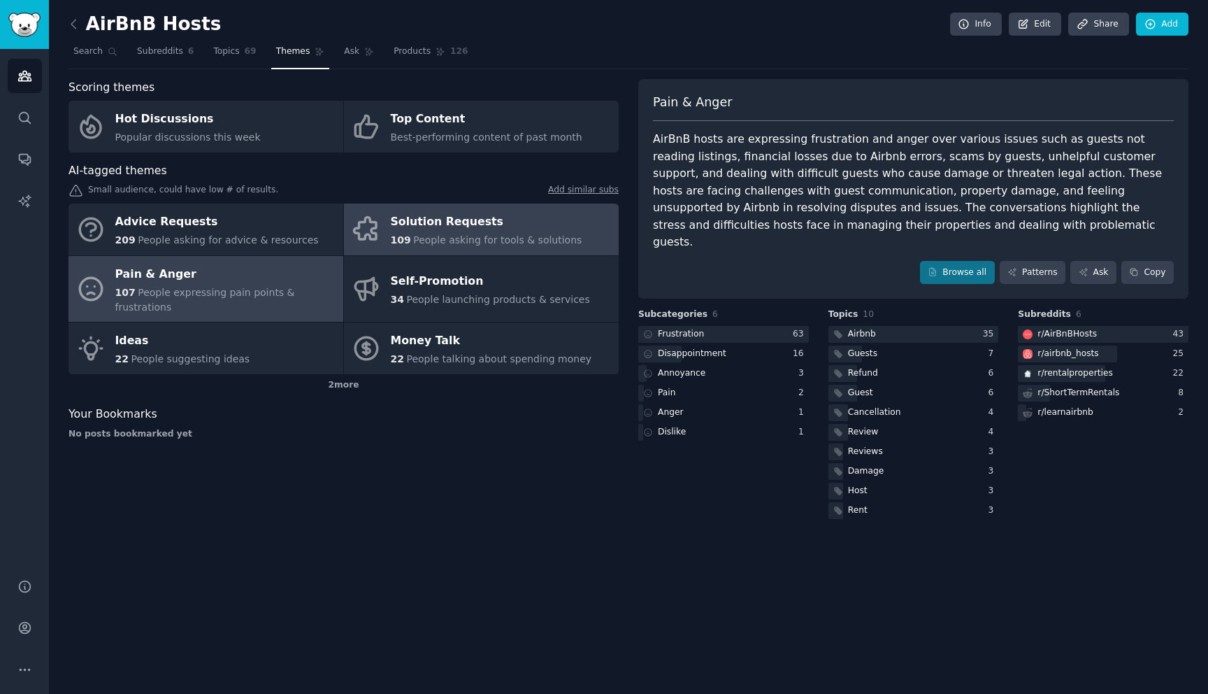
click at [568, 236] on link "Solution Requests 109 People asking for tools & solutions" at bounding box center [481, 229] width 275 height 52
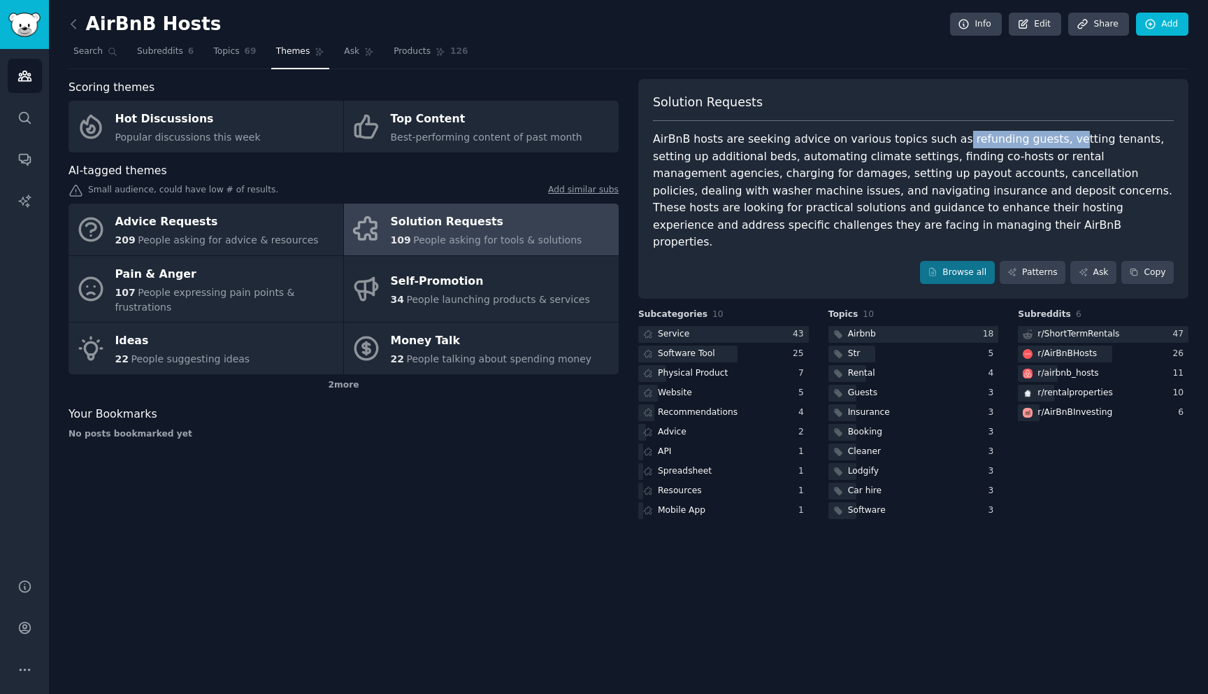
drag, startPoint x: 940, startPoint y: 137, endPoint x: 1047, endPoint y: 142, distance: 107.1
click at [603, 141] on div "AirBnB hosts are seeking advice on various topics such as refunding guests, vet…" at bounding box center [913, 191] width 521 height 120
click at [603, 140] on div "AirBnB hosts are seeking advice on various topics such as refunding guests, vet…" at bounding box center [913, 191] width 521 height 120
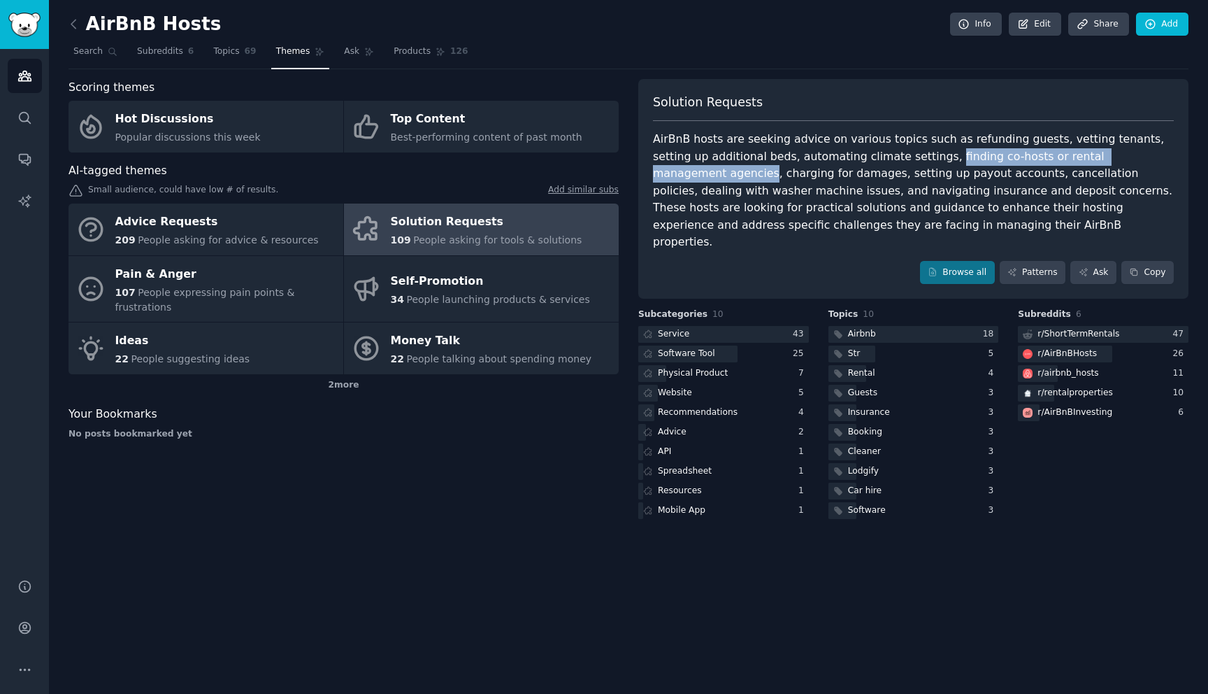
drag, startPoint x: 879, startPoint y: 158, endPoint x: 1122, endPoint y: 164, distance: 243.4
click at [603, 164] on div "AirBnB hosts are seeking advice on various topics such as refunding guests, vet…" at bounding box center [913, 191] width 521 height 120
click at [603, 173] on div "AirBnB hosts are seeking advice on various topics such as refunding guests, vet…" at bounding box center [913, 191] width 521 height 120
